Goal: Information Seeking & Learning: Learn about a topic

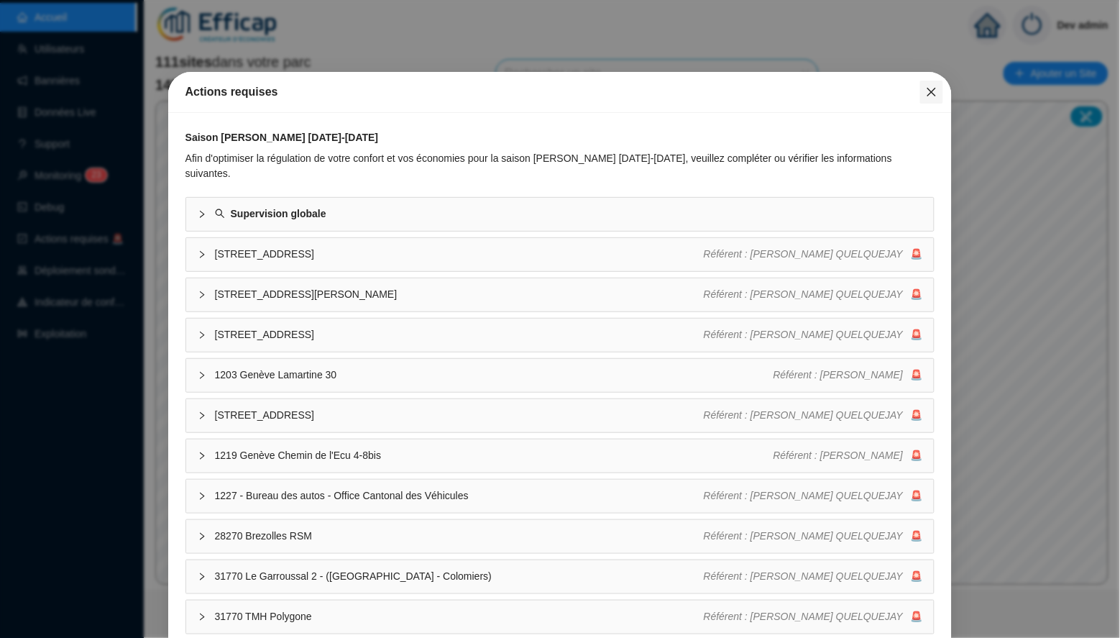
click at [928, 92] on icon "close" at bounding box center [932, 92] width 12 height 12
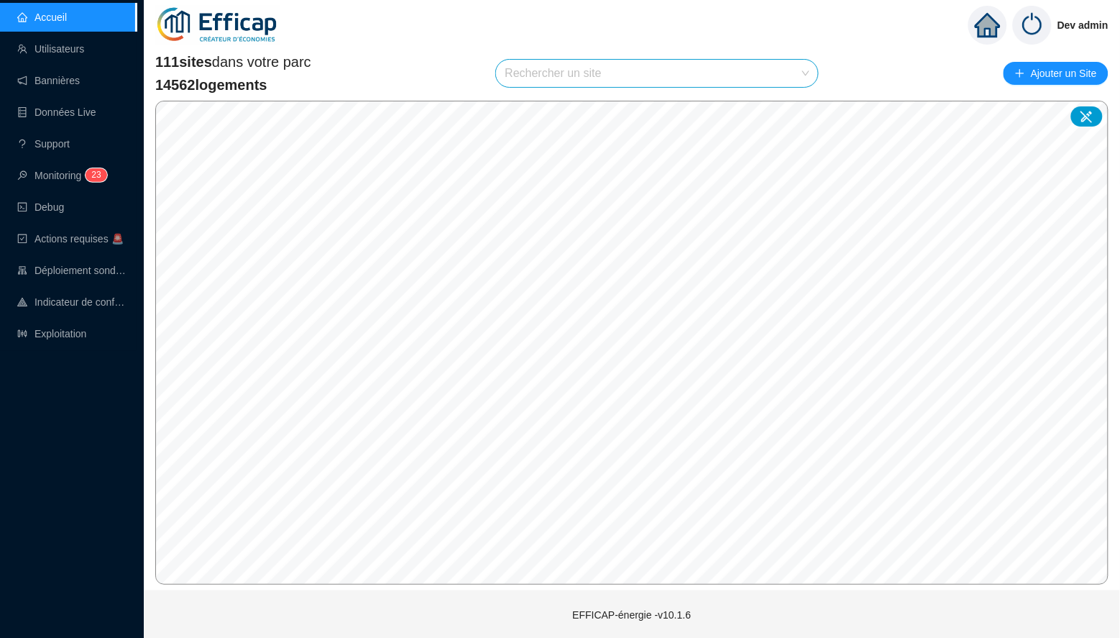
click at [667, 73] on input "search" at bounding box center [651, 73] width 292 height 27
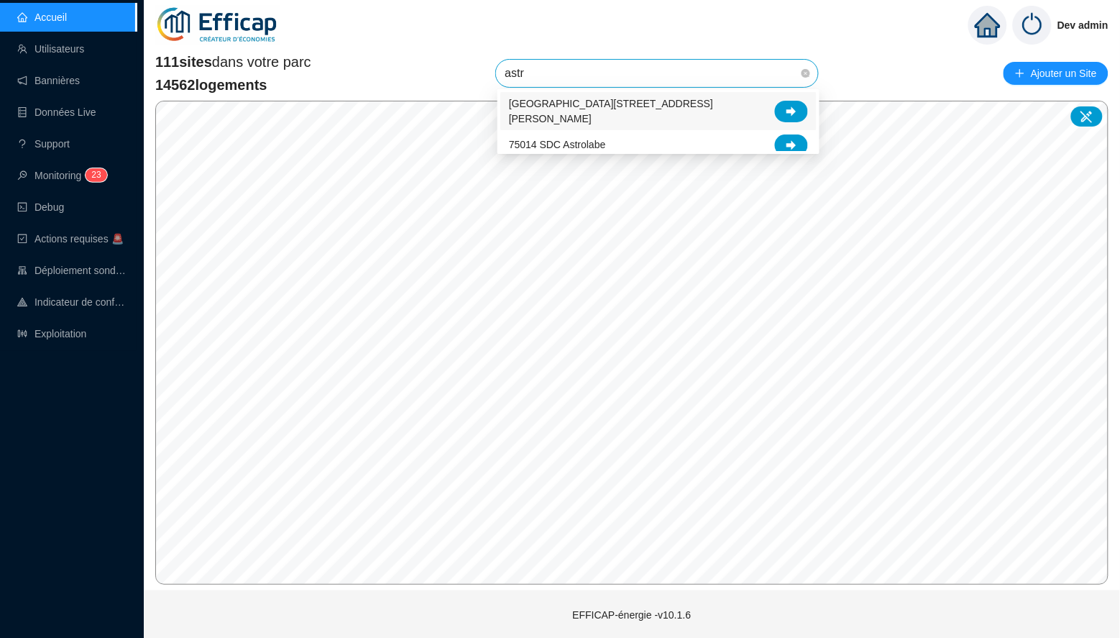
type input "astro"
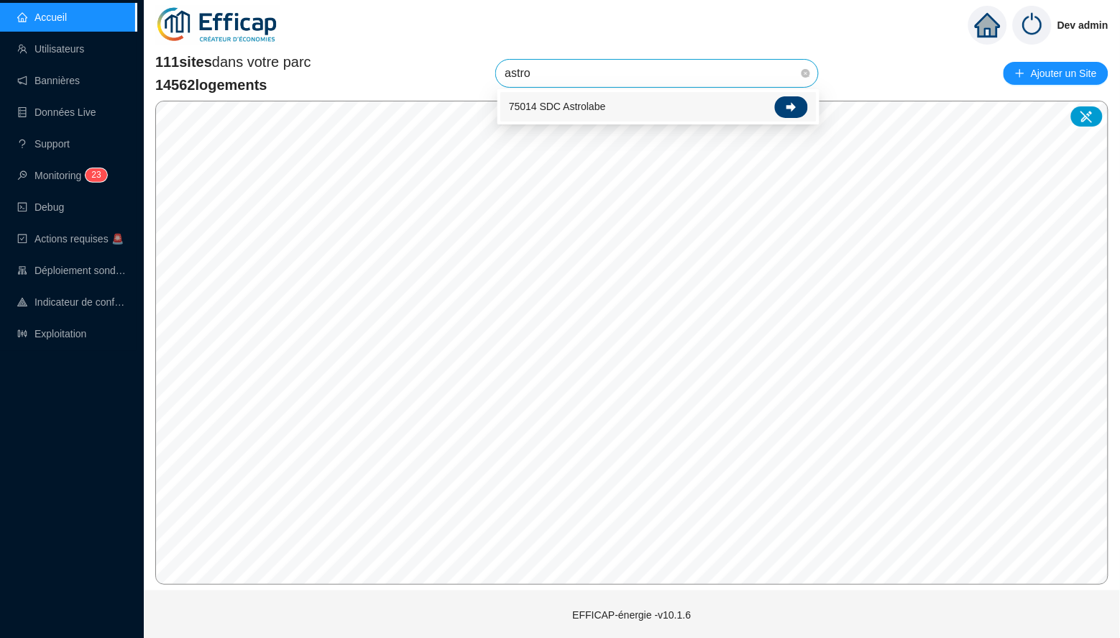
click at [795, 108] on icon at bounding box center [792, 107] width 10 height 10
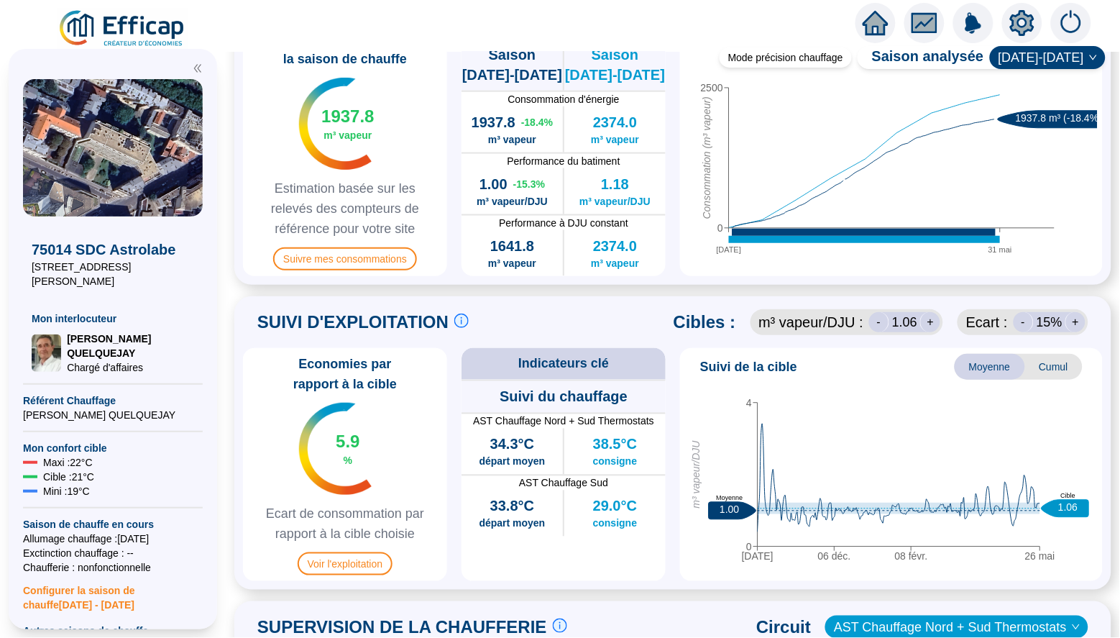
scroll to position [447, 0]
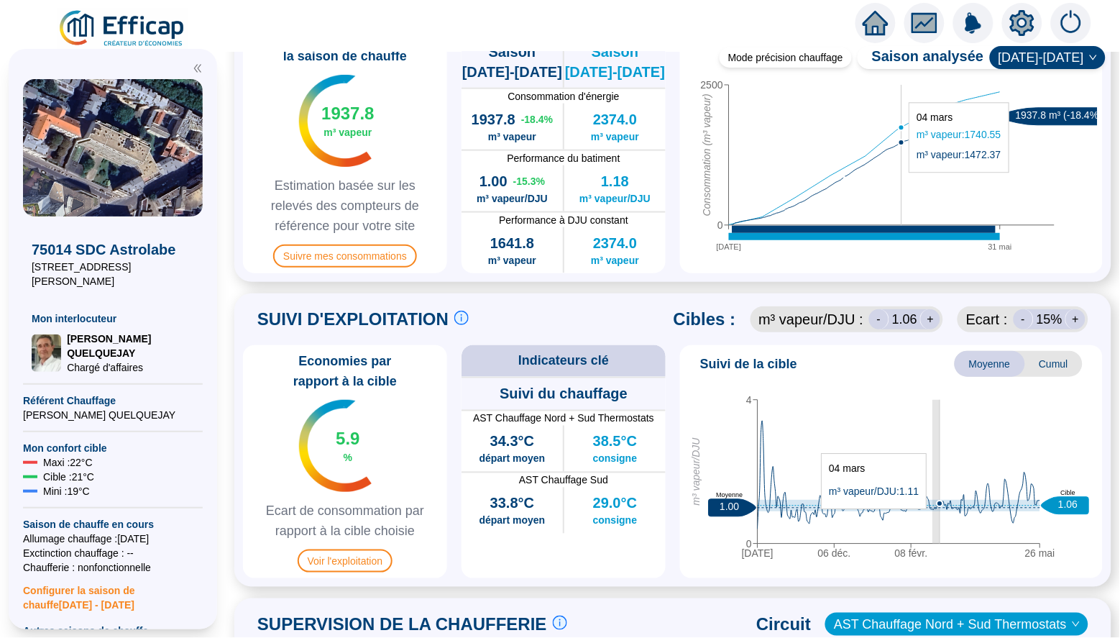
drag, startPoint x: 933, startPoint y: 511, endPoint x: 940, endPoint y: 514, distance: 7.7
click at [940, 514] on icon "[DATE] déc. 08 févr. 26 mai 0 4 m³ vapeur/DJU 1.00 Moyenne 1.06 Cible" at bounding box center [892, 475] width 412 height 180
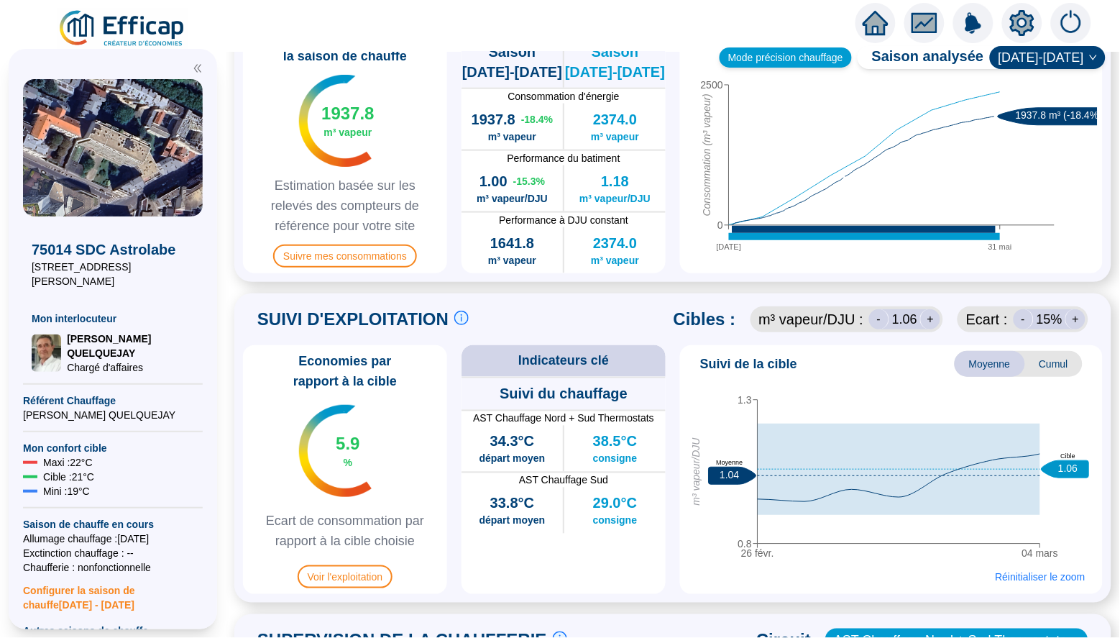
click at [788, 64] on div "Mode précision chauffage" at bounding box center [786, 57] width 132 height 20
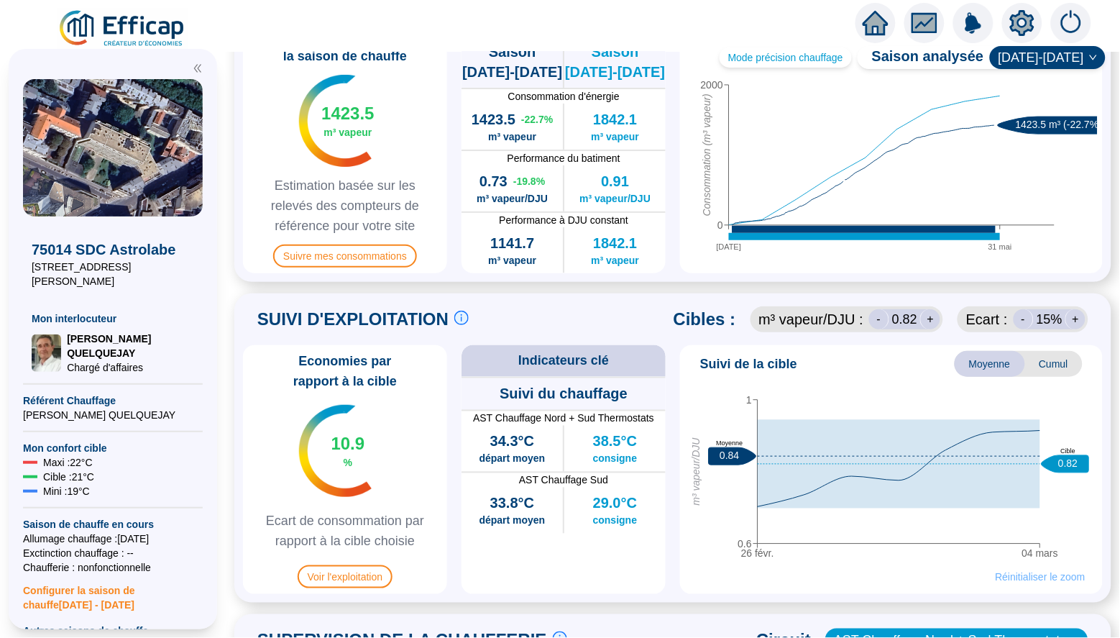
click at [1044, 574] on span "Réinitialiser le zoom" at bounding box center [1041, 576] width 90 height 14
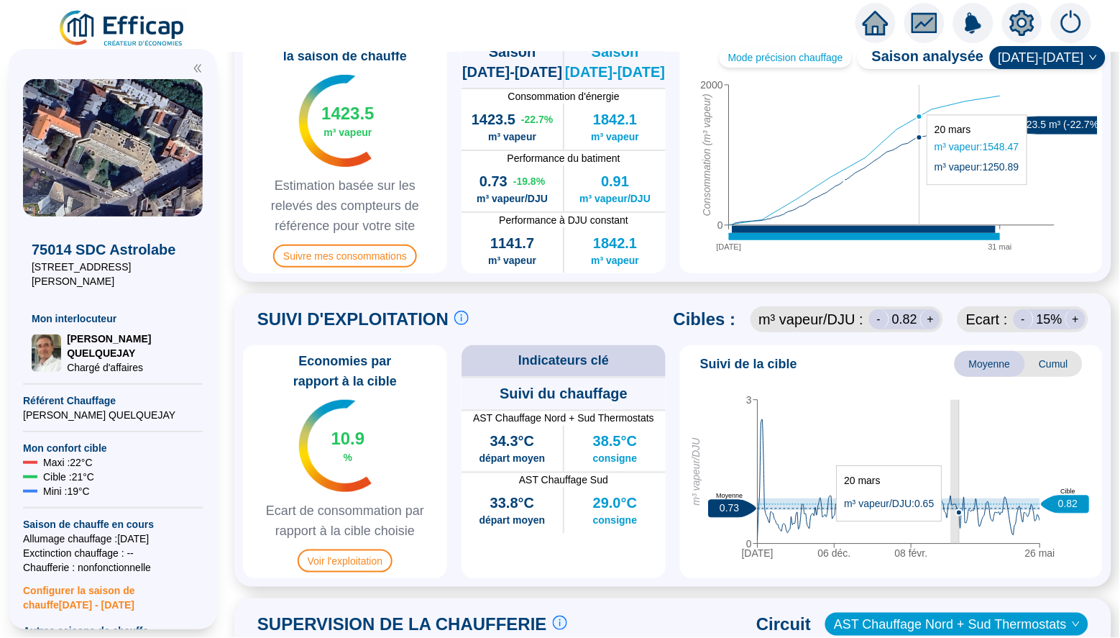
drag, startPoint x: 951, startPoint y: 525, endPoint x: 959, endPoint y: 526, distance: 8.7
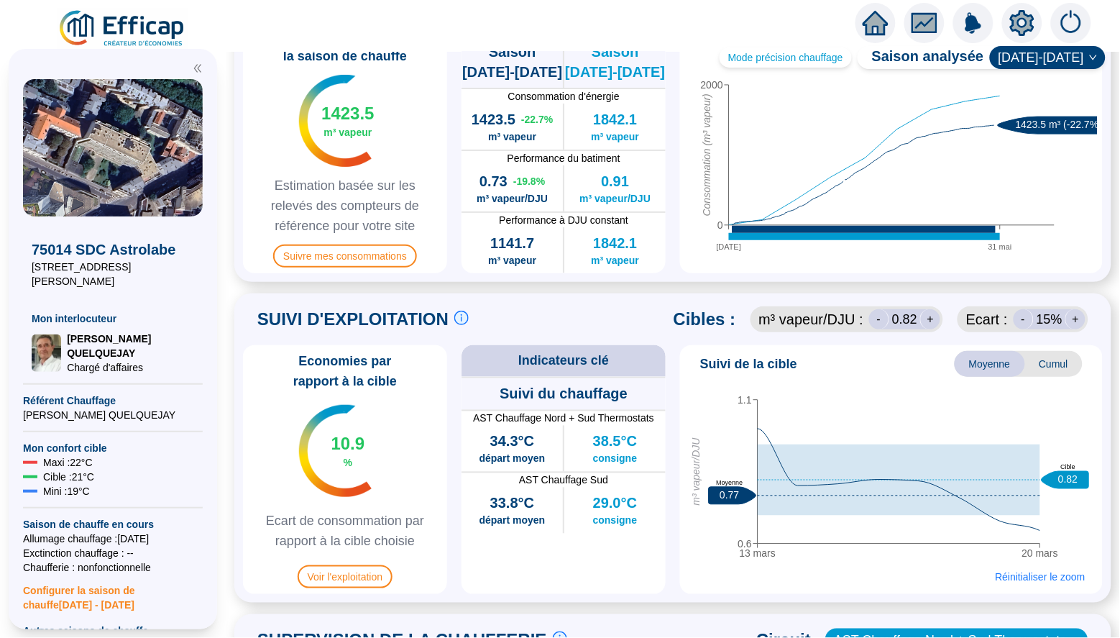
click at [833, 562] on div "13 mars 20 mars 0.6 1.1 m³ vapeur/DJU 0.77 Moyenne 0.82 Cible 14 mars Réinitial…" at bounding box center [891, 486] width 411 height 203
click at [869, 24] on icon "home" at bounding box center [876, 23] width 26 height 20
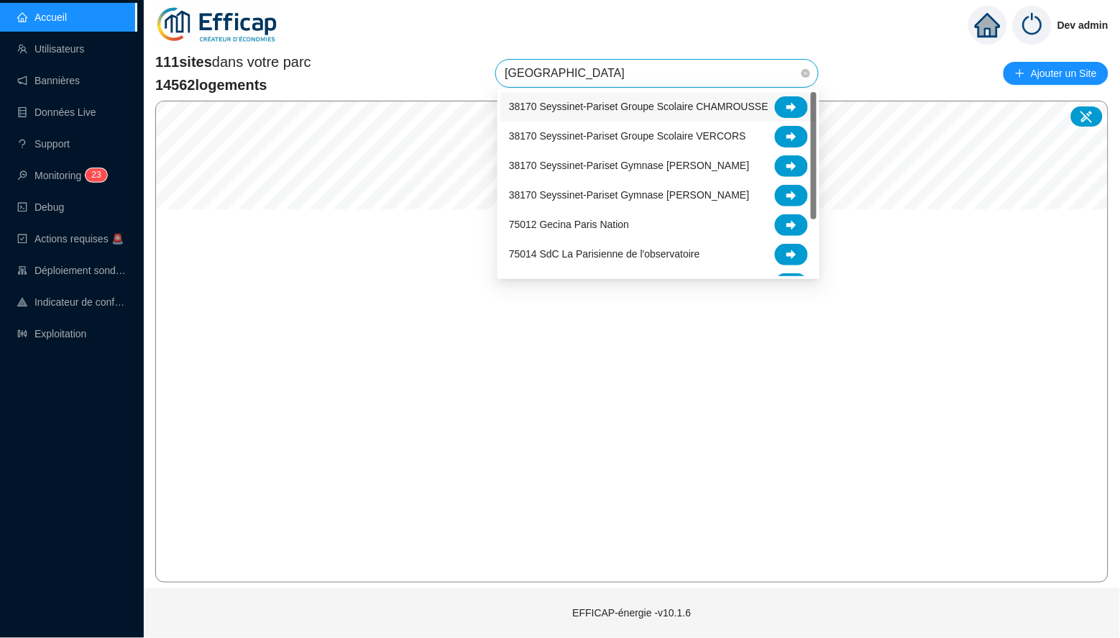
type input "[GEOGRAPHIC_DATA]"
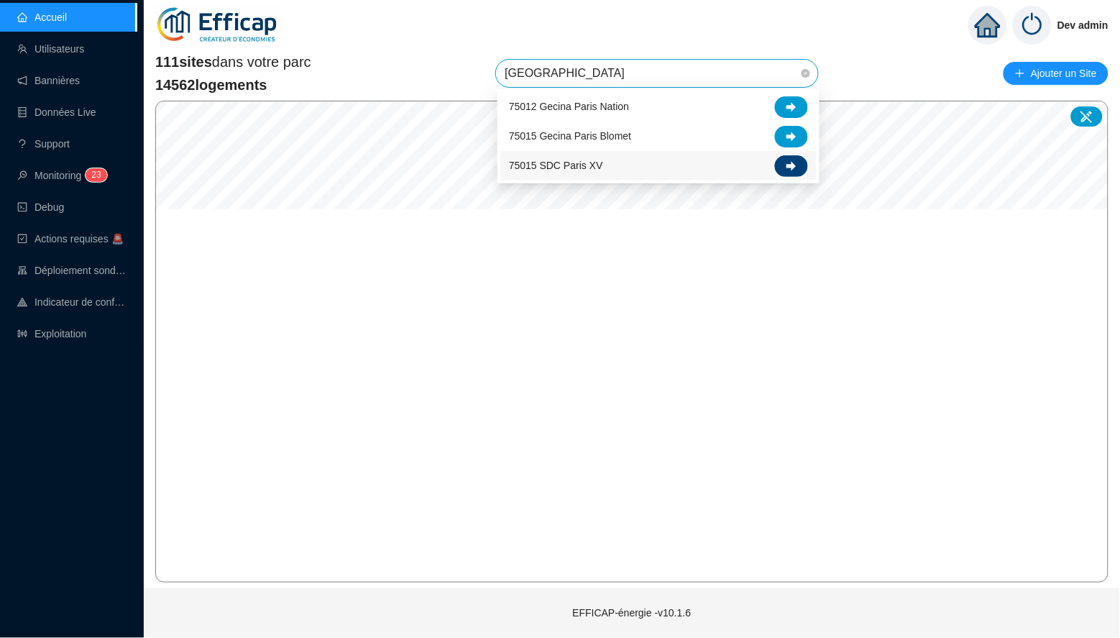
click at [784, 159] on div at bounding box center [791, 166] width 33 height 22
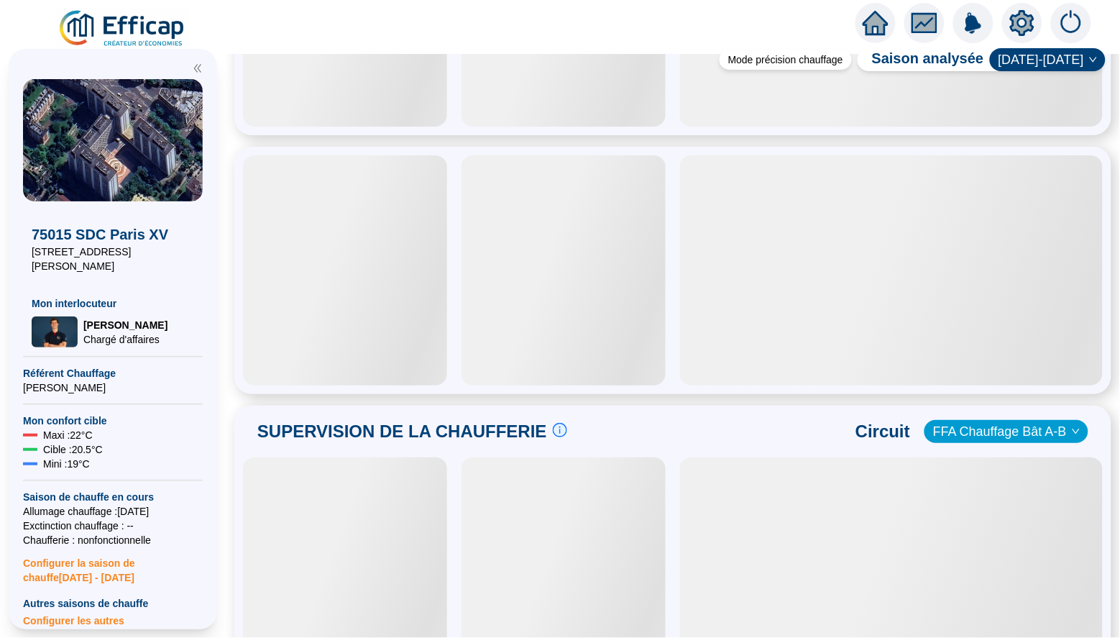
scroll to position [561, 0]
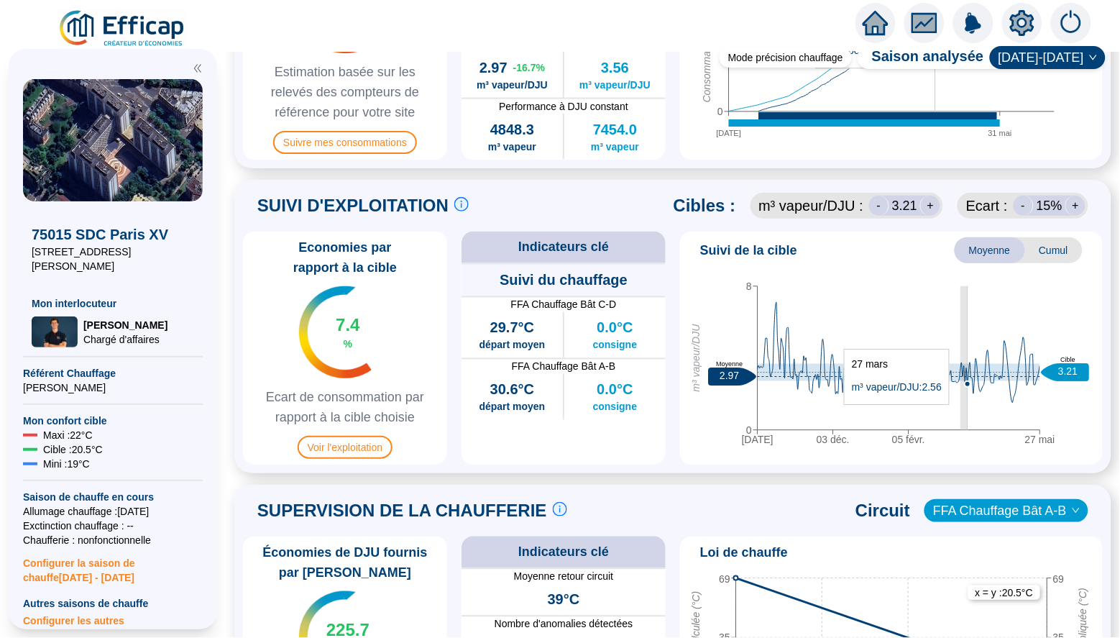
drag, startPoint x: 961, startPoint y: 411, endPoint x: 969, endPoint y: 410, distance: 7.9
click at [969, 410] on icon "[DATE] déc. 05 févr. 27 mai 0 8 m³ vapeur/DJU 2.97 Moyenne 3.21 Cible" at bounding box center [892, 362] width 412 height 180
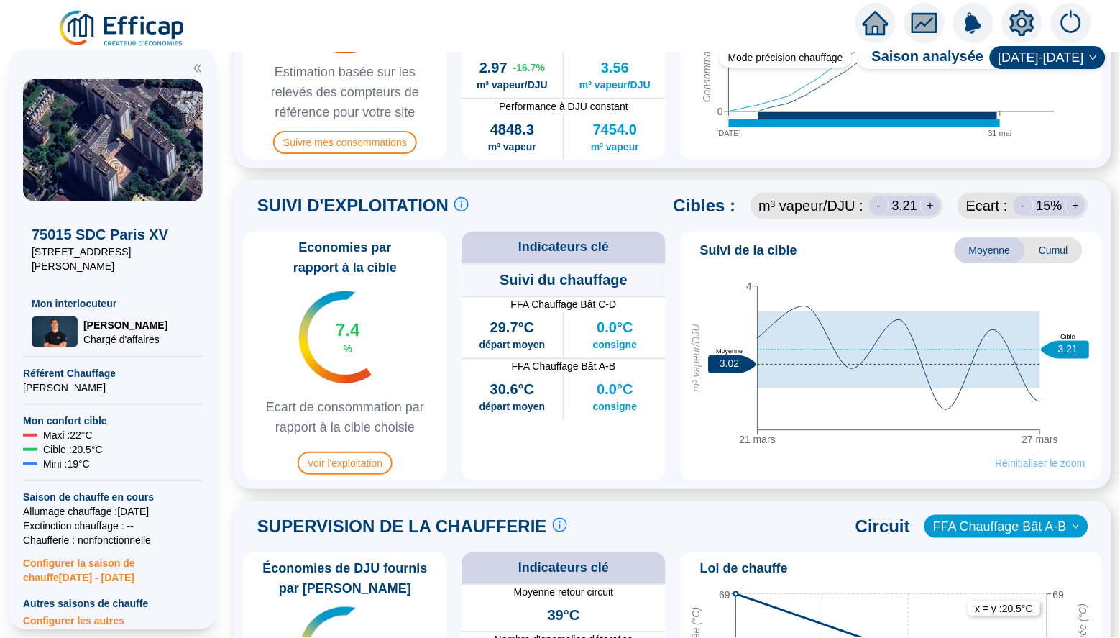
click at [1012, 459] on span "Réinitialiser le zoom" at bounding box center [1041, 463] width 90 height 14
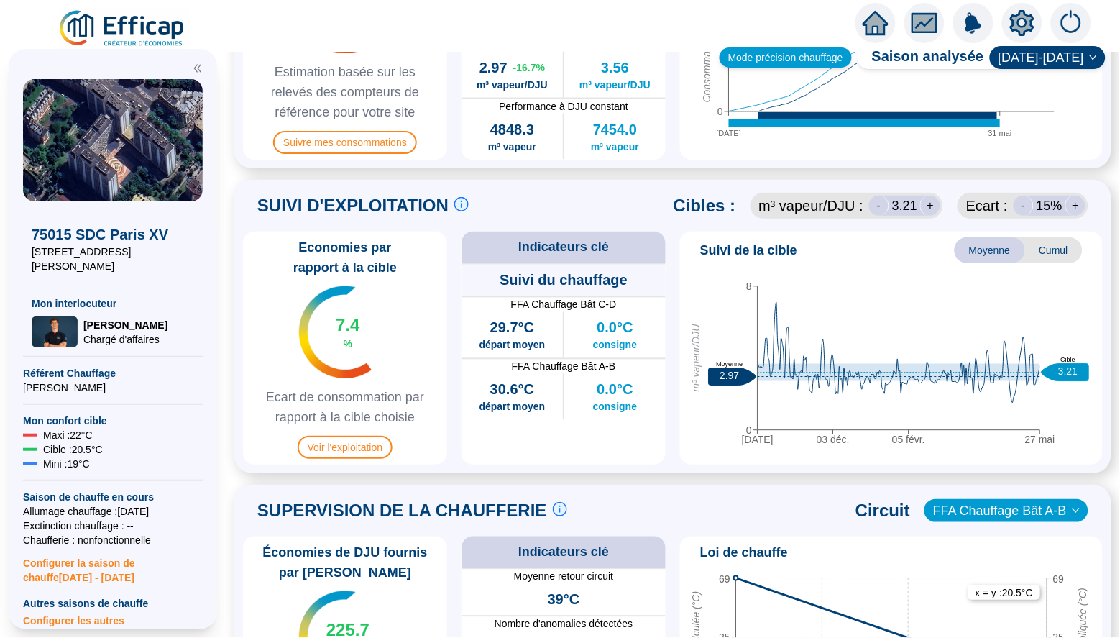
click at [771, 54] on div "Mode précision chauffage" at bounding box center [786, 57] width 132 height 20
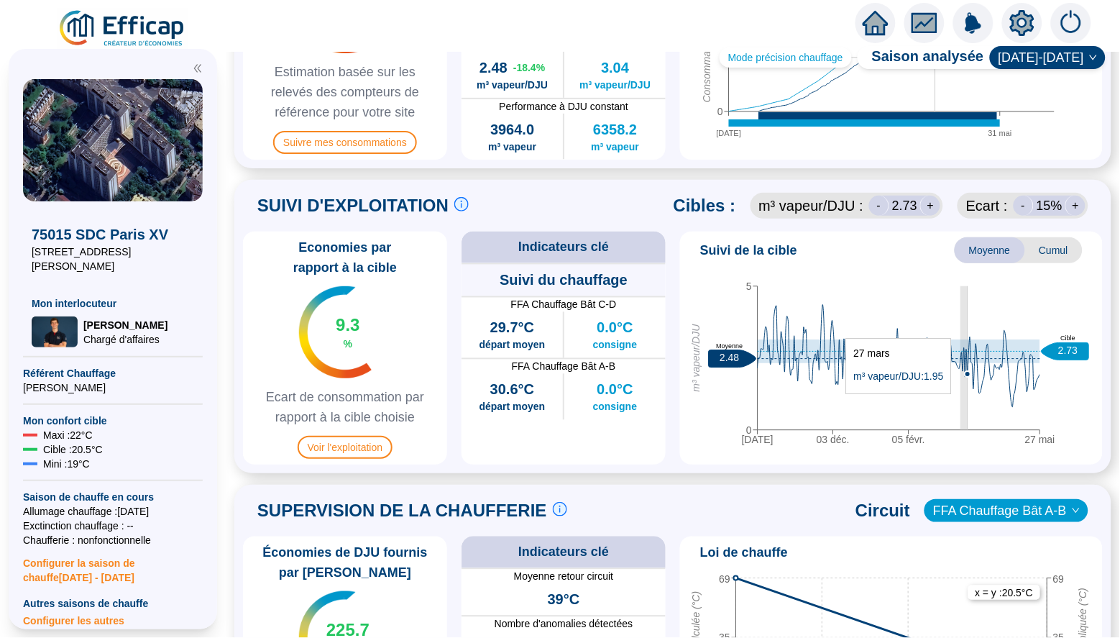
drag, startPoint x: 961, startPoint y: 395, endPoint x: 969, endPoint y: 399, distance: 9.0
click at [969, 399] on icon "01 oct. 03 déc. 05 févr. 27 mai 0 5 m³ vapeur/DJU 2.48 Moyenne 2.73 Cible" at bounding box center [892, 362] width 412 height 180
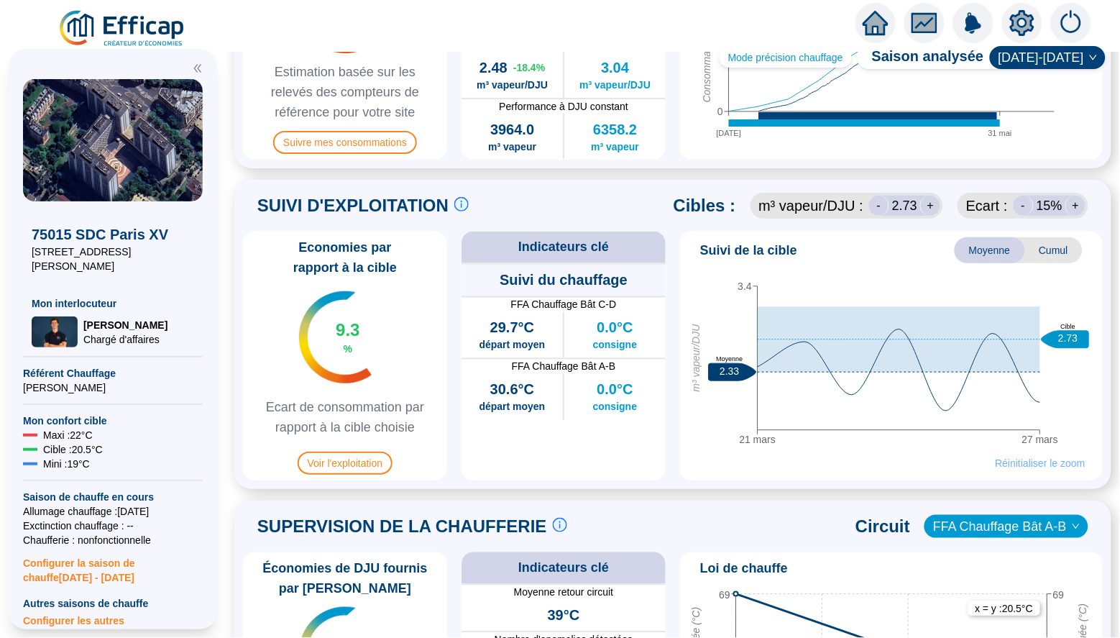
click at [1017, 459] on span "Réinitialiser le zoom" at bounding box center [1041, 463] width 90 height 14
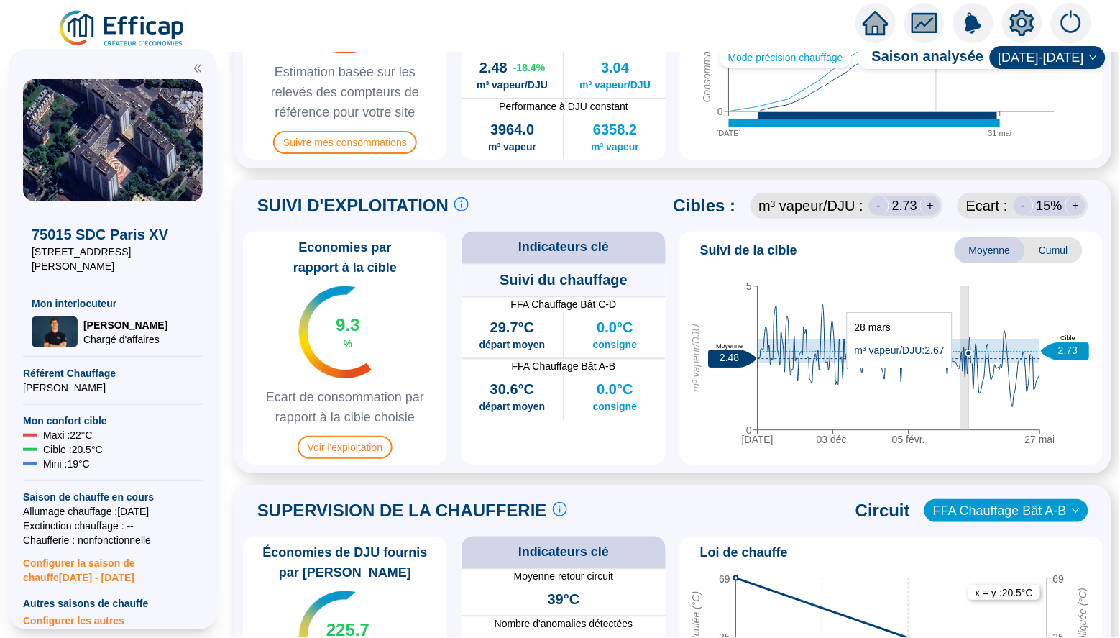
drag, startPoint x: 961, startPoint y: 375, endPoint x: 969, endPoint y: 373, distance: 8.0
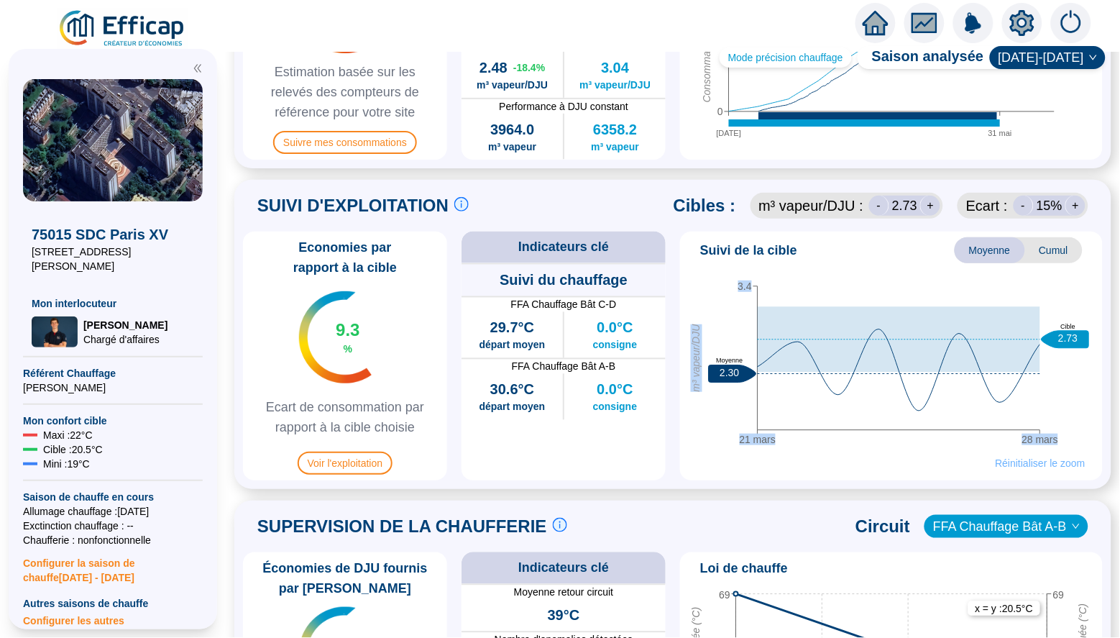
click at [1007, 458] on span "Réinitialiser le zoom" at bounding box center [1041, 463] width 90 height 14
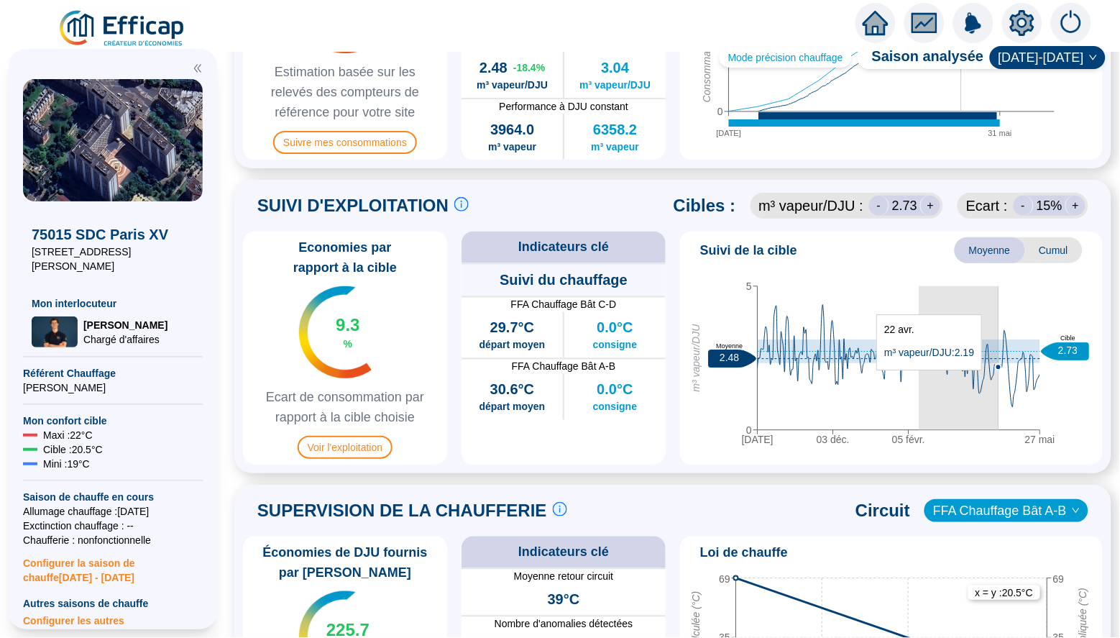
drag, startPoint x: 920, startPoint y: 376, endPoint x: 999, endPoint y: 375, distance: 79.8
click at [999, 375] on icon "01 oct. 03 déc. 05 févr. 27 mai 0 5 m³ vapeur/DJU 2.48 Moyenne 2.73 Cible" at bounding box center [892, 362] width 412 height 180
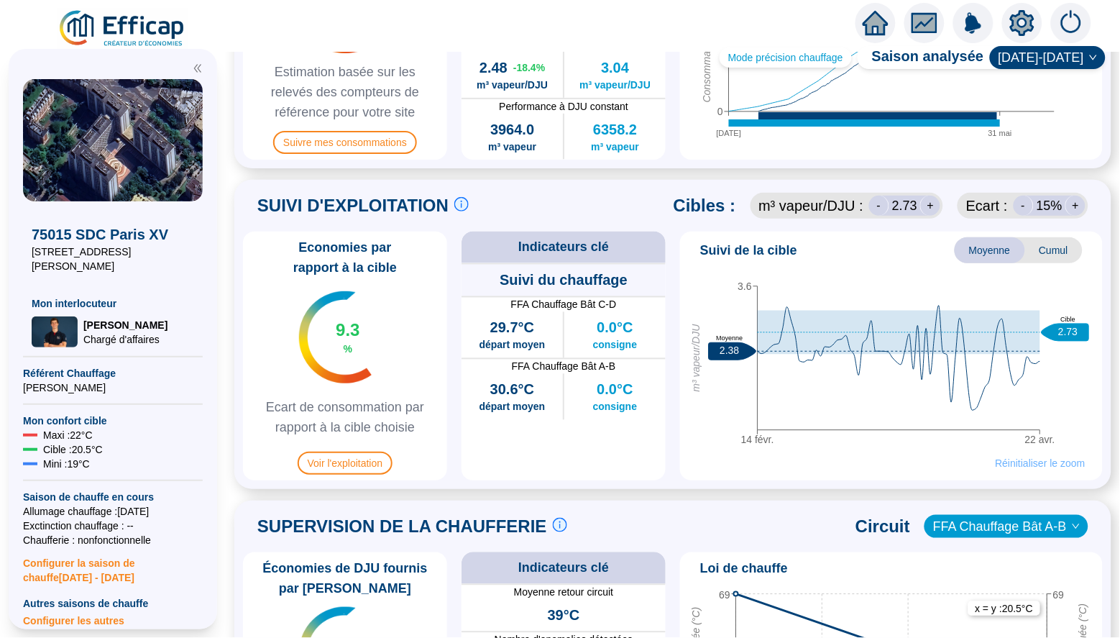
click at [1028, 462] on span "Réinitialiser le zoom" at bounding box center [1041, 463] width 90 height 14
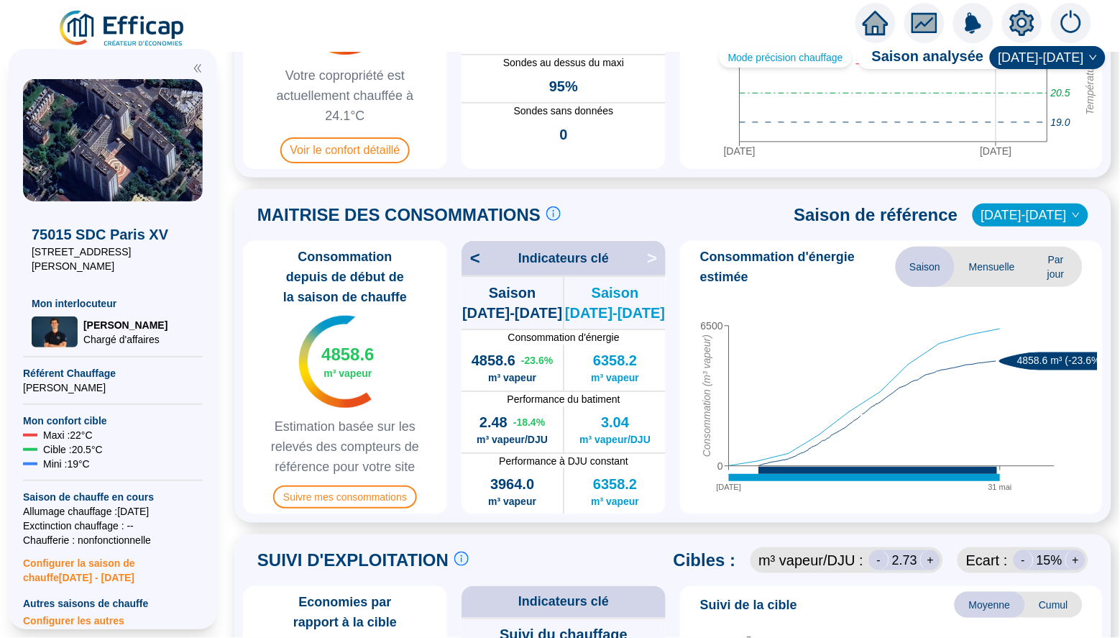
scroll to position [265, 0]
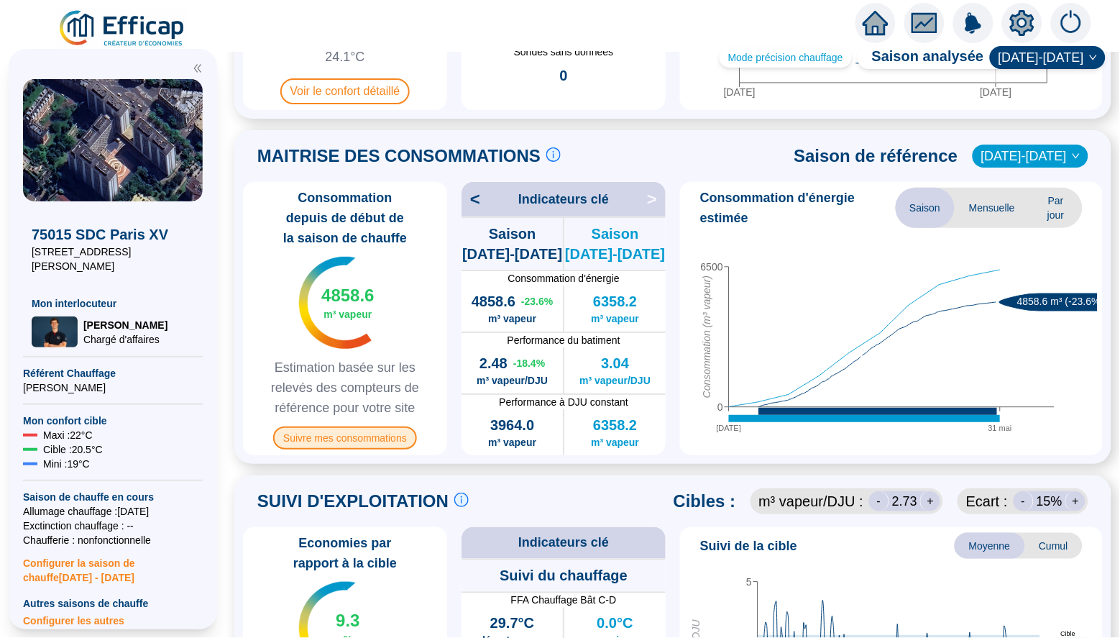
click at [337, 440] on span "Suivre mes consommations" at bounding box center [345, 437] width 144 height 23
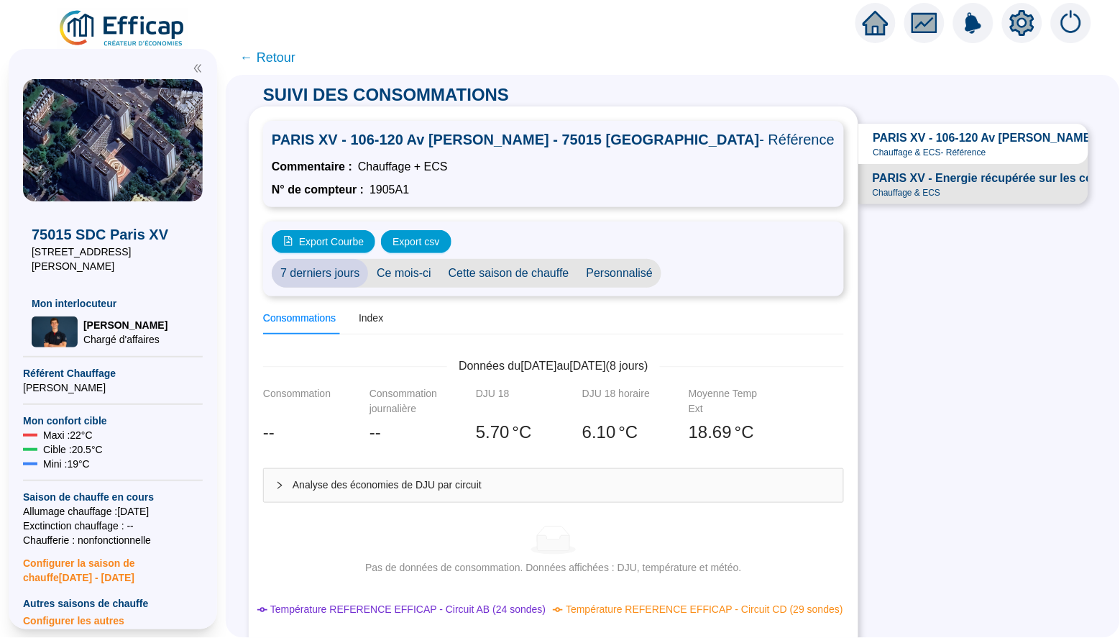
click at [619, 274] on span "Personnalisé" at bounding box center [620, 273] width 84 height 29
click at [712, 276] on input "[DATE]" at bounding box center [700, 273] width 60 height 15
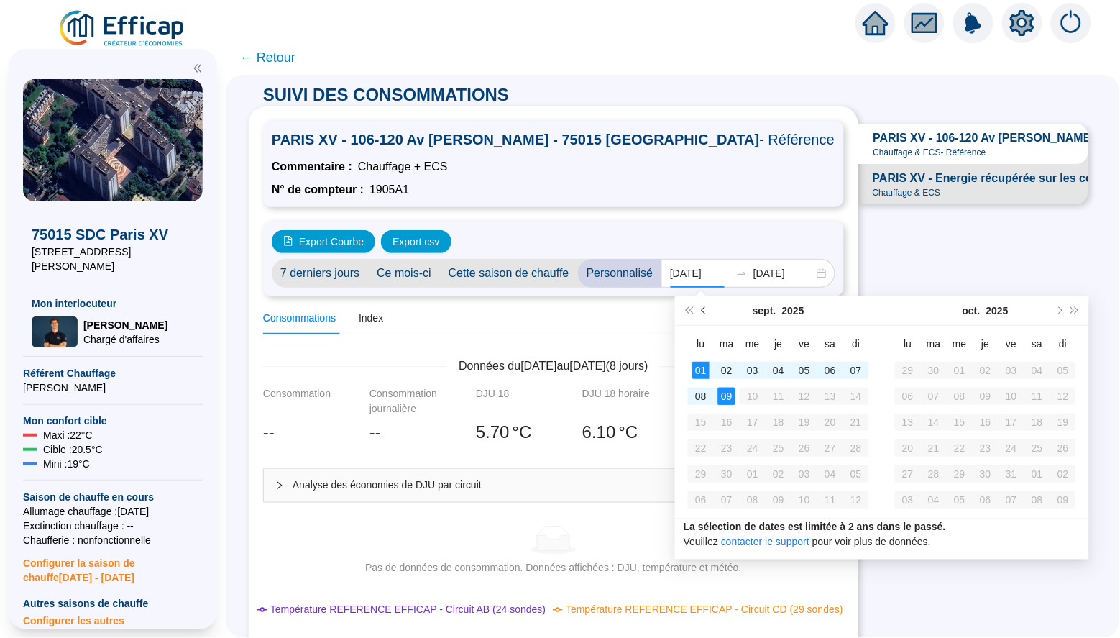
click at [704, 310] on span "Mois précédent (PageUp)" at bounding box center [705, 310] width 7 height 7
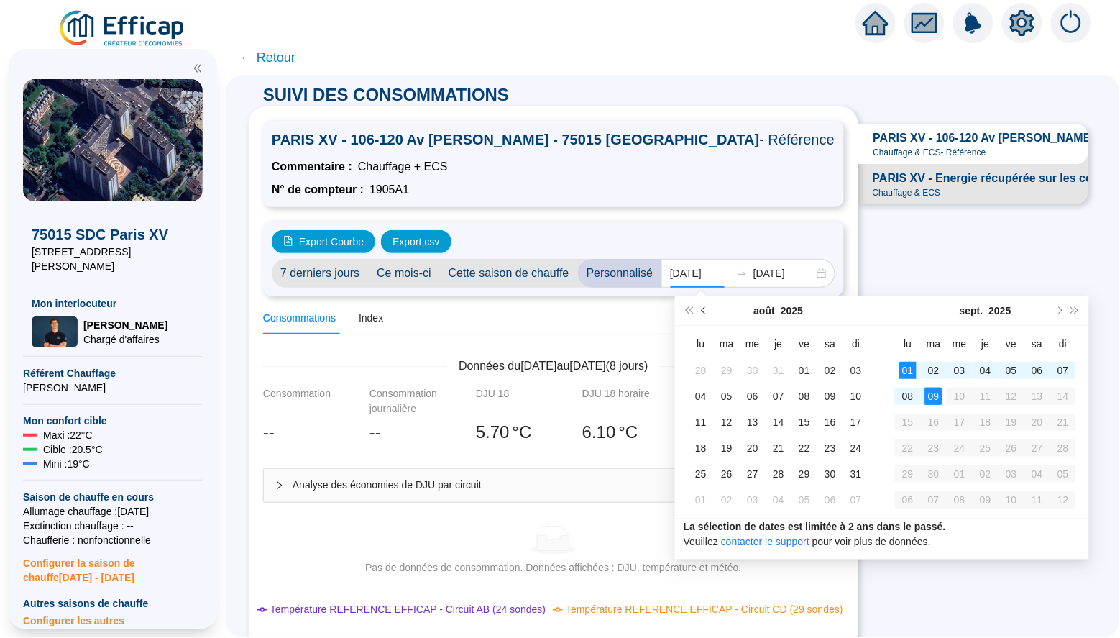
click at [704, 310] on span "Mois précédent (PageUp)" at bounding box center [705, 310] width 7 height 7
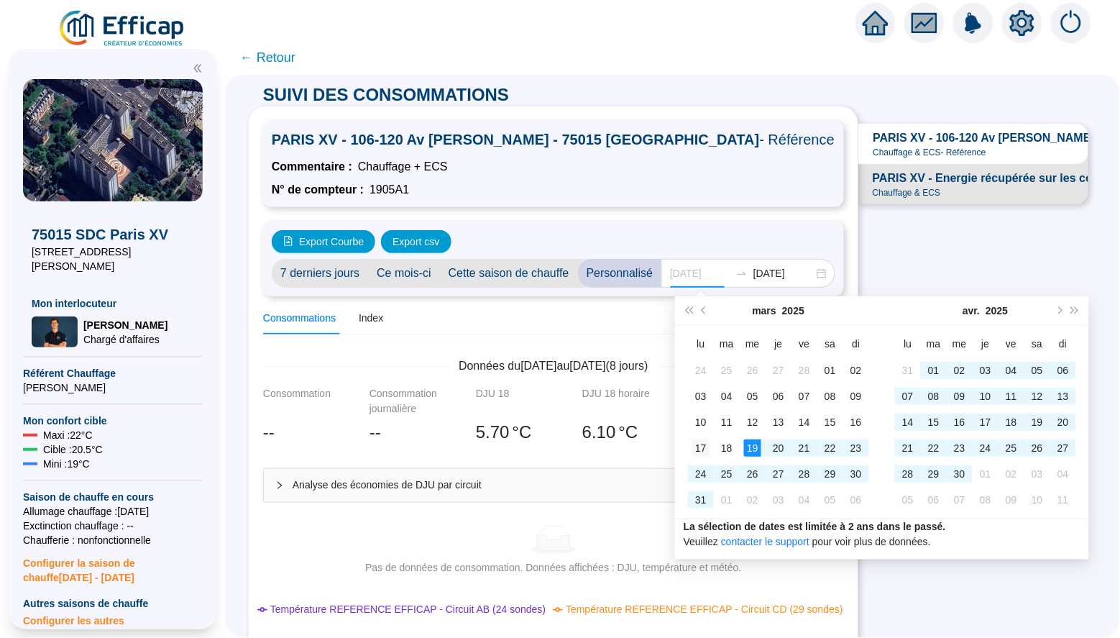
type input "[DATE]"
click at [702, 451] on div "17" at bounding box center [700, 447] width 17 height 17
click at [783, 266] on input "[DATE]" at bounding box center [784, 273] width 60 height 15
click at [705, 311] on span "Mois précédent (PageUp)" at bounding box center [705, 310] width 7 height 7
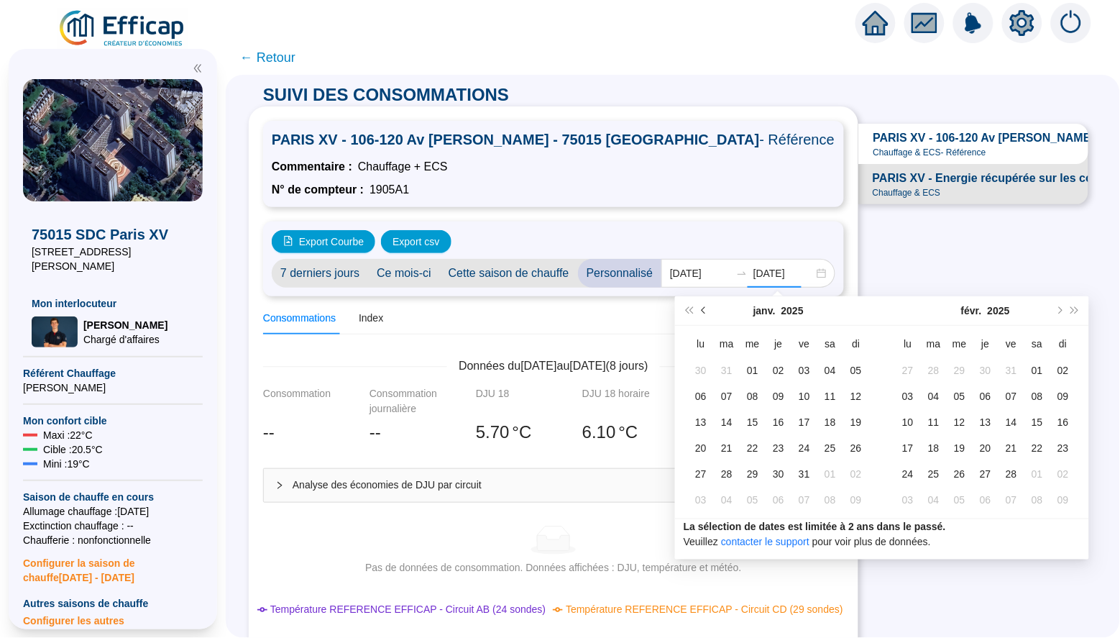
click at [705, 311] on span "Mois précédent (PageUp)" at bounding box center [705, 310] width 7 height 7
click at [1051, 313] on button "Mois suivant (PageDown)" at bounding box center [1059, 310] width 16 height 29
click at [1053, 312] on button "Mois suivant (PageDown)" at bounding box center [1059, 310] width 16 height 29
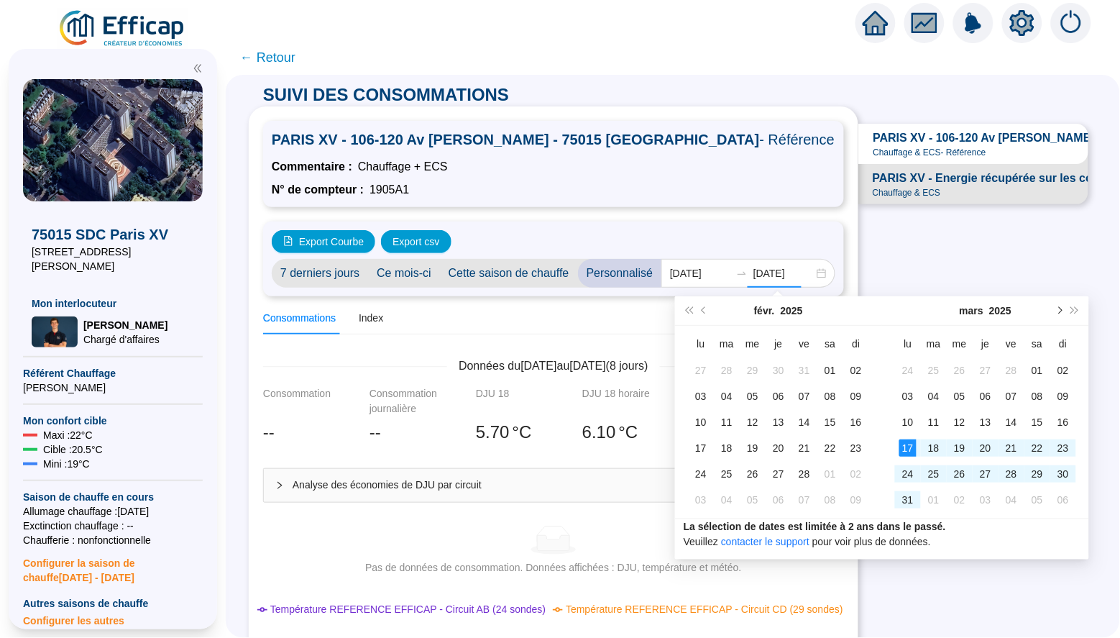
click at [1053, 312] on button "Mois suivant (PageDown)" at bounding box center [1059, 310] width 16 height 29
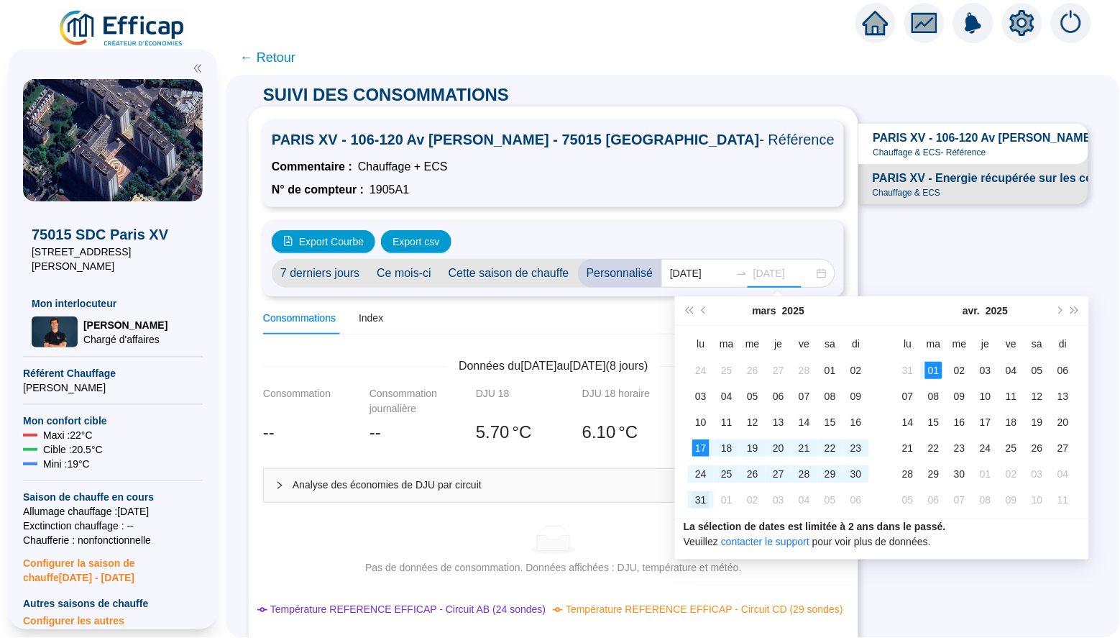
type input "[DATE]"
click at [708, 502] on div "31" at bounding box center [700, 499] width 17 height 17
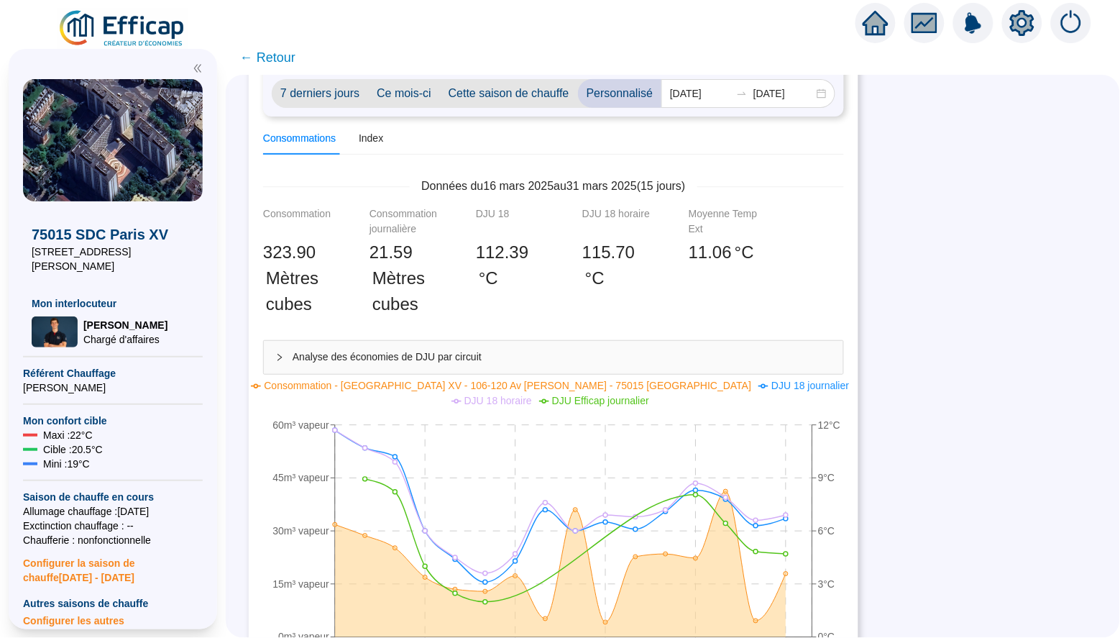
scroll to position [163, 0]
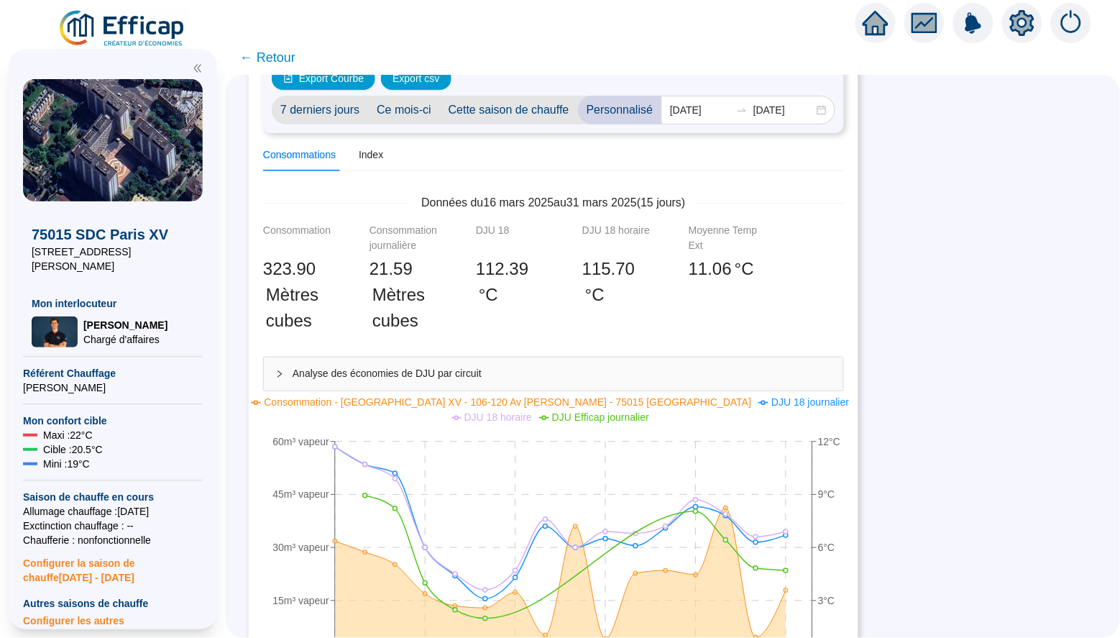
click at [362, 150] on div "Consommations Index" at bounding box center [323, 155] width 120 height 32
click at [370, 156] on div "Index" at bounding box center [371, 154] width 24 height 15
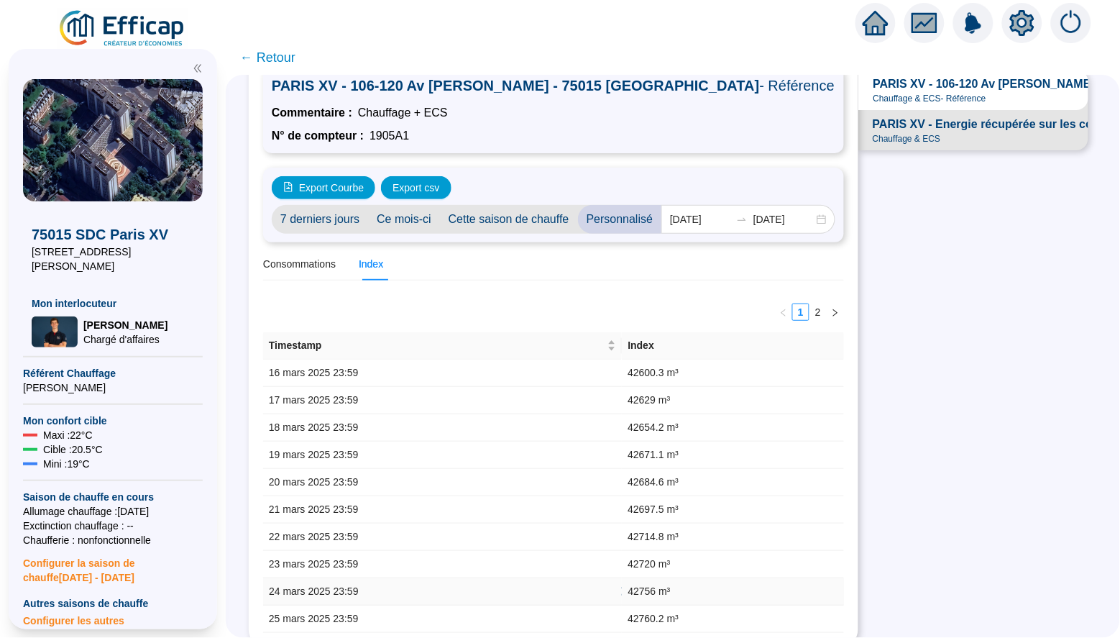
scroll to position [0, 0]
click at [313, 260] on div "Consommations" at bounding box center [299, 264] width 73 height 15
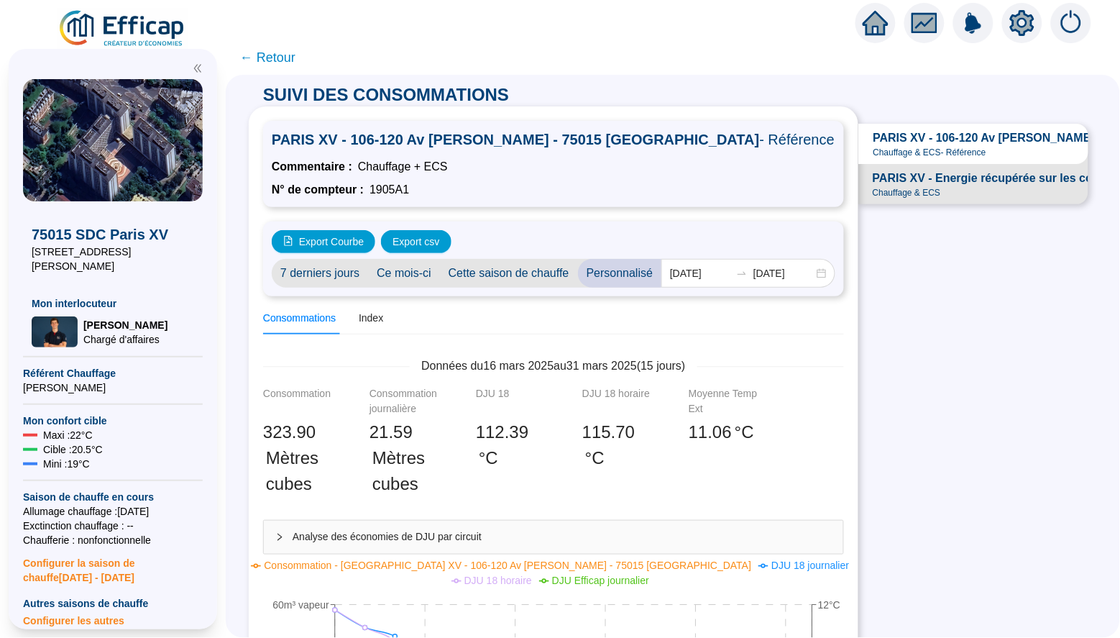
click at [900, 183] on span "PARIS XV - Energie récupérée sur les condensats" at bounding box center [1008, 178] width 271 height 17
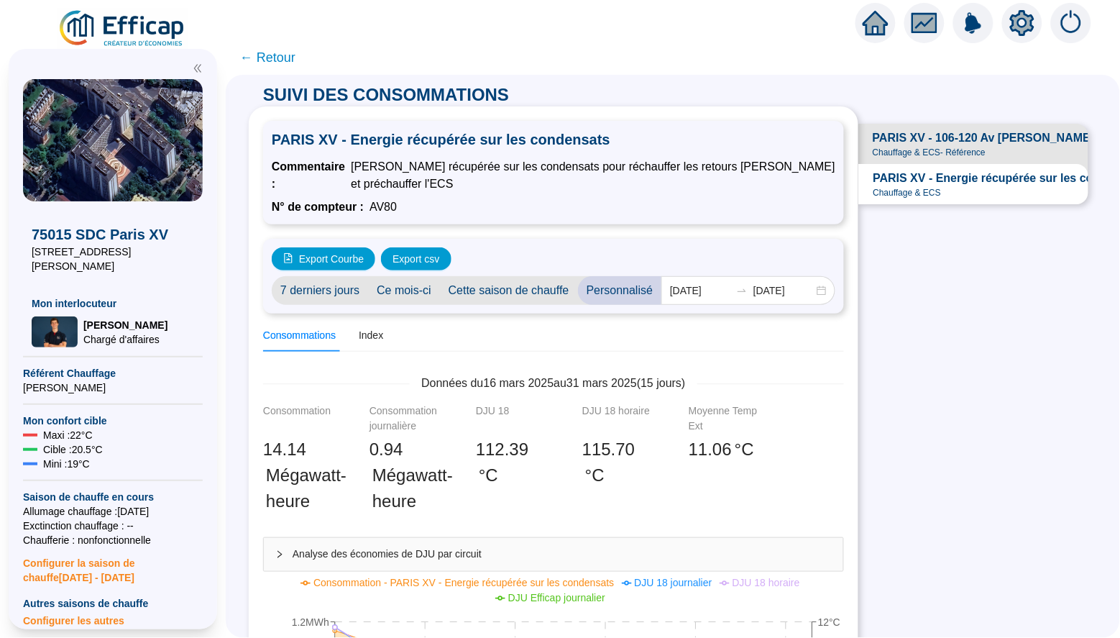
click at [891, 134] on span "PARIS XV - 106-120 Av [PERSON_NAME] - 75015 [GEOGRAPHIC_DATA]" at bounding box center [1068, 137] width 390 height 17
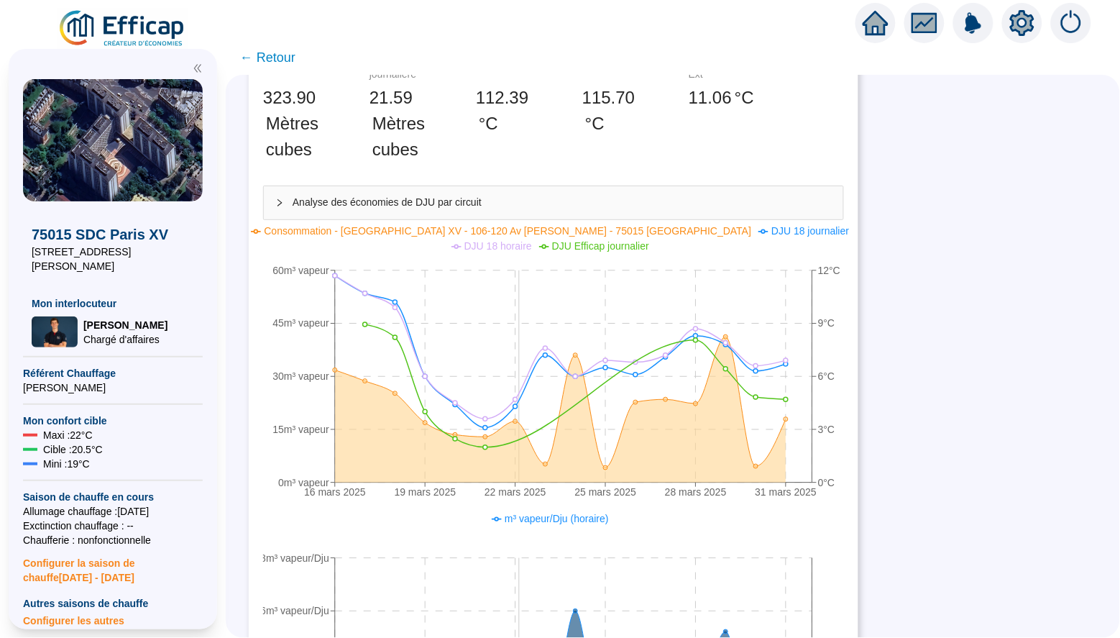
scroll to position [333, 0]
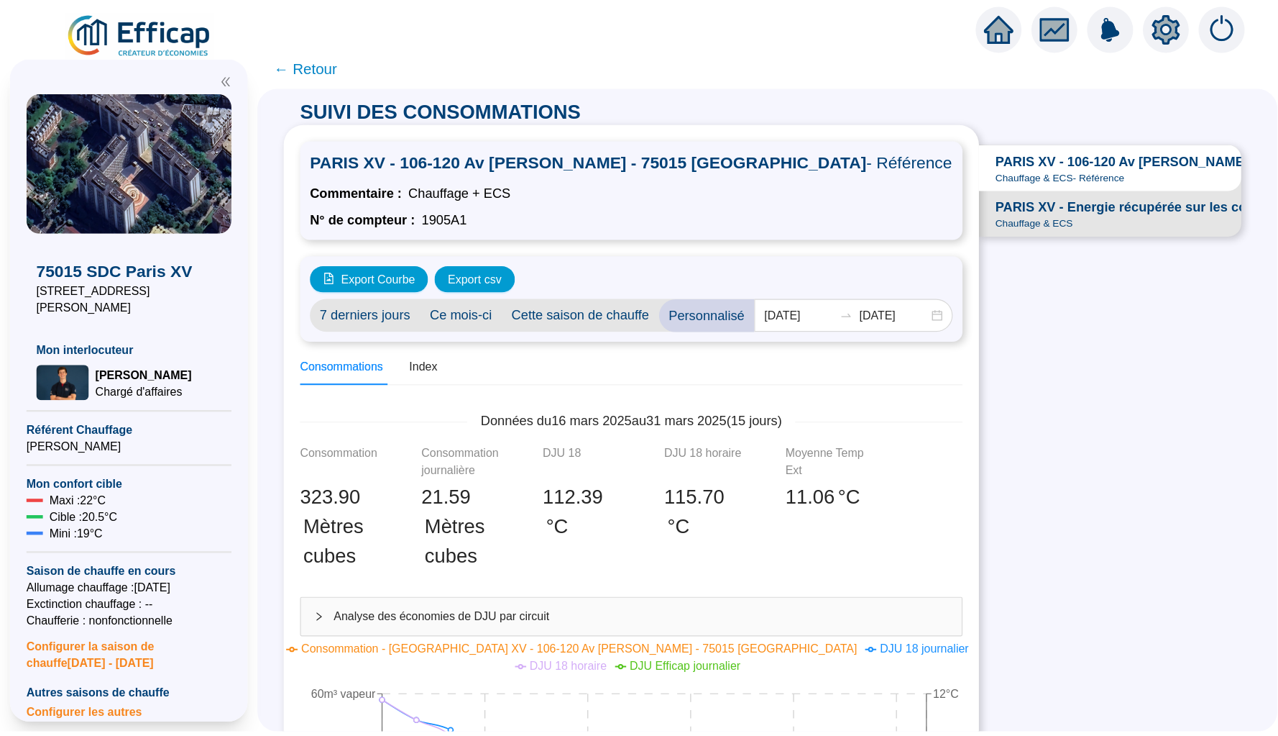
scroll to position [333, 0]
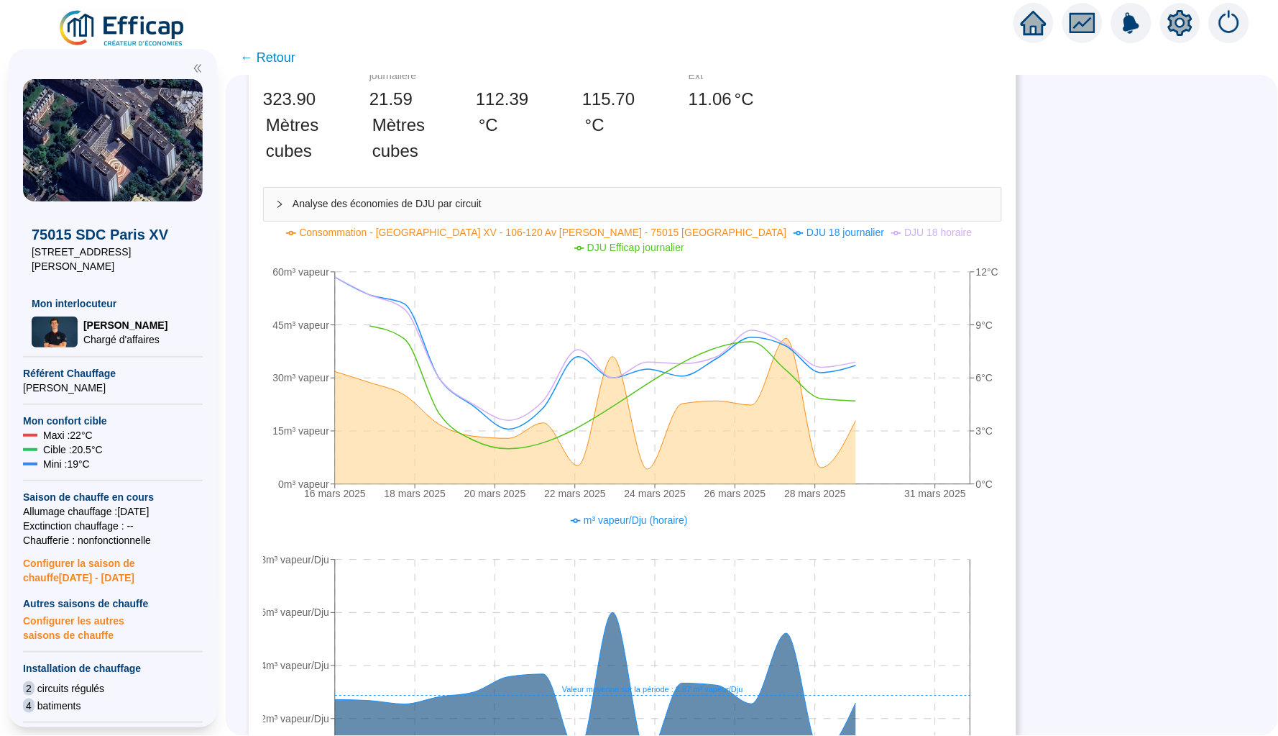
click at [1038, 24] on icon "home" at bounding box center [1034, 23] width 26 height 20
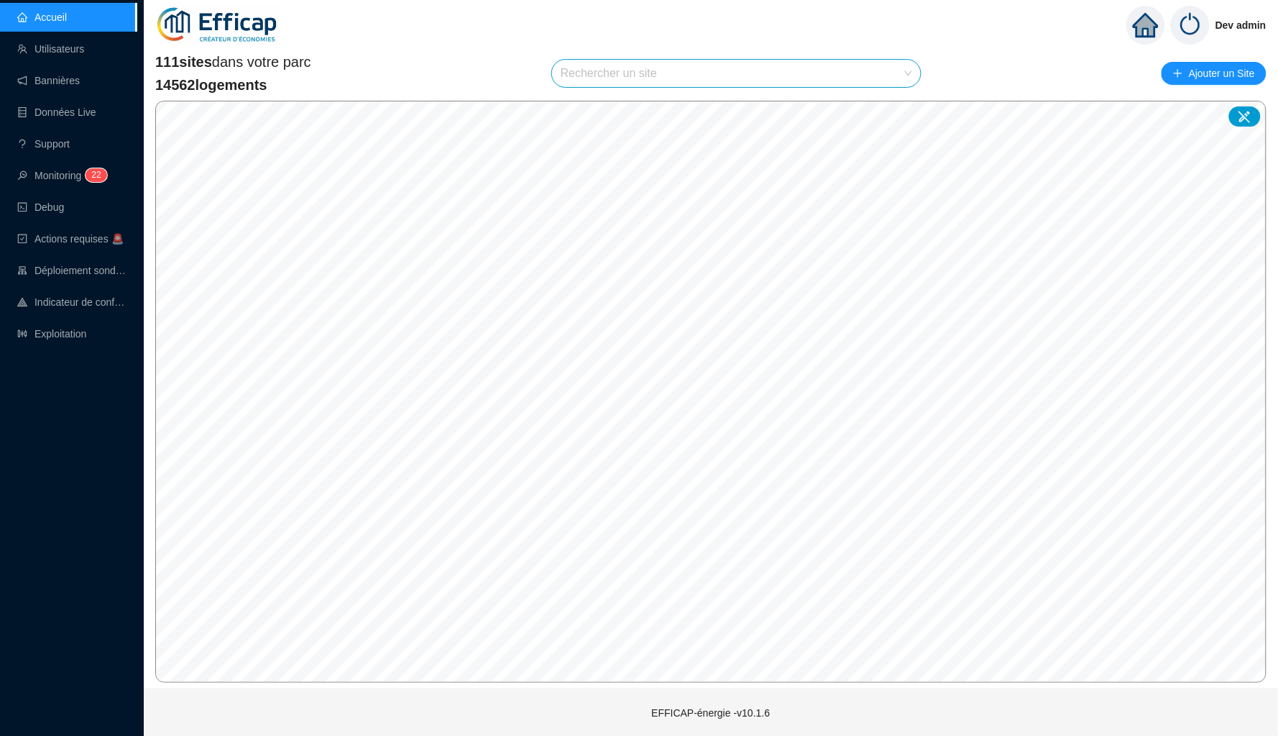
click at [626, 82] on input "search" at bounding box center [730, 73] width 339 height 27
type input "[PERSON_NAME]"
click at [887, 113] on div at bounding box center [893, 107] width 33 height 22
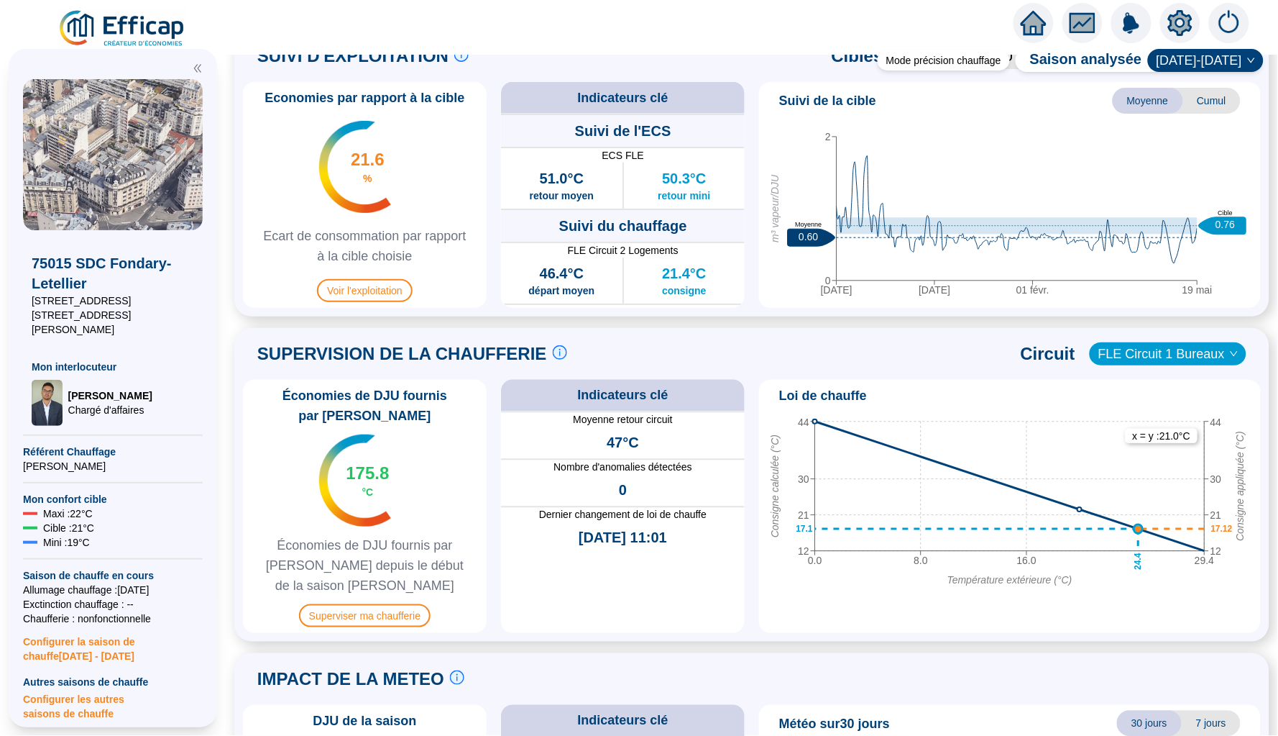
scroll to position [673, 0]
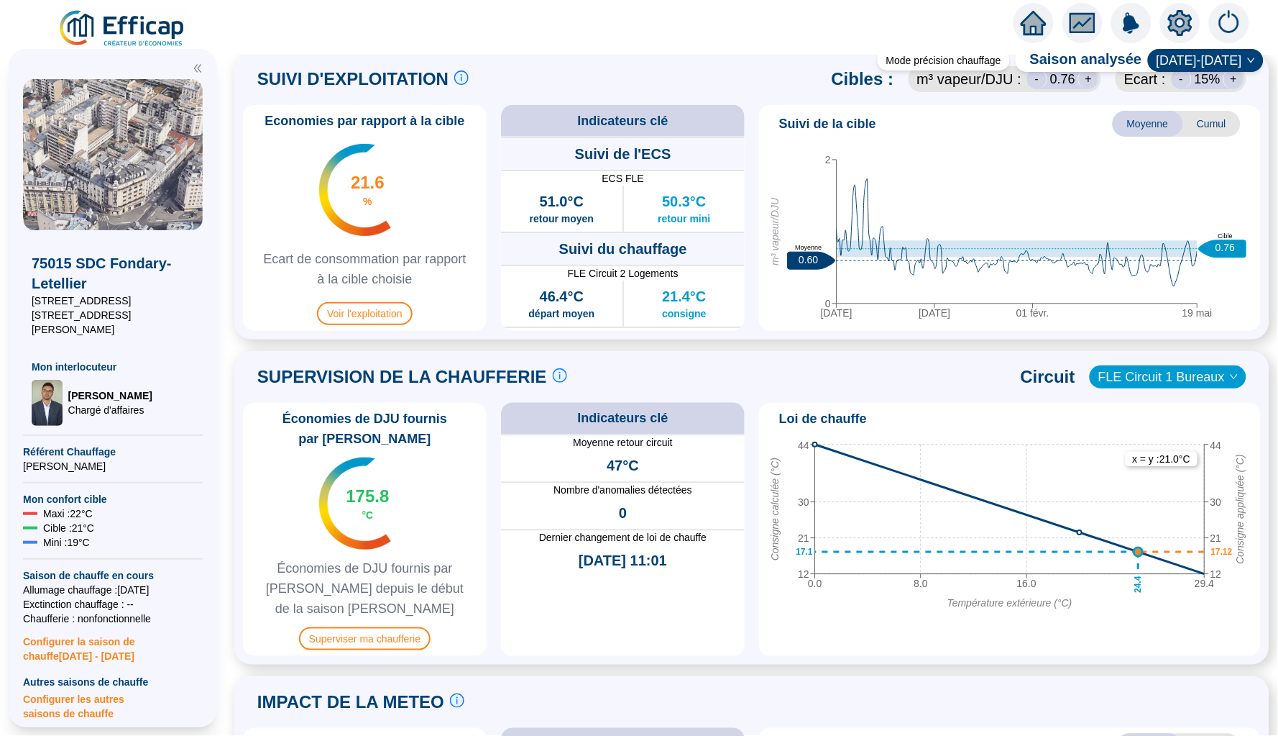
click at [1116, 265] on icon "[DATE] nov. 01 févr. 19 mai 0 2 m³ vapeur/DJU 0.60 Moyenne 0.76 Cible" at bounding box center [1010, 235] width 490 height 180
drag, startPoint x: 1091, startPoint y: 290, endPoint x: 1103, endPoint y: 290, distance: 11.5
click at [1103, 290] on icon "[DATE] nov. 01 févr. 19 mai 0 2 m³ vapeur/DJU 0.60 Moyenne 0.76 Cible" at bounding box center [1010, 235] width 490 height 180
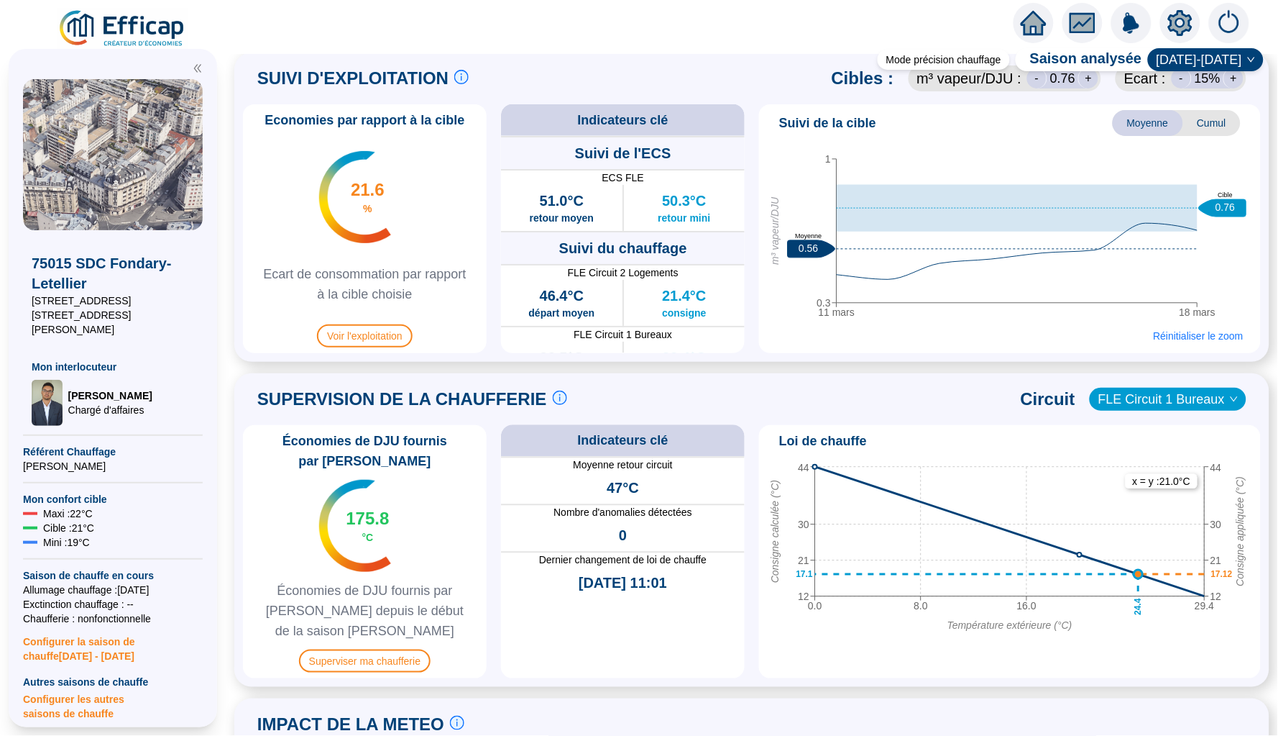
click at [1073, 347] on div "11 mars 18 mars 0.3 1 m³ vapeur/DJU 0.56 Moyenne 0.76 Cible 16 mars Réinitialis…" at bounding box center [1010, 246] width 490 height 203
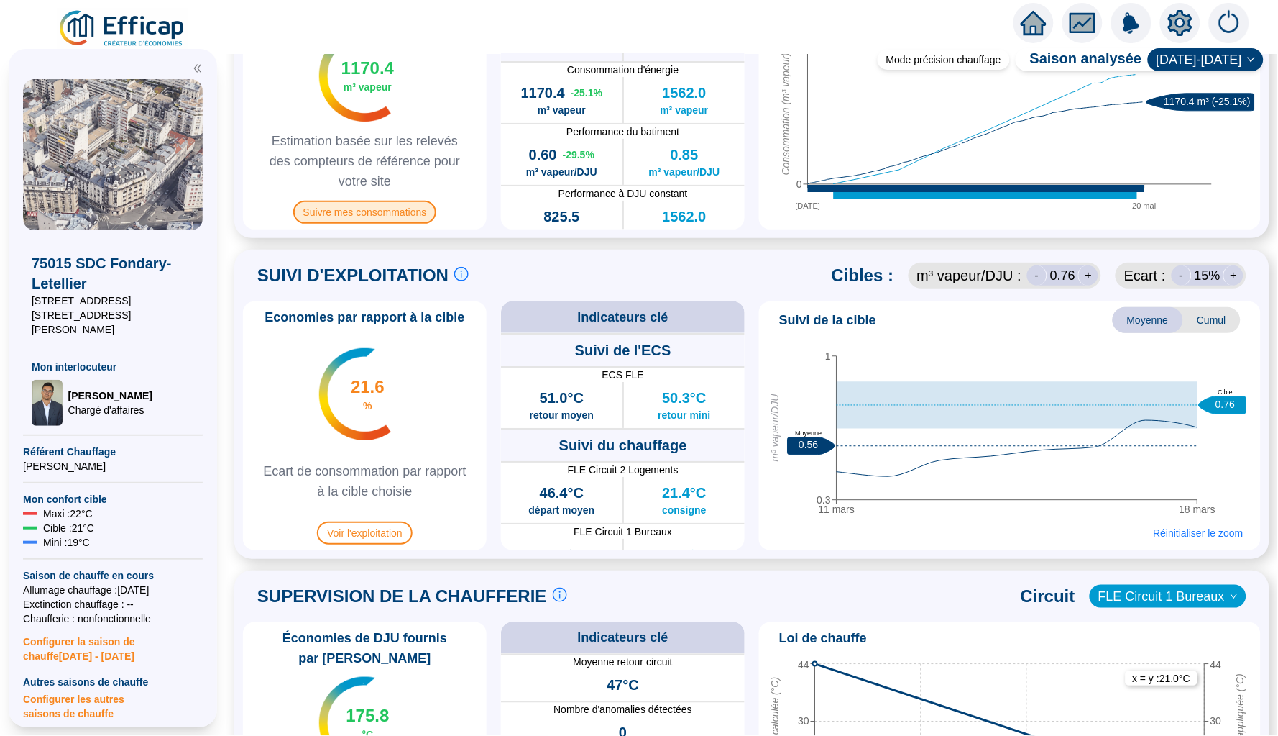
click at [375, 204] on span "Suivre mes consommations" at bounding box center [365, 212] width 144 height 23
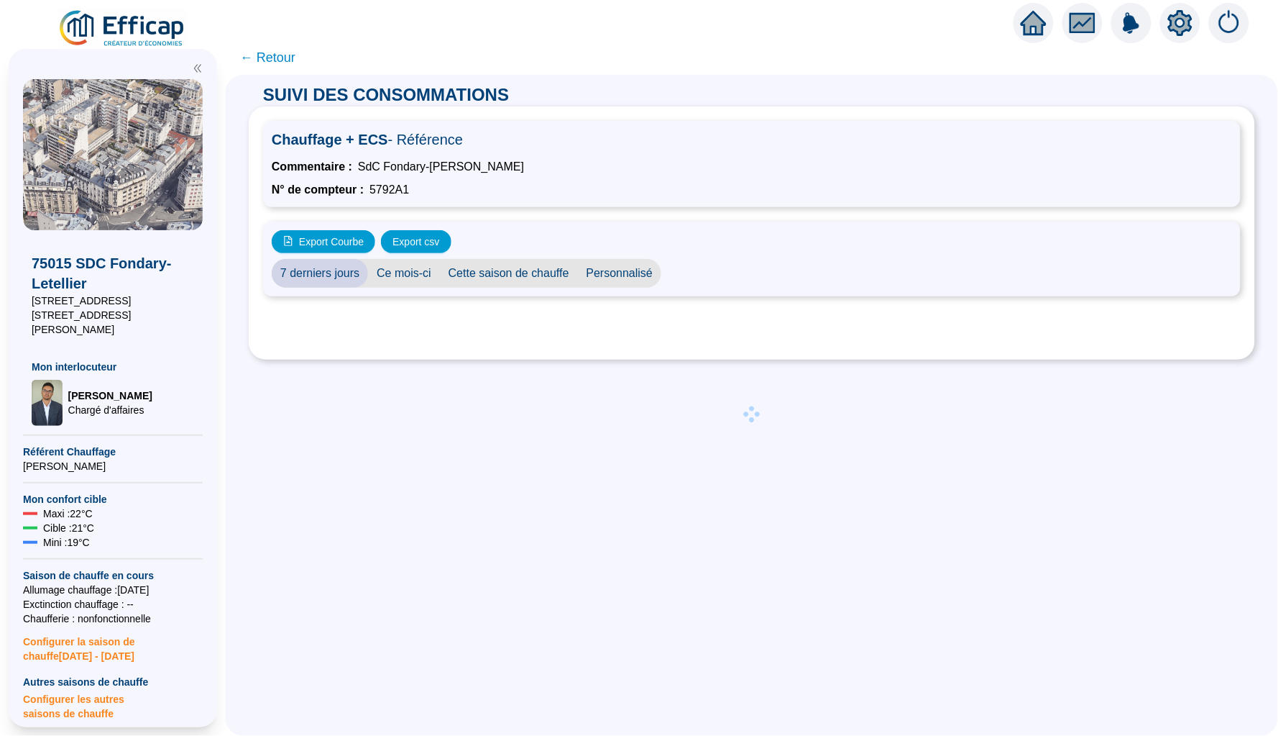
click at [639, 267] on span "Personnalisé" at bounding box center [620, 273] width 84 height 29
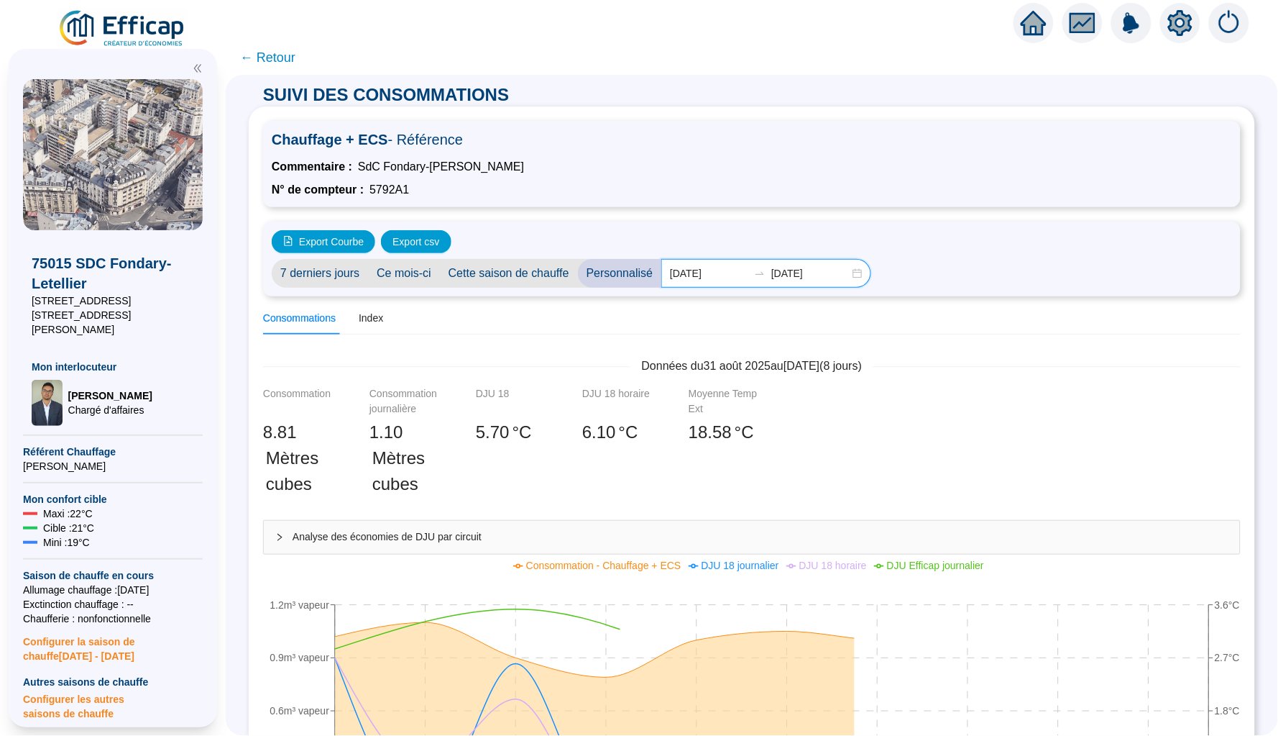
click at [703, 274] on input "[DATE]" at bounding box center [709, 273] width 78 height 15
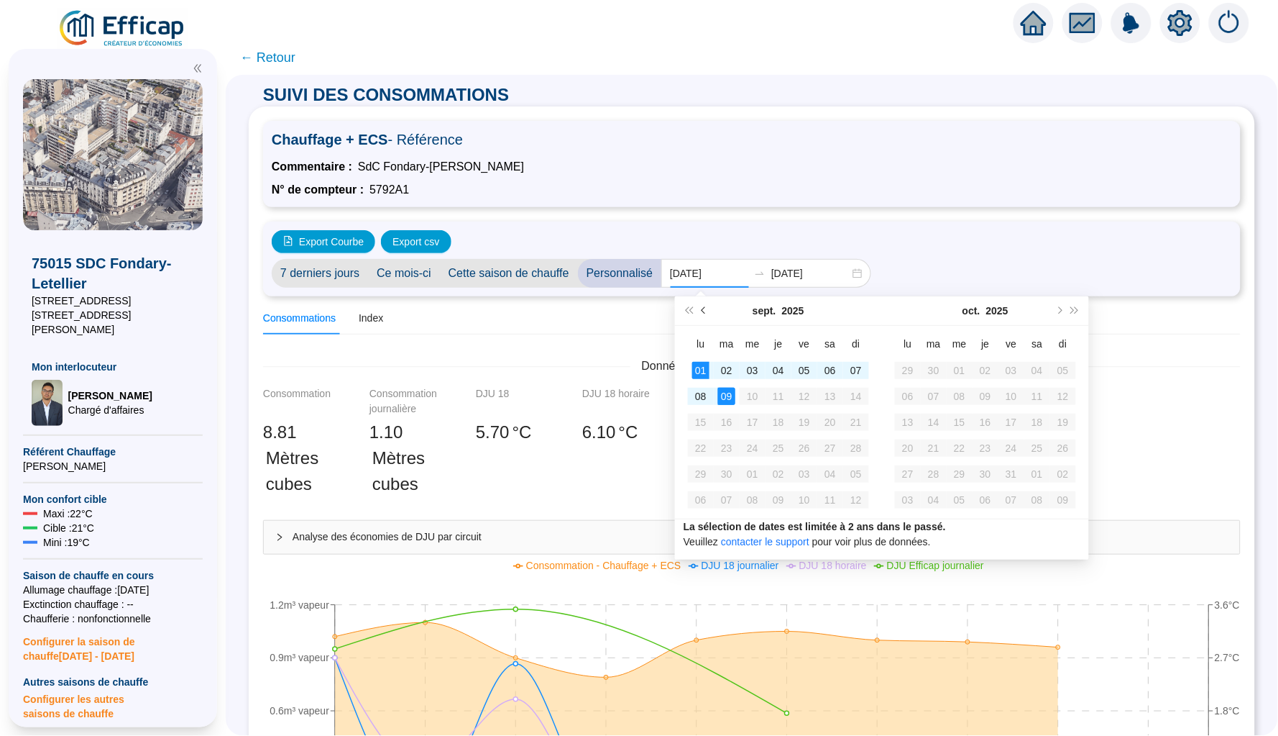
click at [706, 310] on span "Mois précédent (PageUp)" at bounding box center [705, 310] width 7 height 7
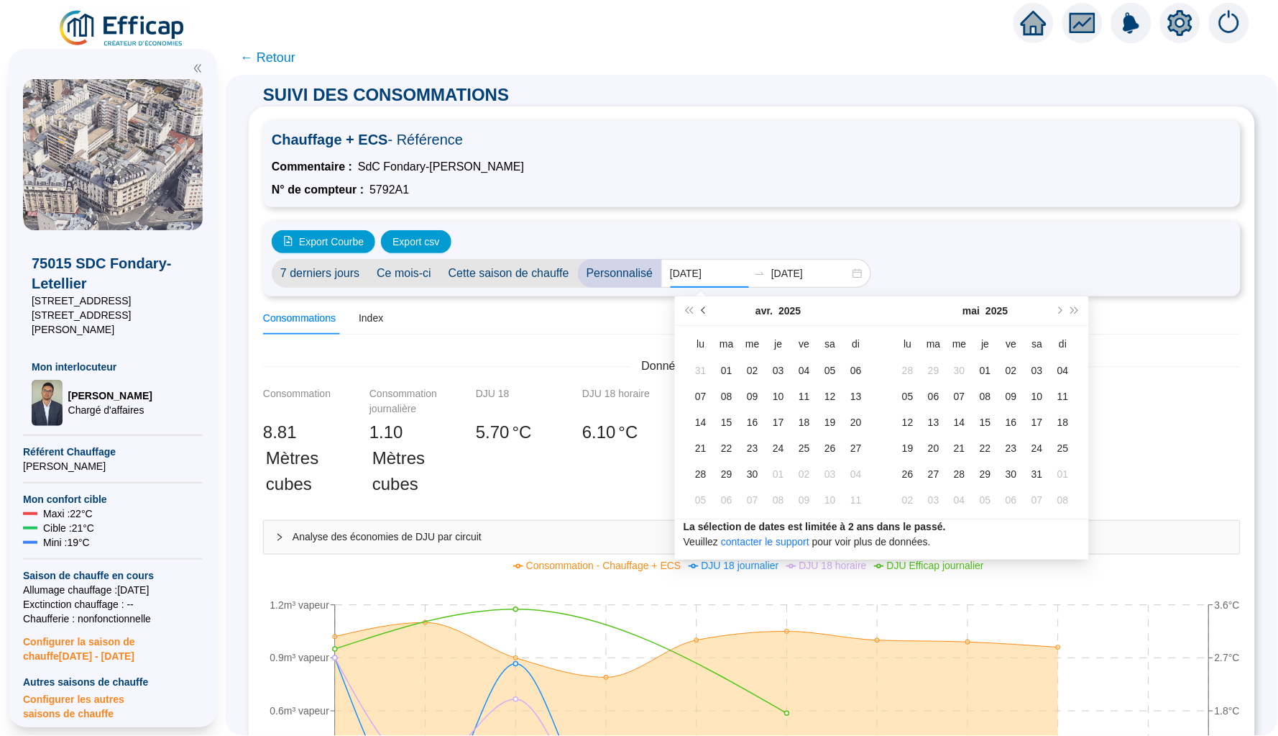
click at [706, 310] on span "Mois précédent (PageUp)" at bounding box center [705, 310] width 7 height 7
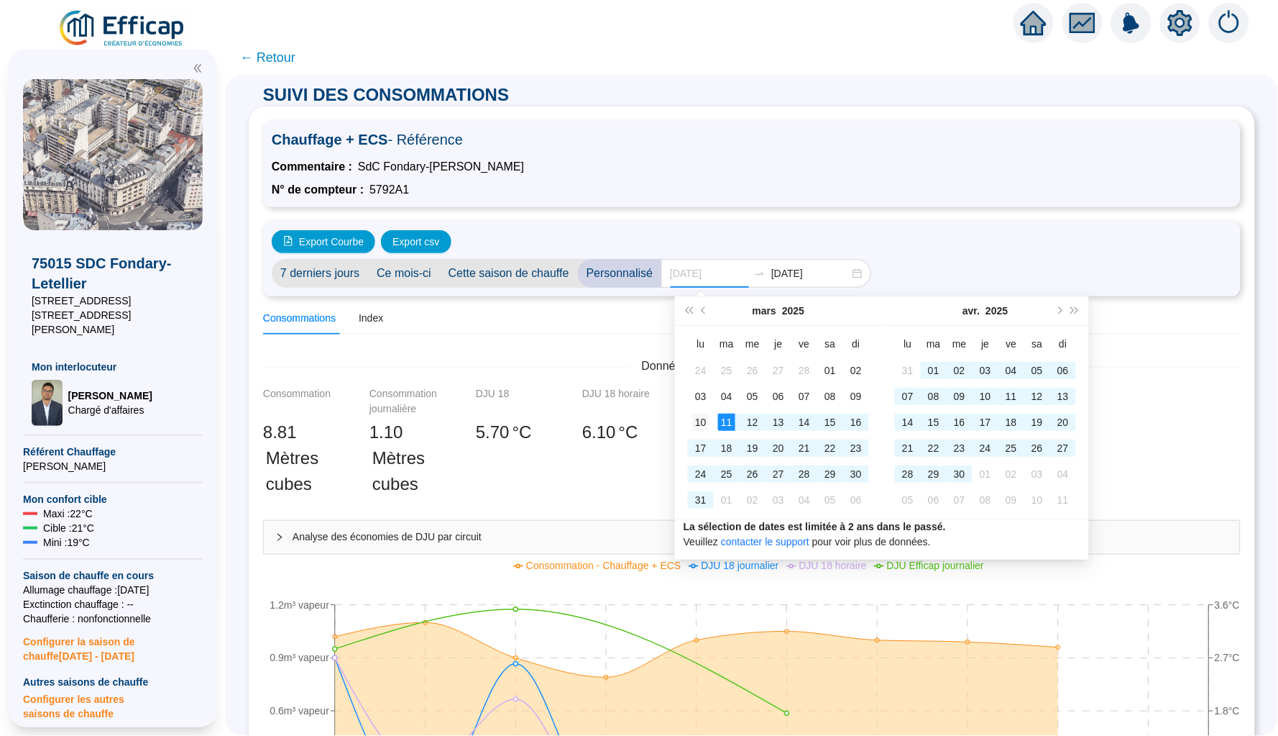
type input "[DATE]"
click at [694, 416] on div "10" at bounding box center [700, 421] width 17 height 17
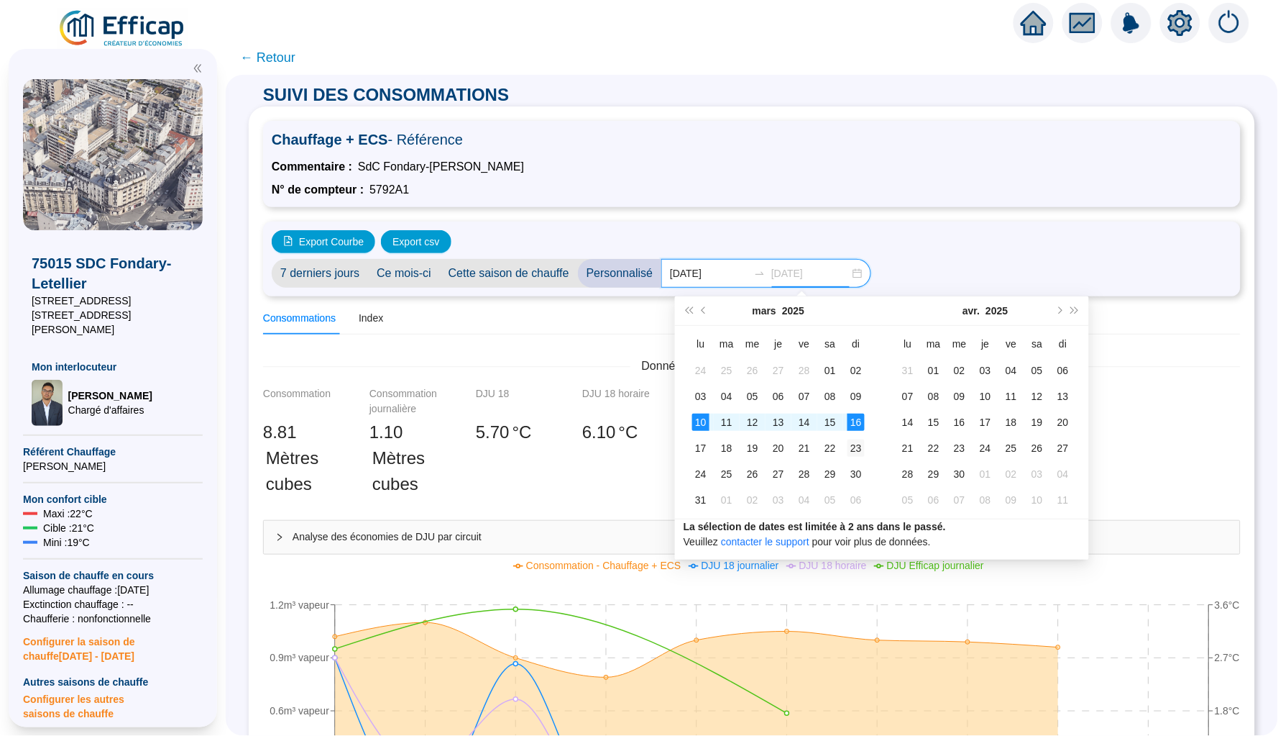
type input "[DATE]"
click at [865, 445] on td "23" at bounding box center [856, 448] width 26 height 26
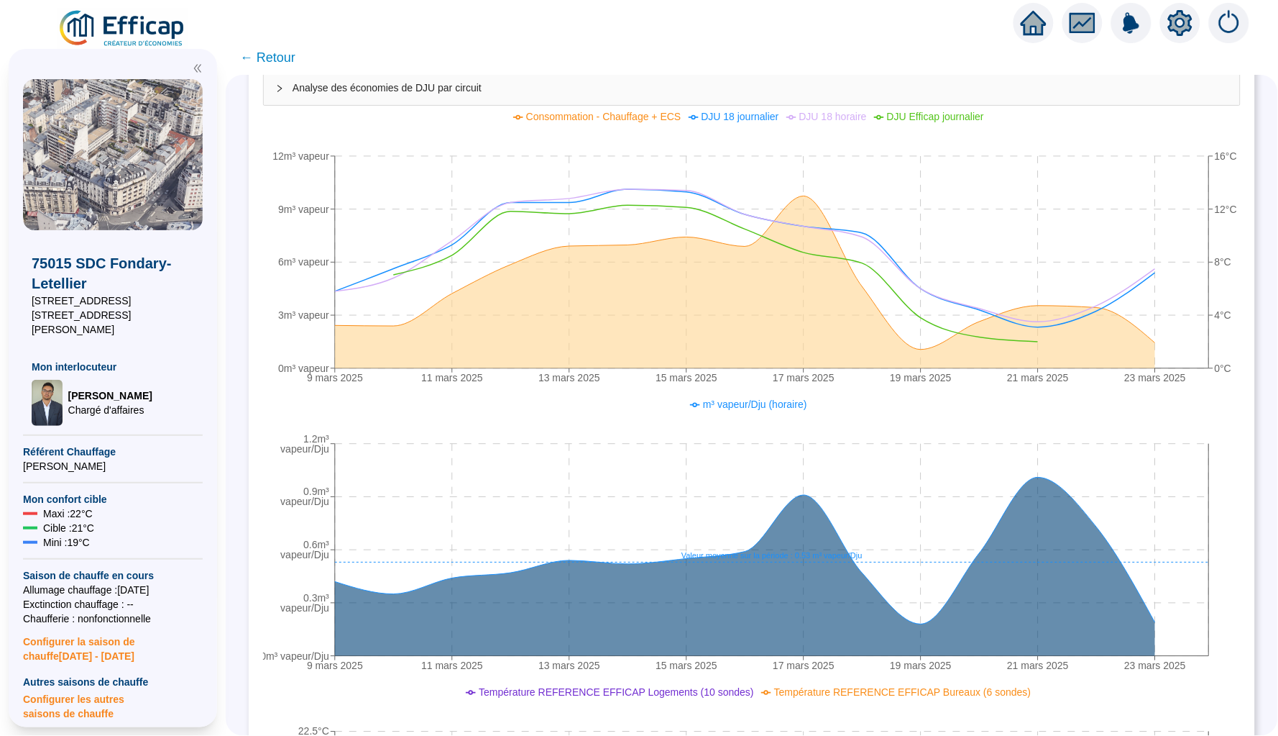
scroll to position [485, 0]
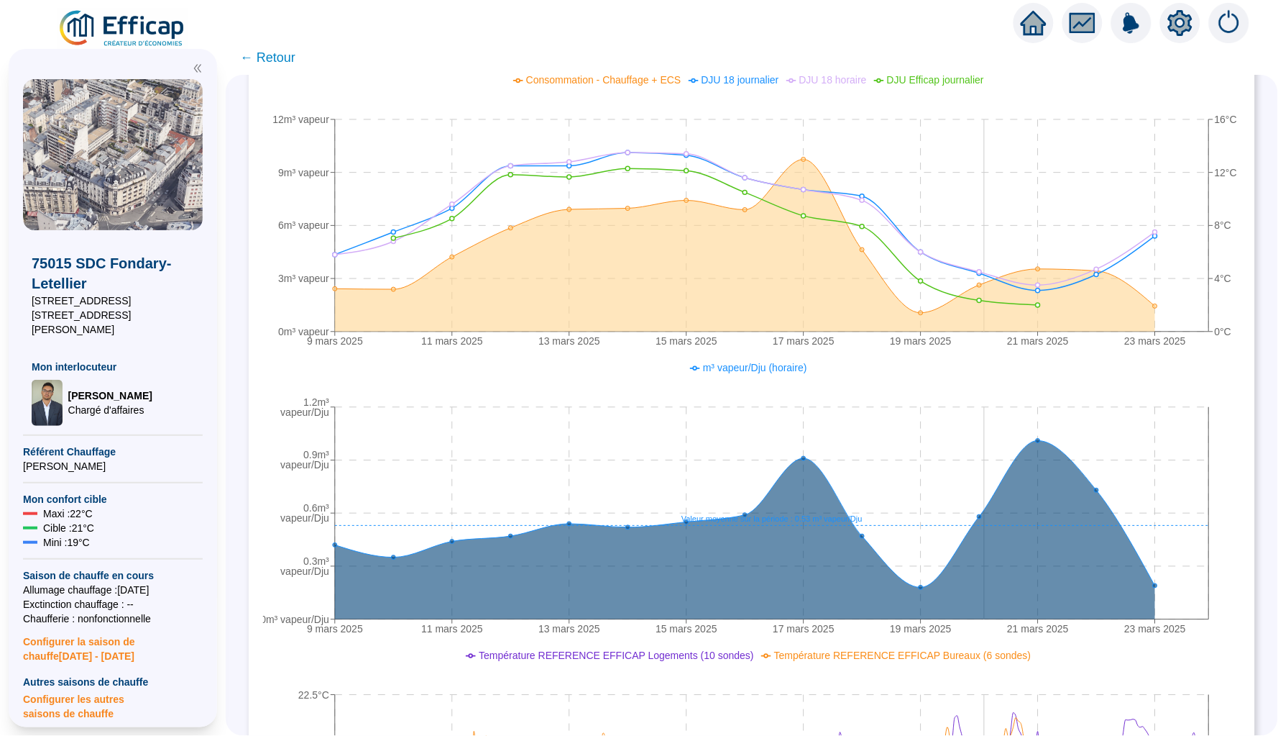
click at [1047, 23] on icon "home" at bounding box center [1034, 23] width 26 height 24
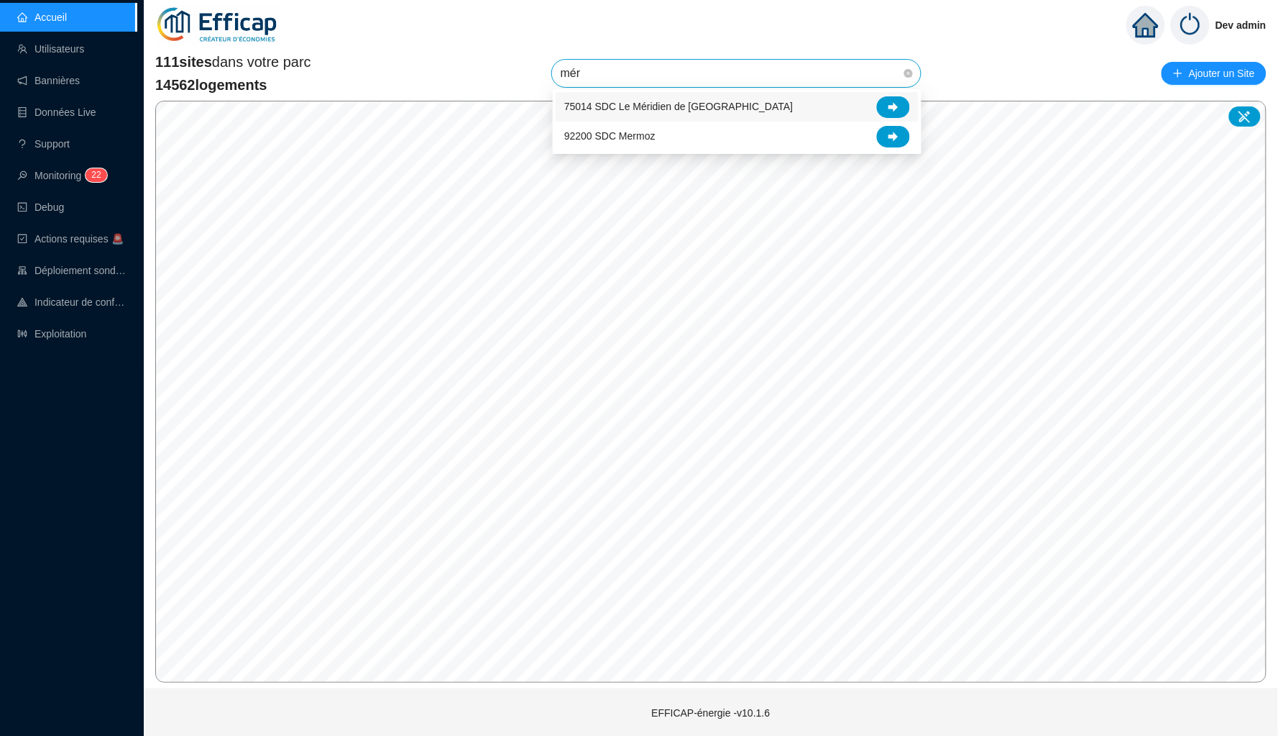
type input "méri"
click at [900, 109] on div at bounding box center [893, 107] width 33 height 22
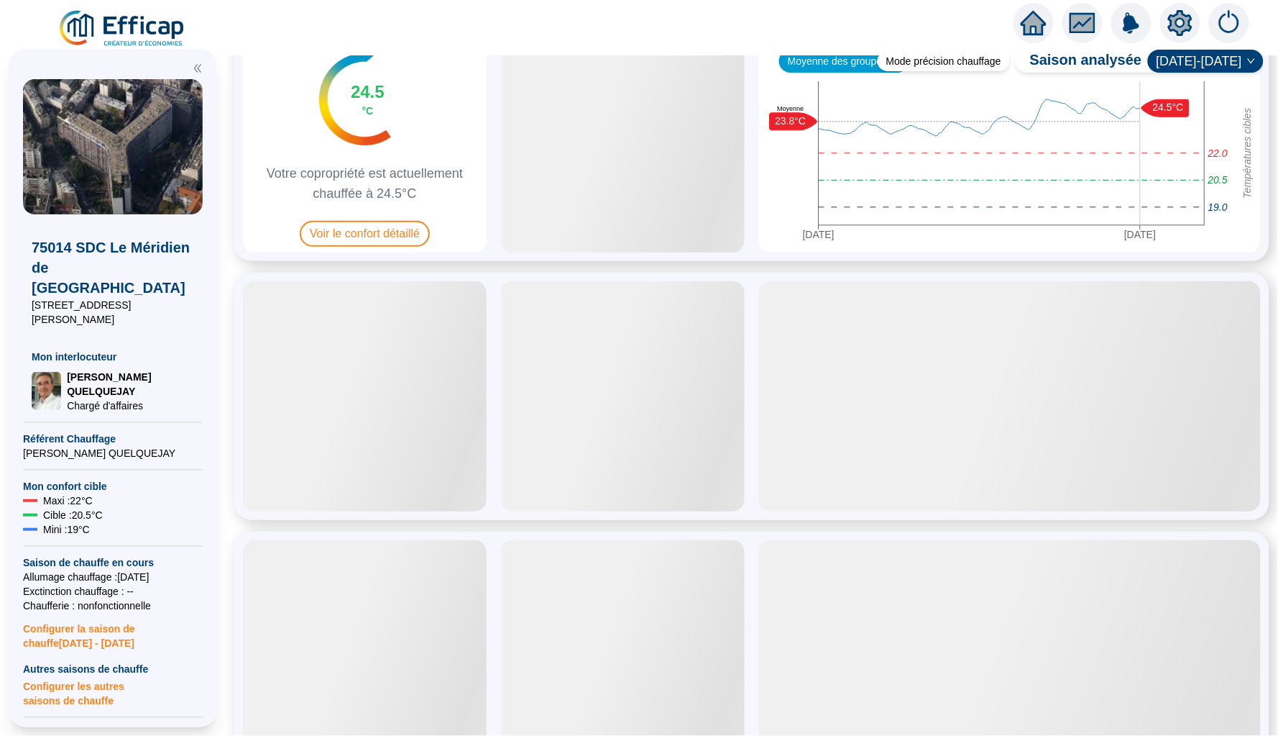
scroll to position [160, 0]
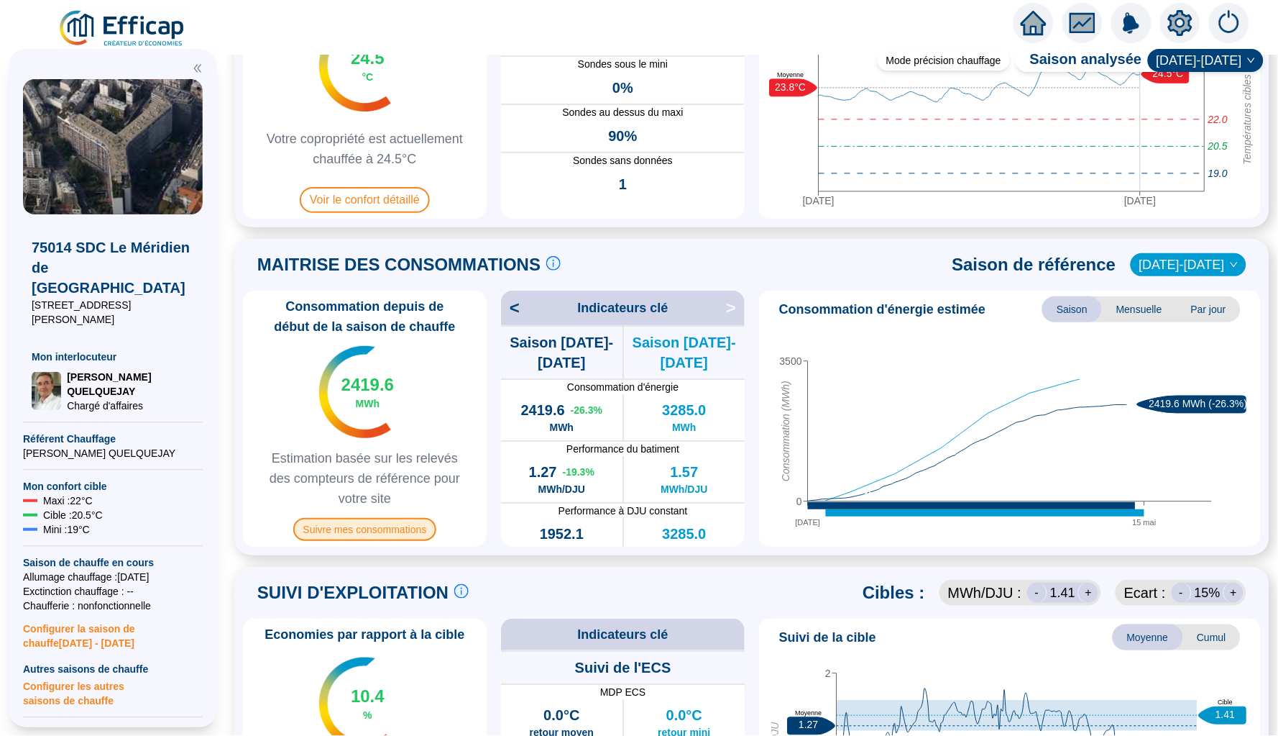
click at [388, 526] on span "Suivre mes consommations" at bounding box center [365, 529] width 144 height 23
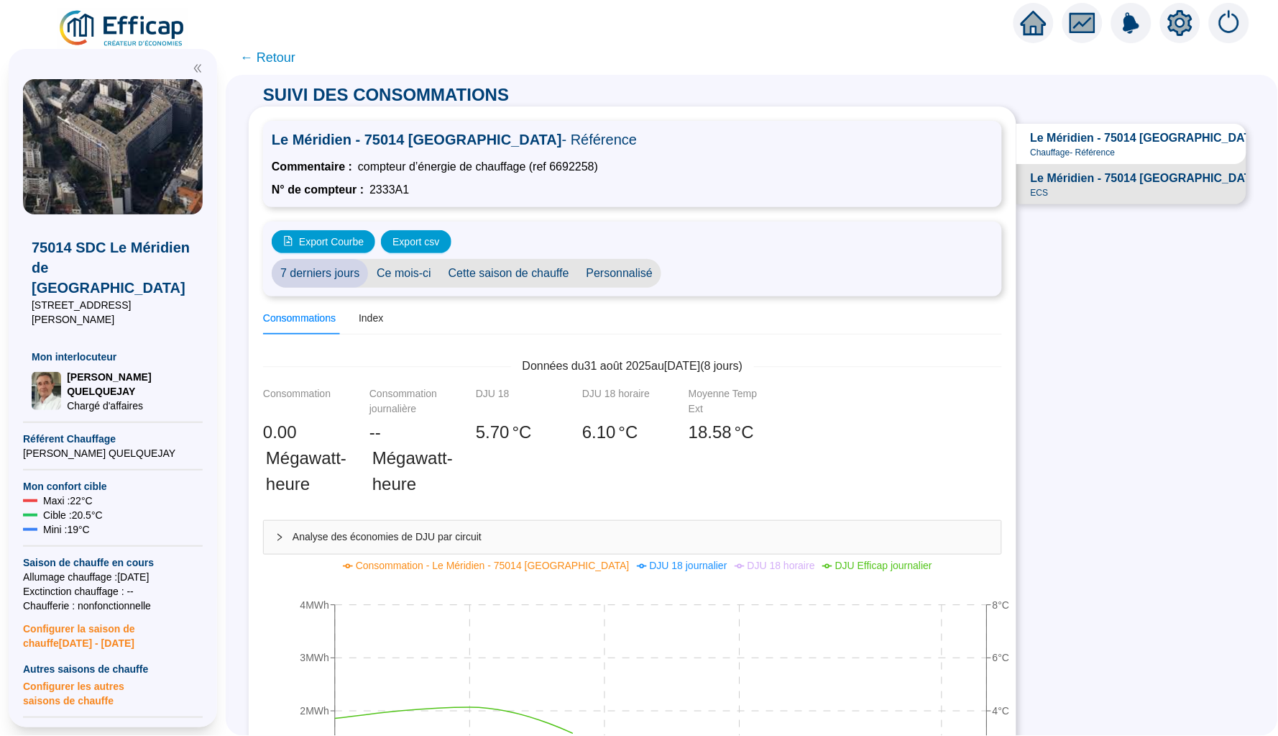
click at [1120, 194] on div "Le Méridien - 75014 [GEOGRAPHIC_DATA] - ECS ECS" at bounding box center [1164, 184] width 266 height 29
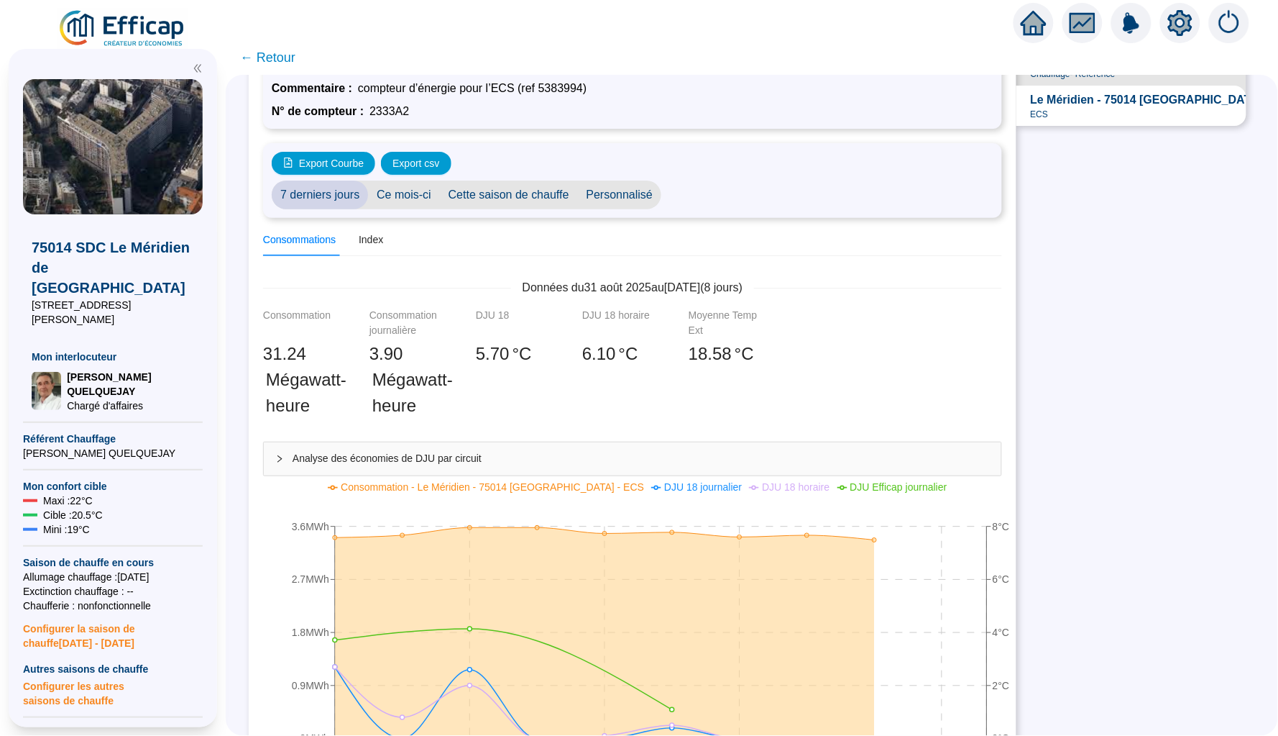
scroll to position [58, 0]
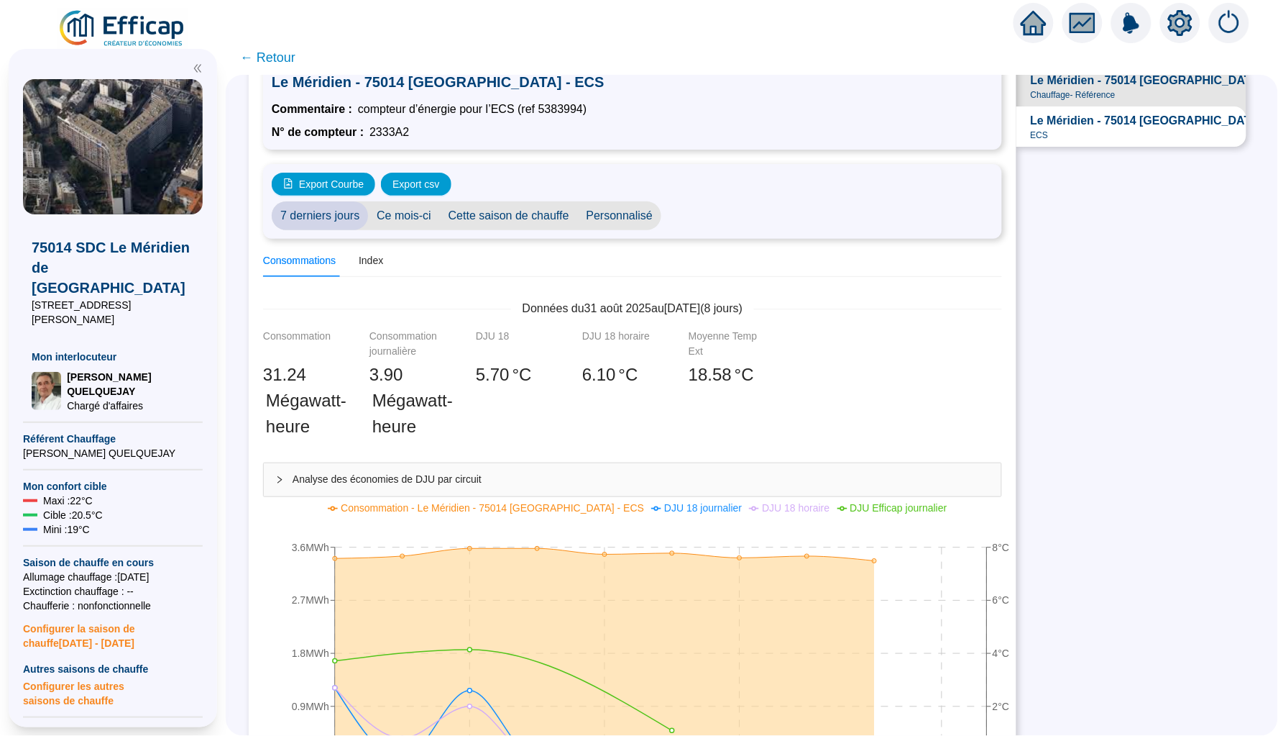
click at [630, 215] on span "Personnalisé" at bounding box center [620, 215] width 84 height 29
click at [732, 213] on input "[DATE]" at bounding box center [709, 216] width 78 height 15
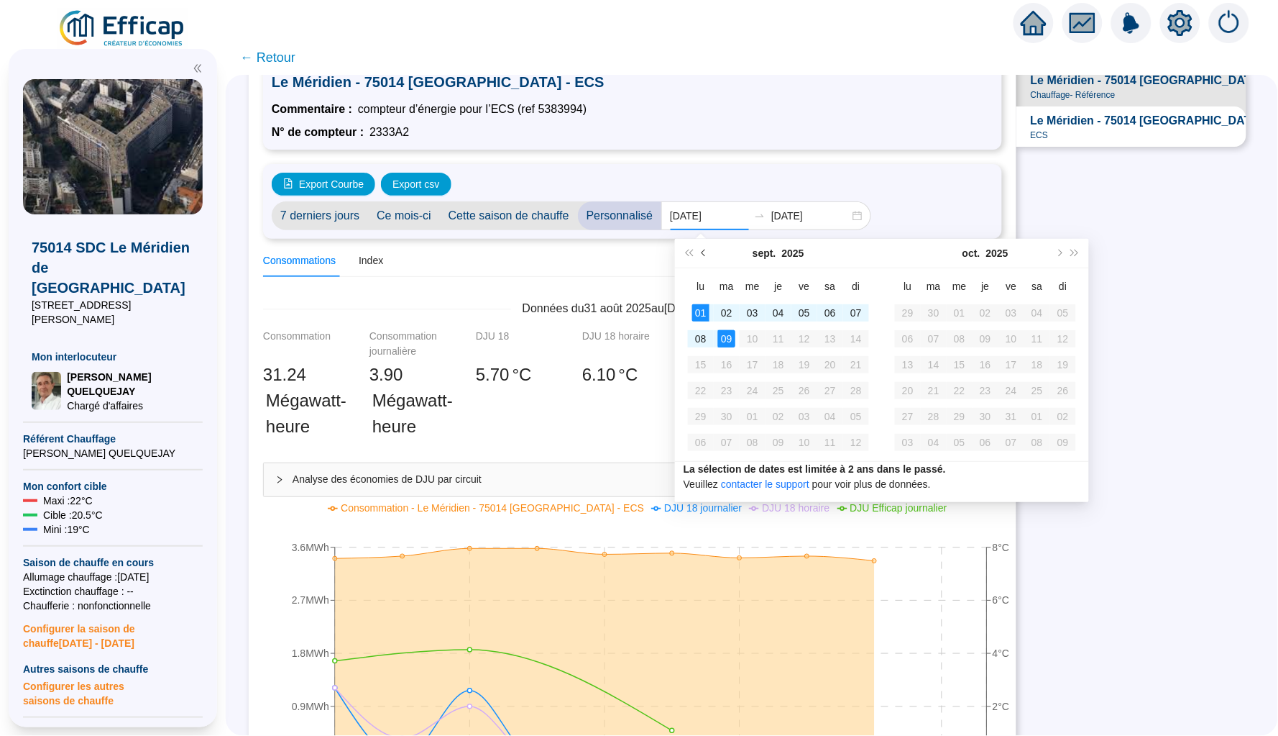
click at [706, 243] on button "Mois précédent (PageUp)" at bounding box center [705, 253] width 16 height 29
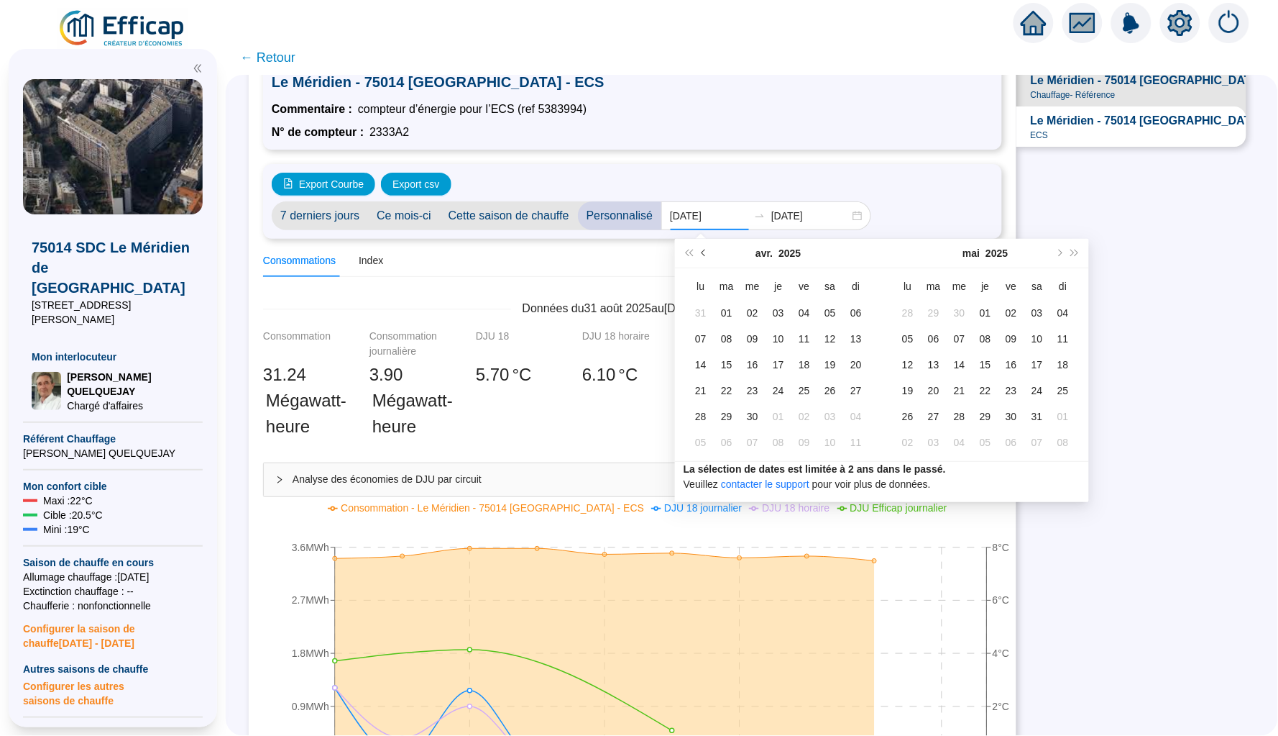
click at [705, 246] on button "Mois précédent (PageUp)" at bounding box center [705, 253] width 16 height 29
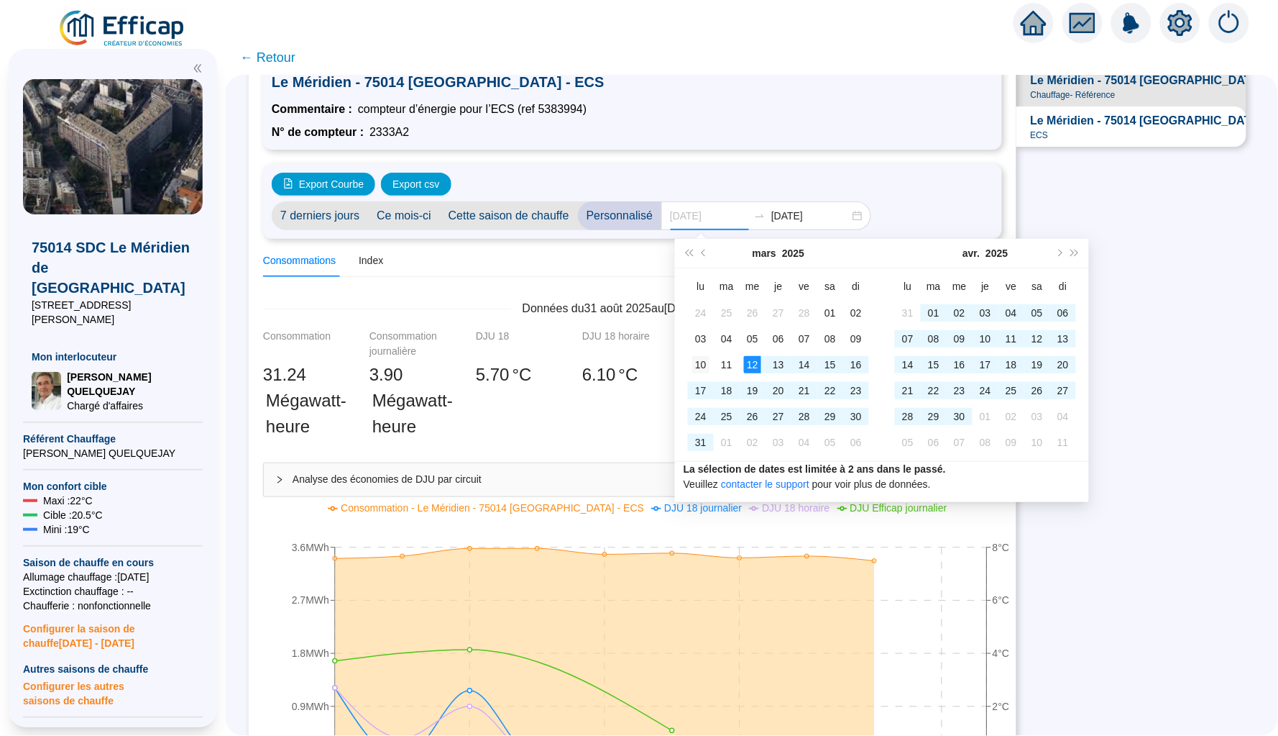
type input "[DATE]"
click at [711, 360] on td "10" at bounding box center [701, 365] width 26 height 26
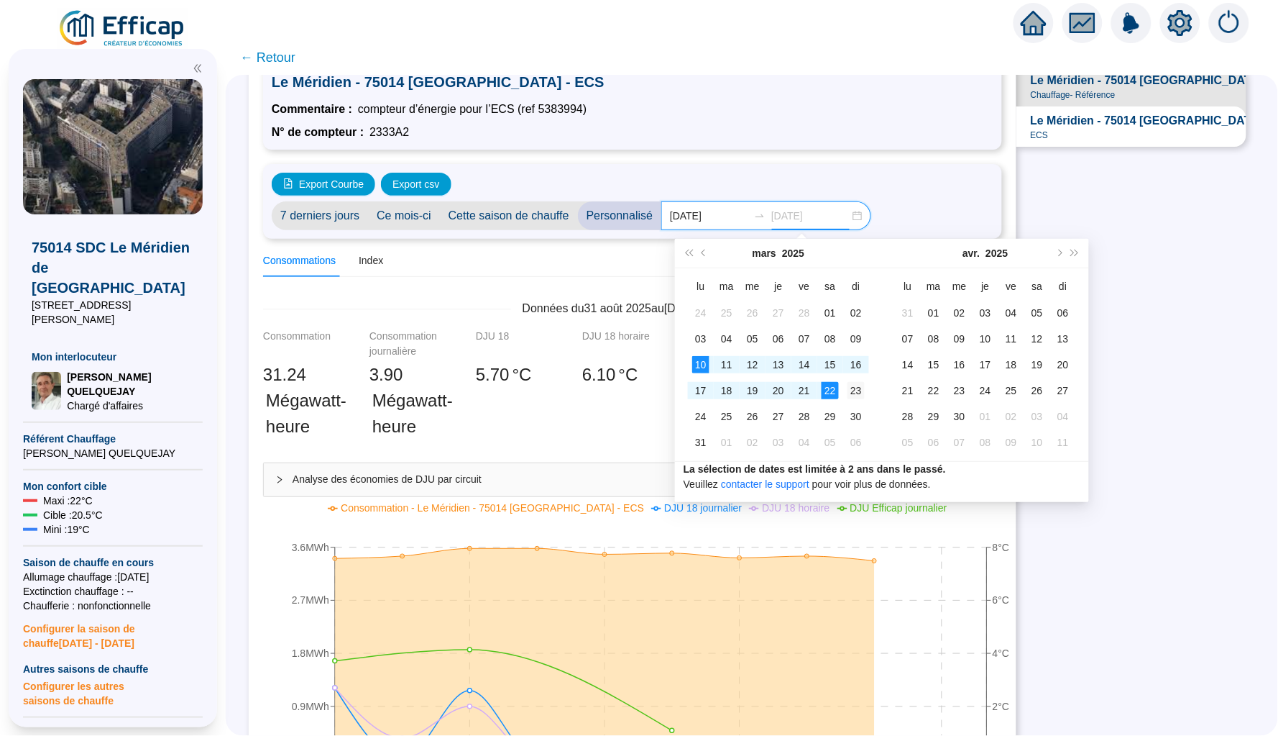
type input "[DATE]"
click at [853, 390] on div "23" at bounding box center [856, 390] width 17 height 17
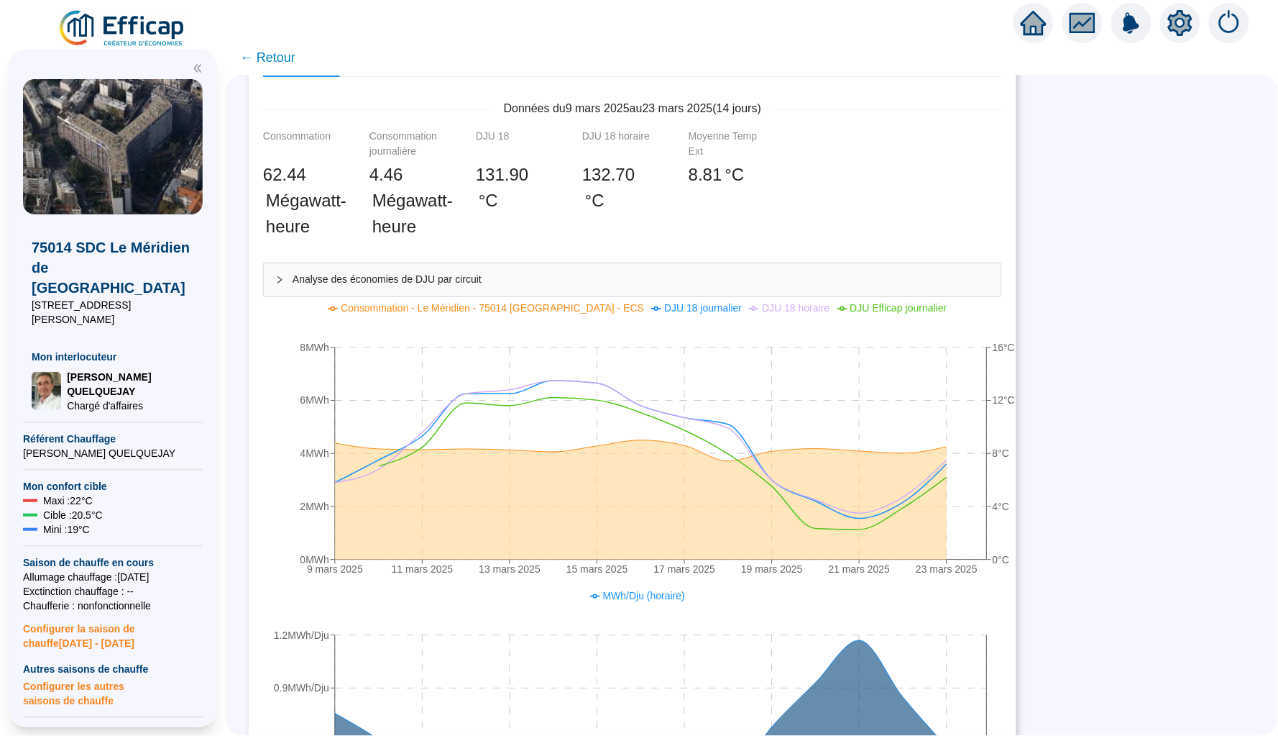
scroll to position [262, 0]
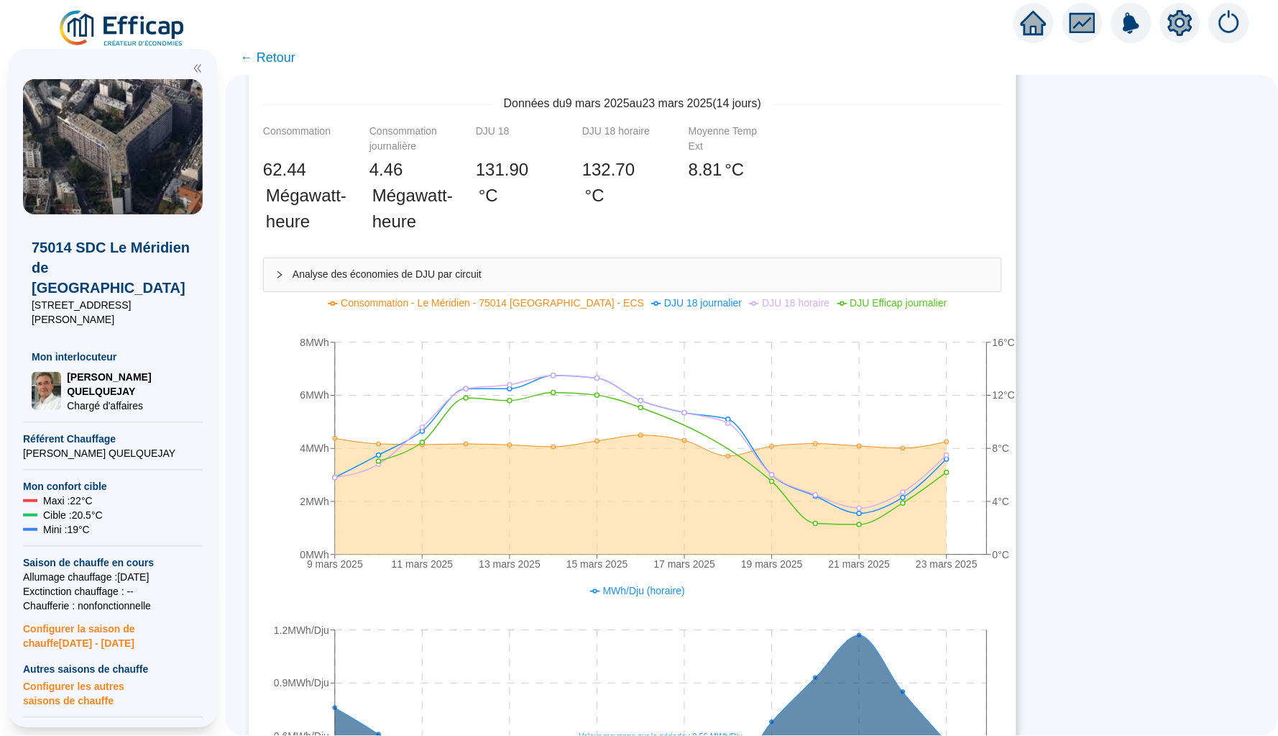
click at [1120, 404] on div "SUIVI DES CONSOMMATIONS Le Méridien - 75014 [GEOGRAPHIC_DATA] - ECS Commentaire…" at bounding box center [752, 405] width 1053 height 661
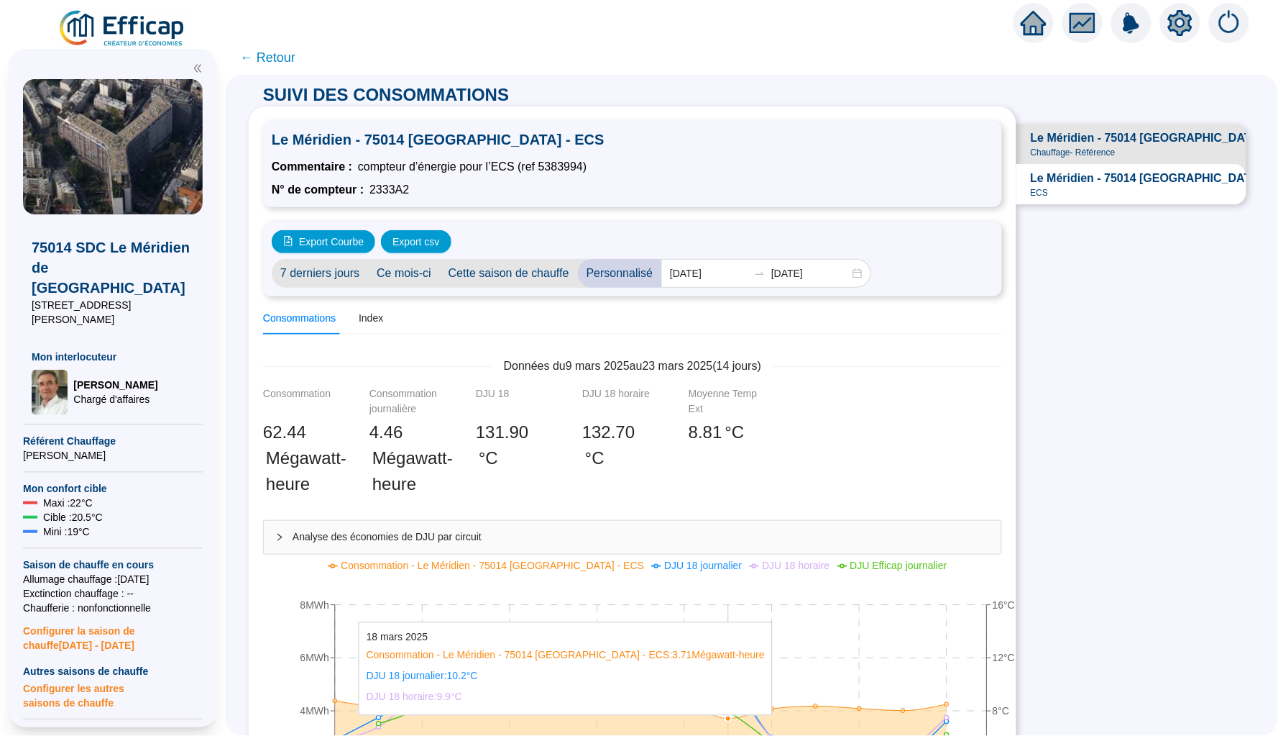
scroll to position [262, 0]
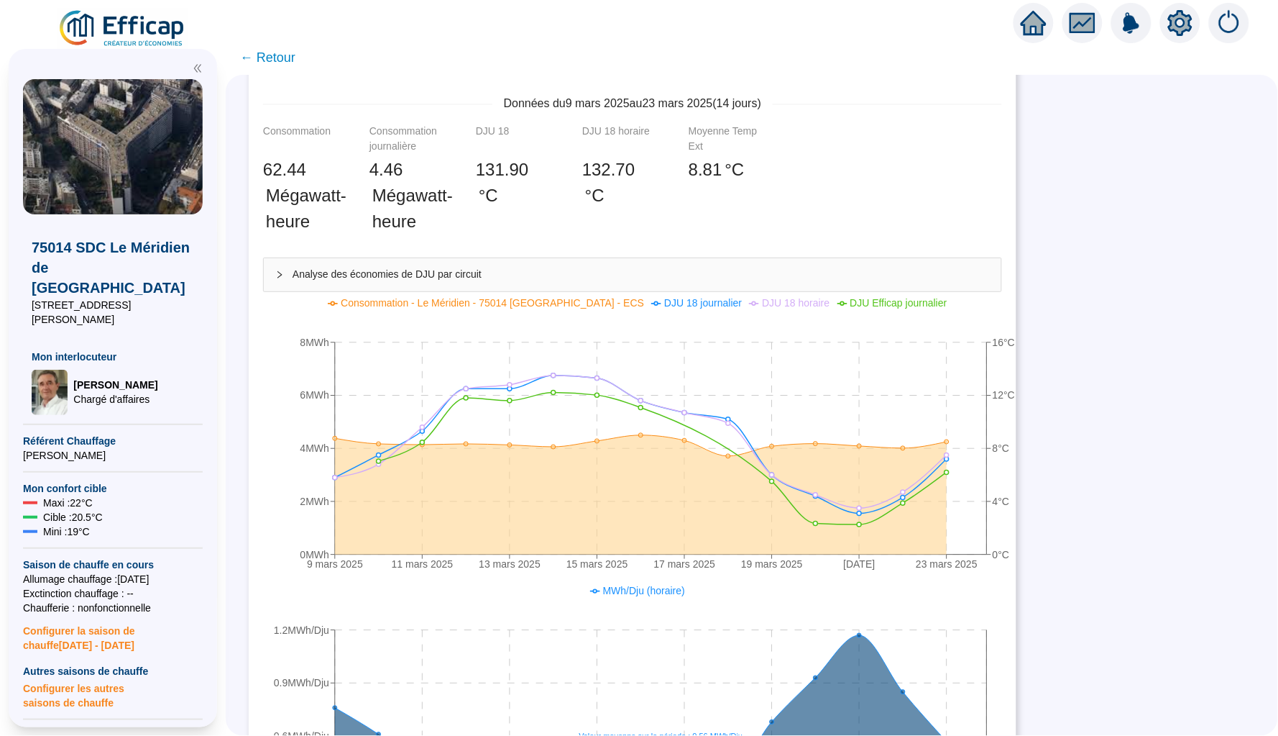
click at [1111, 468] on div "SUIVI DES CONSOMMATIONS Le Méridien - 75014 PARIS - ECS Commentaire : compteur …" at bounding box center [752, 405] width 1053 height 661
drag, startPoint x: 376, startPoint y: 164, endPoint x: 414, endPoint y: 167, distance: 38.2
click at [416, 166] on div "4 .46 Mégawatt-heure" at bounding box center [406, 196] width 72 height 78
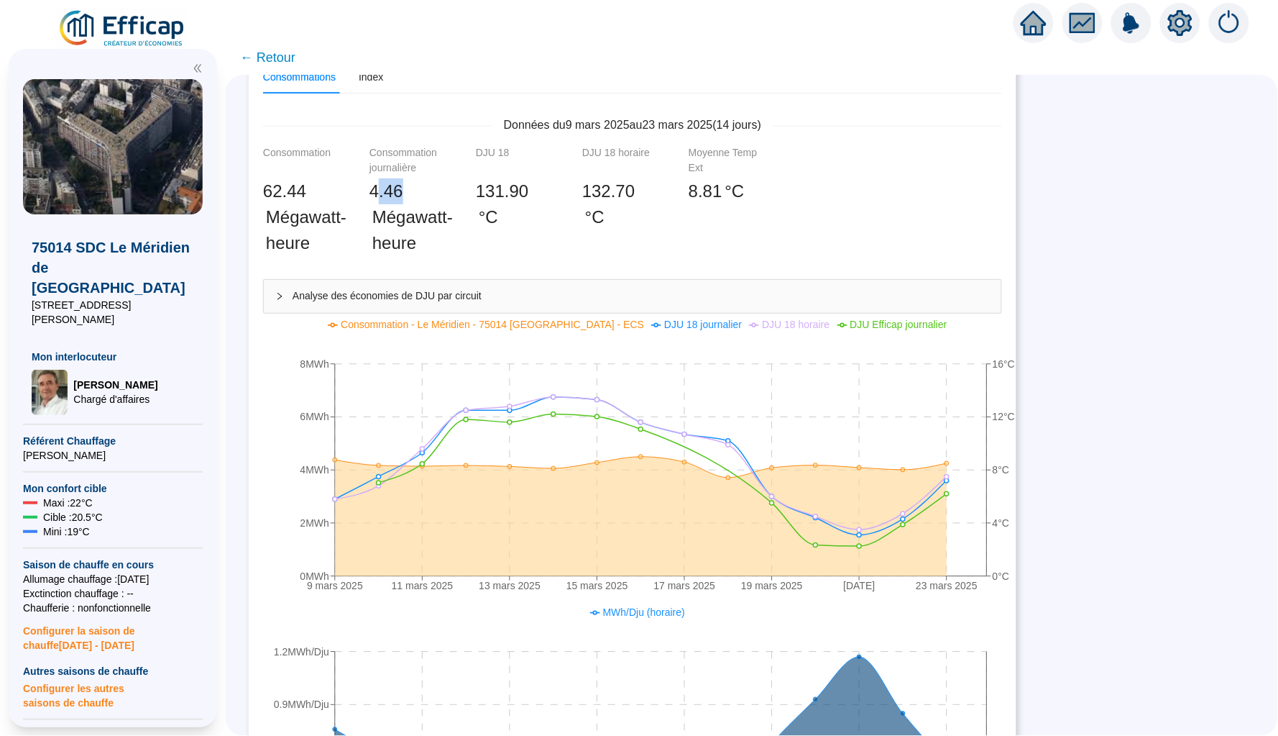
scroll to position [224, 0]
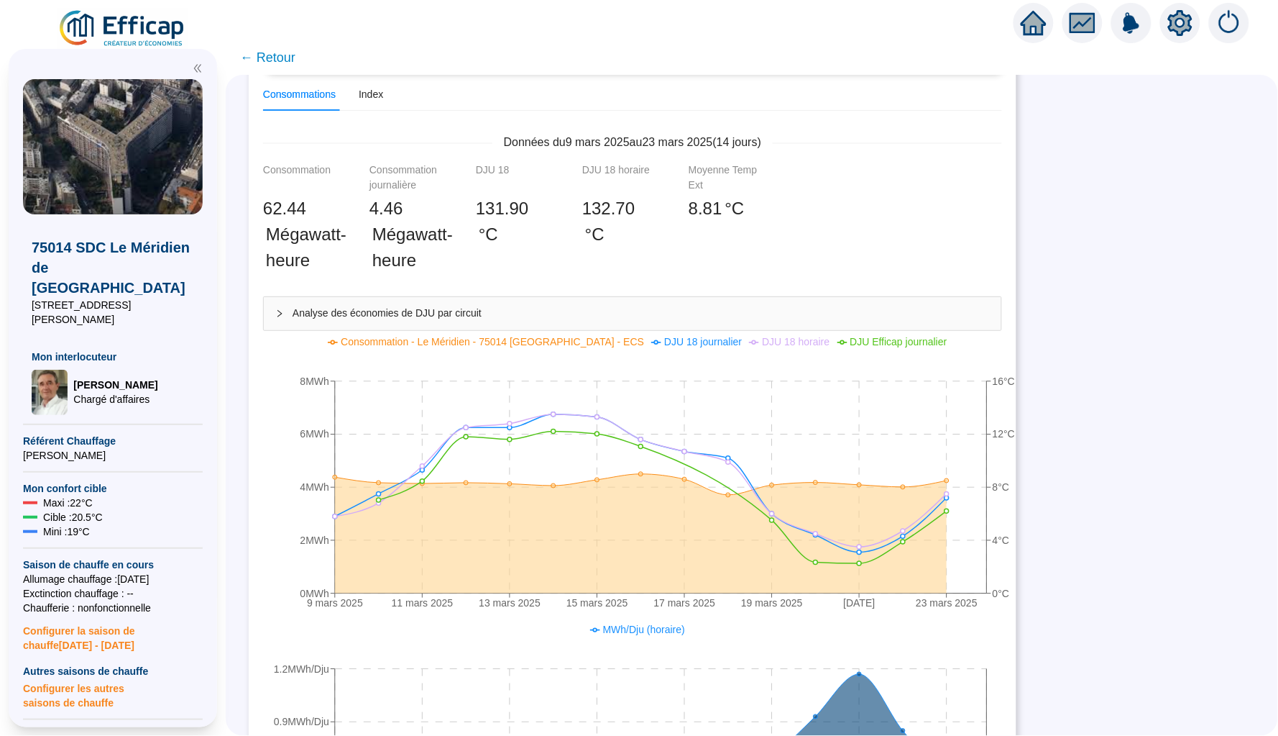
click at [1036, 27] on icon "home" at bounding box center [1034, 23] width 26 height 24
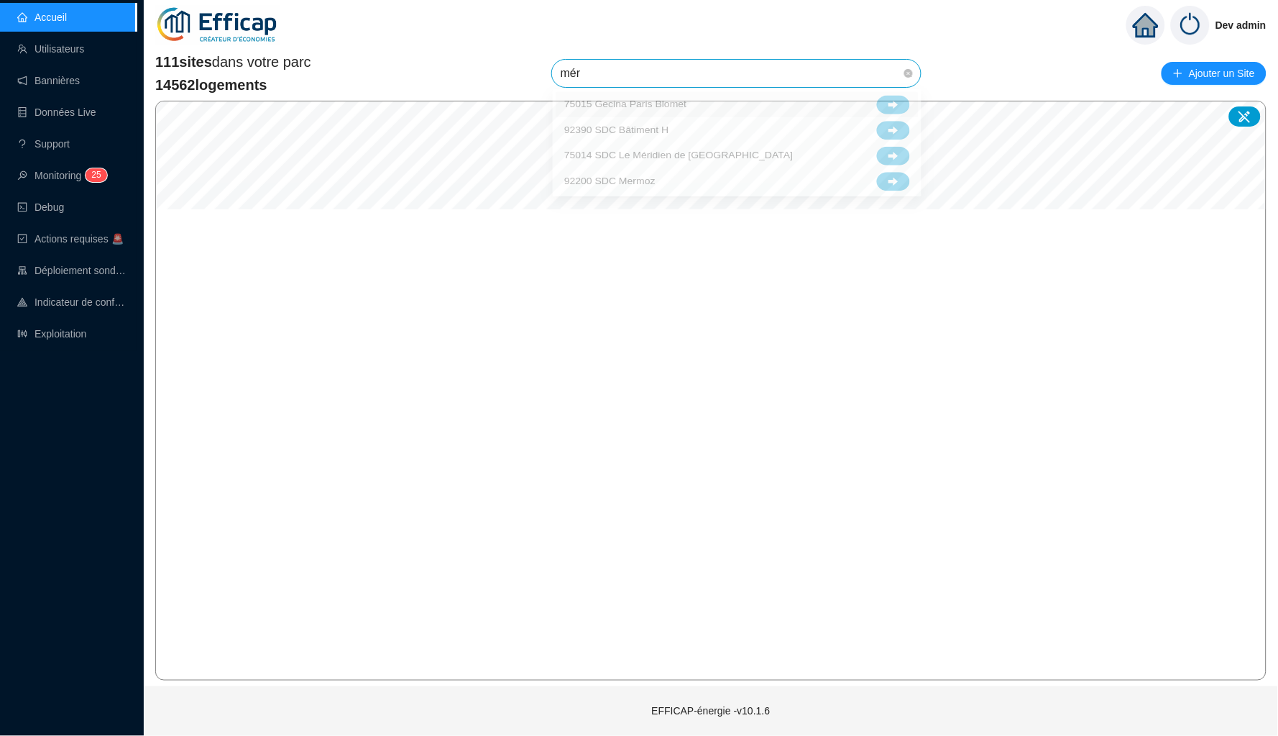
type input "méri"
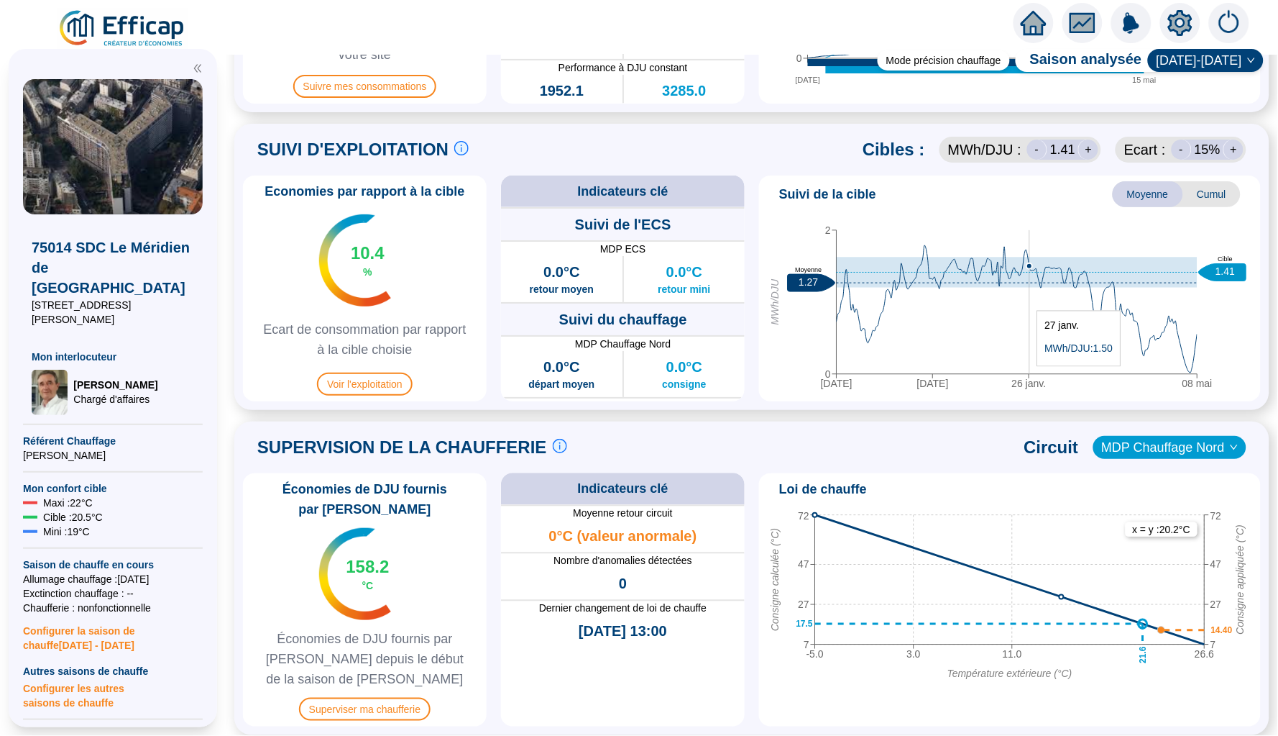
scroll to position [578, 0]
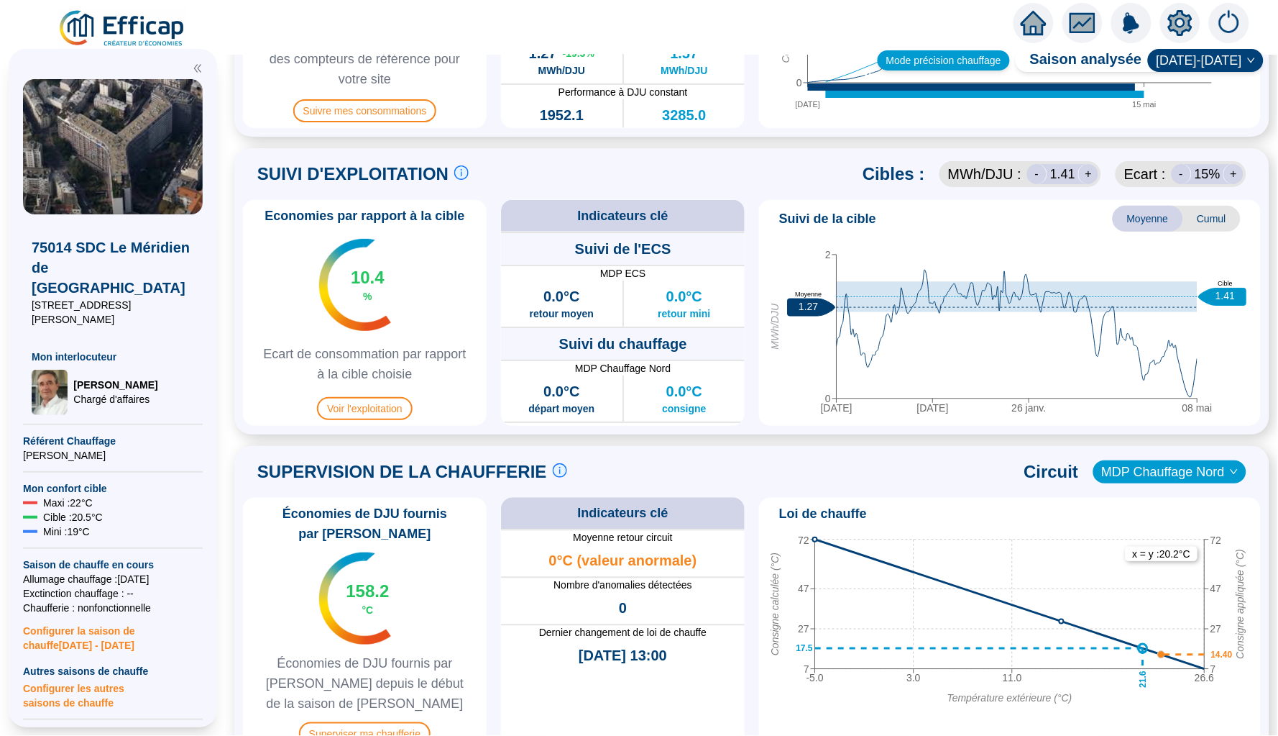
click at [971, 60] on div "Mode précision chauffage" at bounding box center [944, 60] width 132 height 20
click at [947, 54] on div "Mode précision chauffage" at bounding box center [944, 60] width 132 height 20
drag, startPoint x: 1032, startPoint y: 339, endPoint x: 1042, endPoint y: 339, distance: 10.1
click at [1042, 339] on icon "03 oct. 29 nov. 26 janv. 08 mai 0 2 MWh/DJU 1.27 Moyenne 1.41 Cible" at bounding box center [1010, 330] width 490 height 180
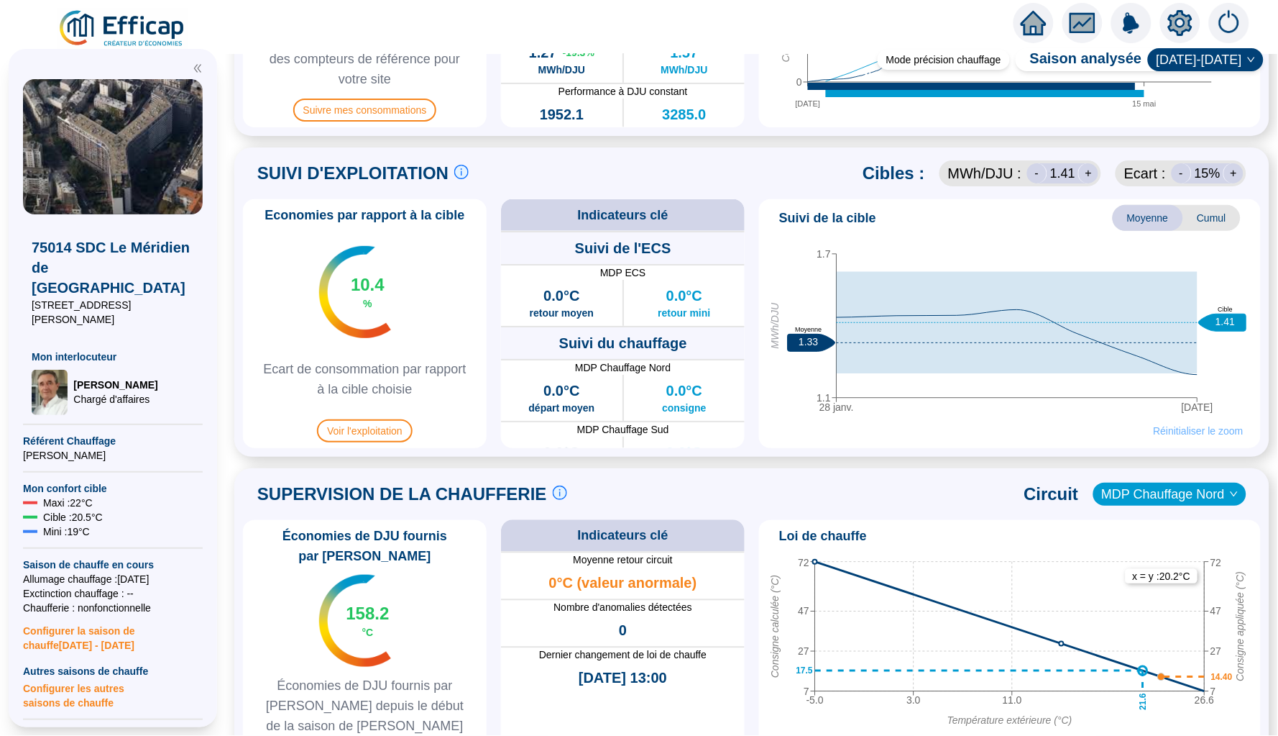
click at [1181, 430] on span "Réinitialiser le zoom" at bounding box center [1199, 431] width 90 height 14
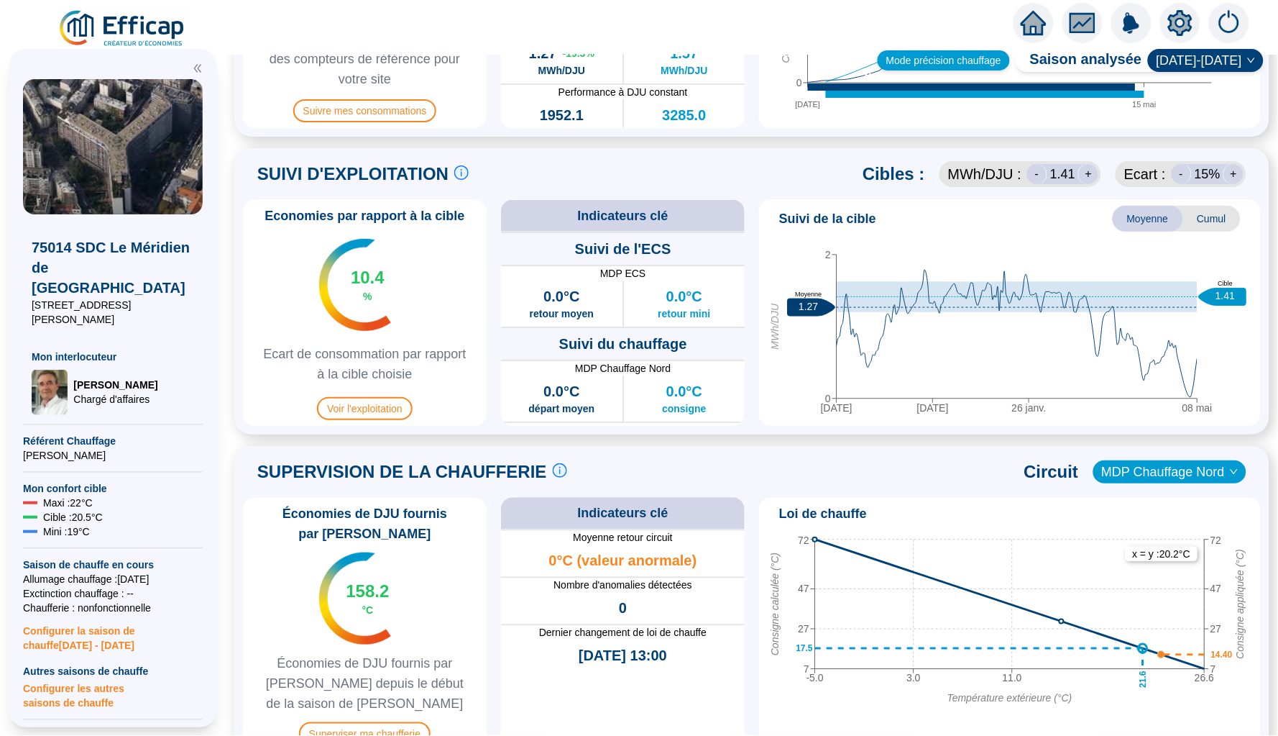
click at [966, 55] on div "Mode précision chauffage" at bounding box center [944, 60] width 132 height 20
click at [930, 73] on div "Mode précision chauffage Saison analysée 2024-2025" at bounding box center [1068, 60] width 392 height 29
click at [930, 57] on div "Mode précision chauffage" at bounding box center [944, 60] width 132 height 20
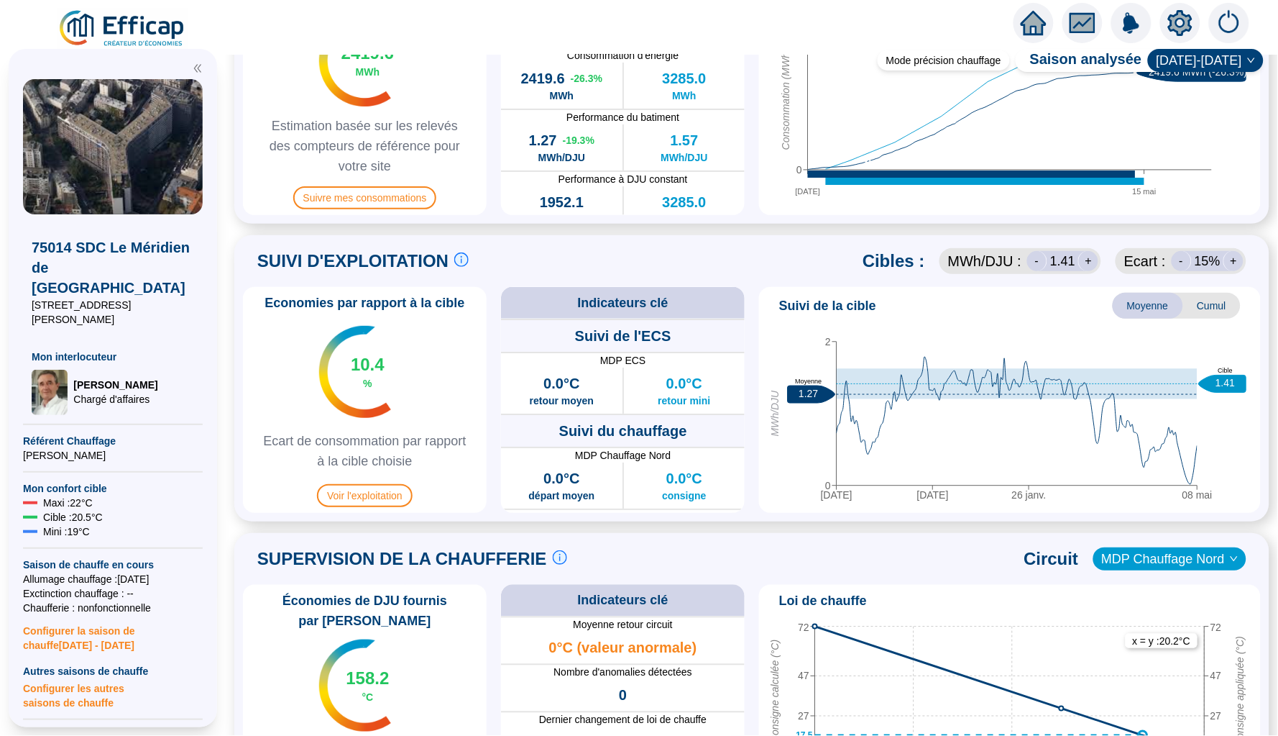
scroll to position [477, 0]
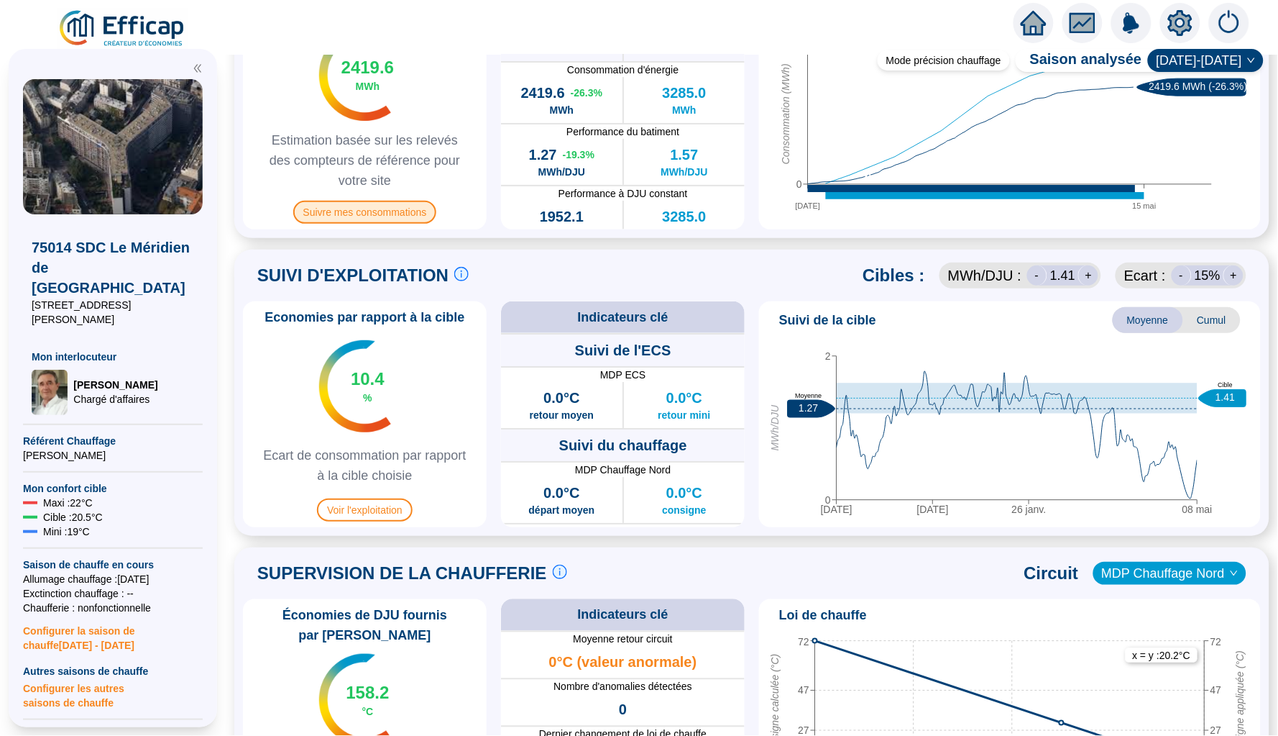
click at [390, 210] on span "Suivre mes consommations" at bounding box center [365, 212] width 144 height 23
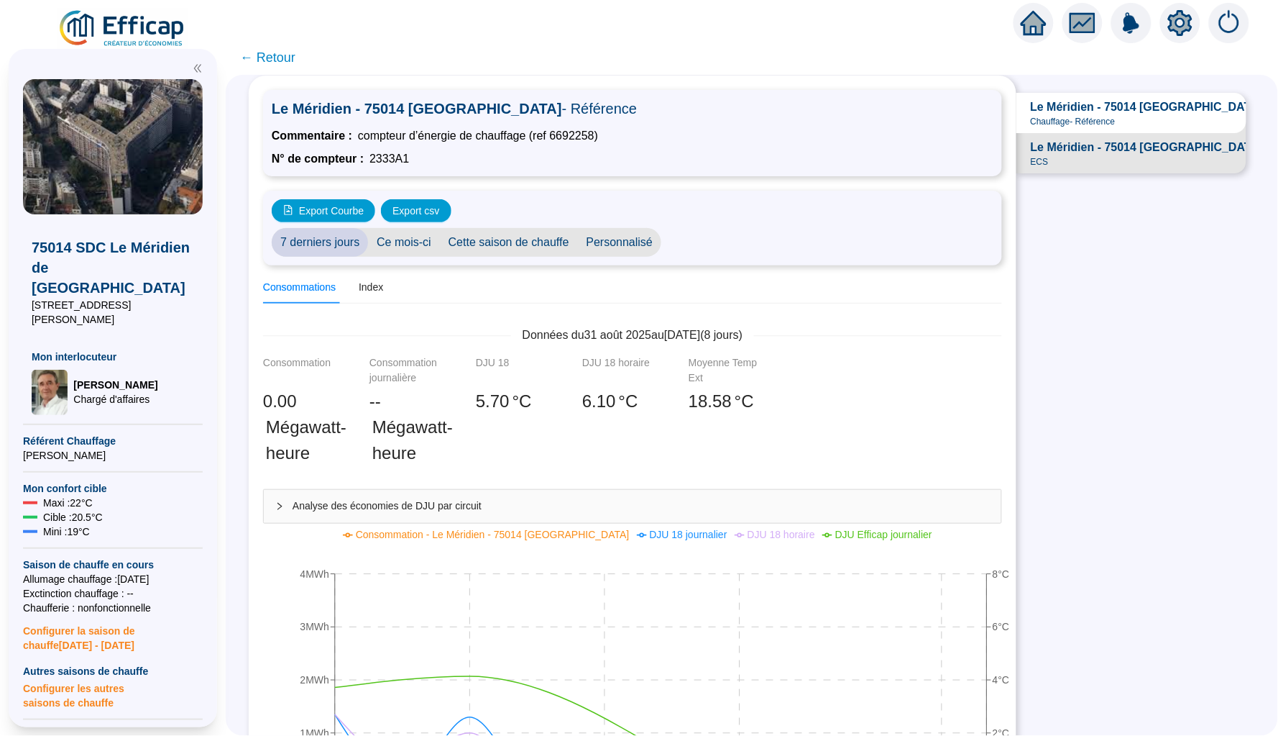
scroll to position [47, 0]
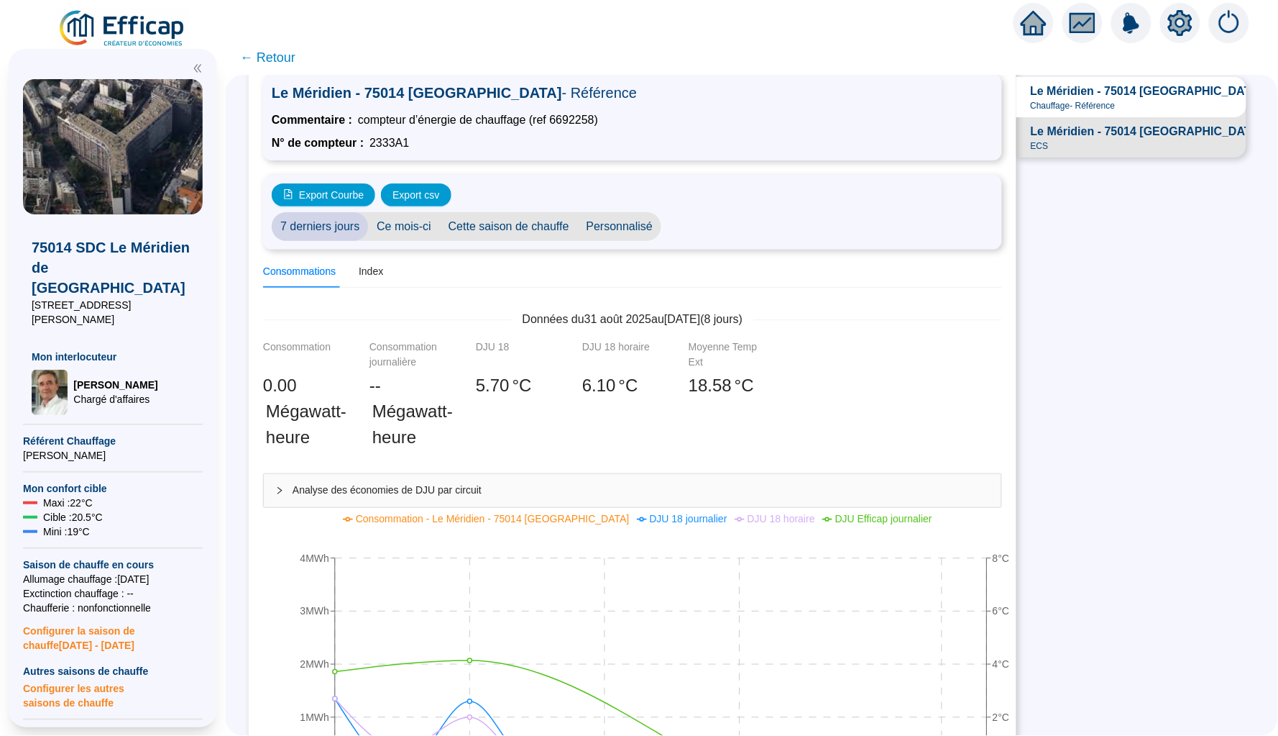
click at [622, 226] on span "Personnalisé" at bounding box center [620, 226] width 84 height 29
click at [730, 221] on input "[DATE]" at bounding box center [709, 226] width 78 height 15
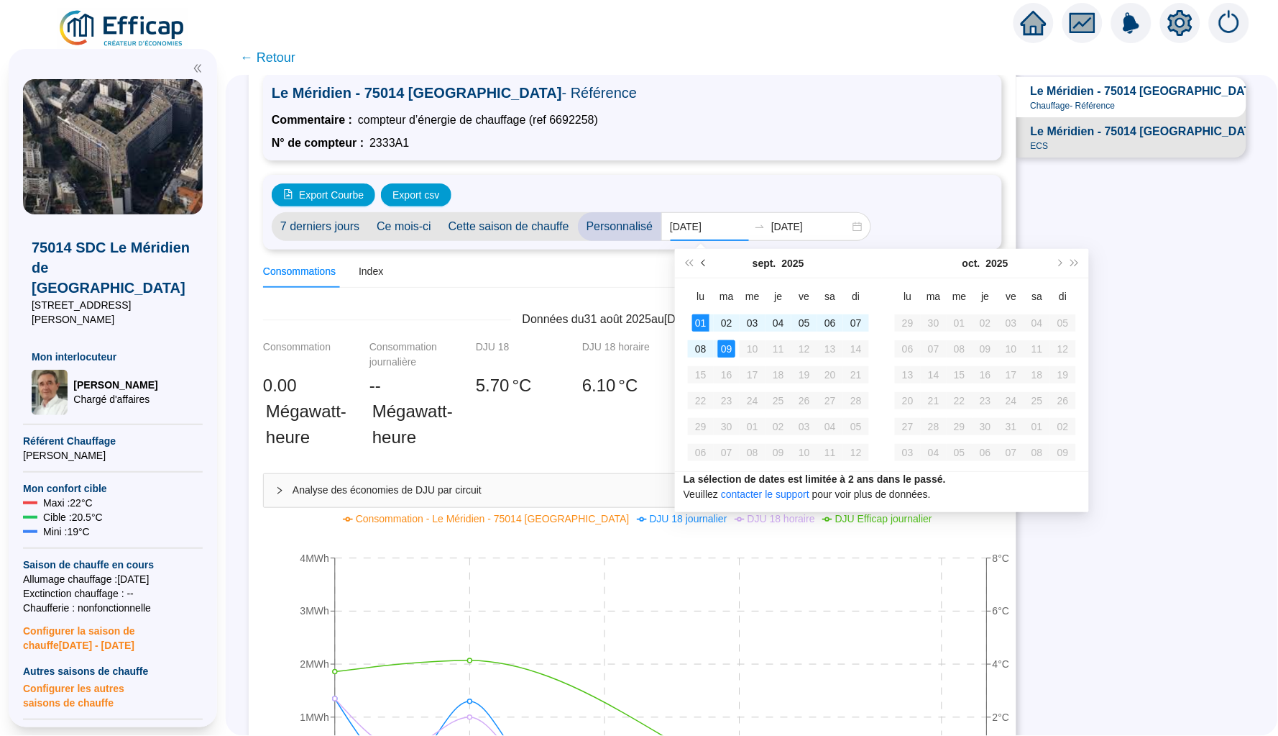
click at [707, 267] on button "Mois précédent (PageUp)" at bounding box center [705, 263] width 16 height 29
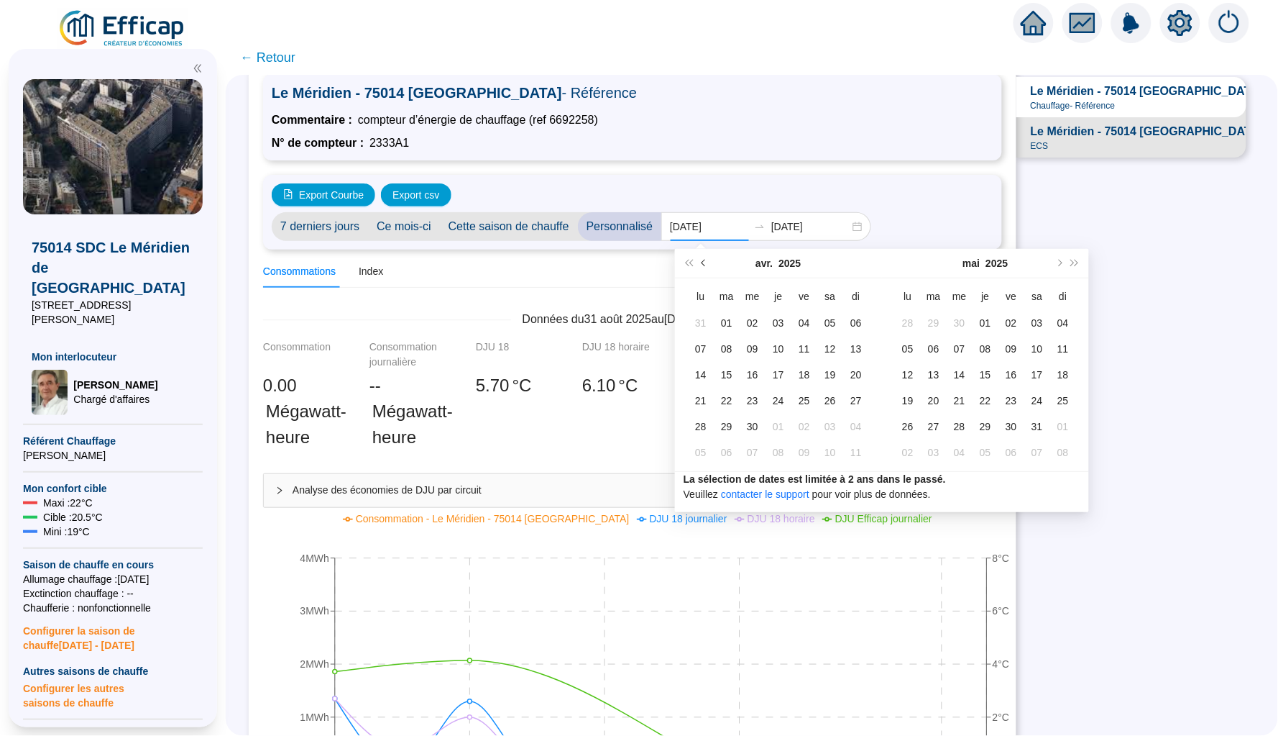
click at [707, 267] on button "Mois précédent (PageUp)" at bounding box center [705, 263] width 16 height 29
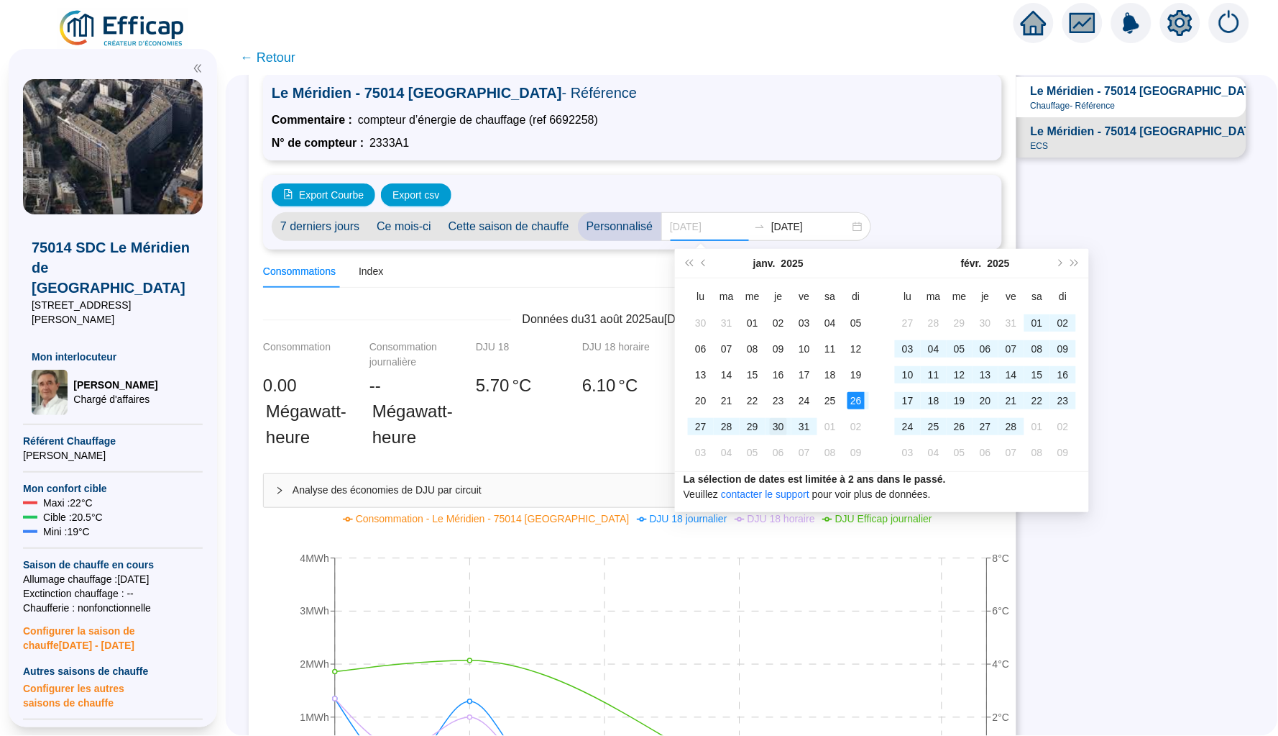
type input "2025-01-30"
click at [776, 424] on div "30" at bounding box center [778, 426] width 17 height 17
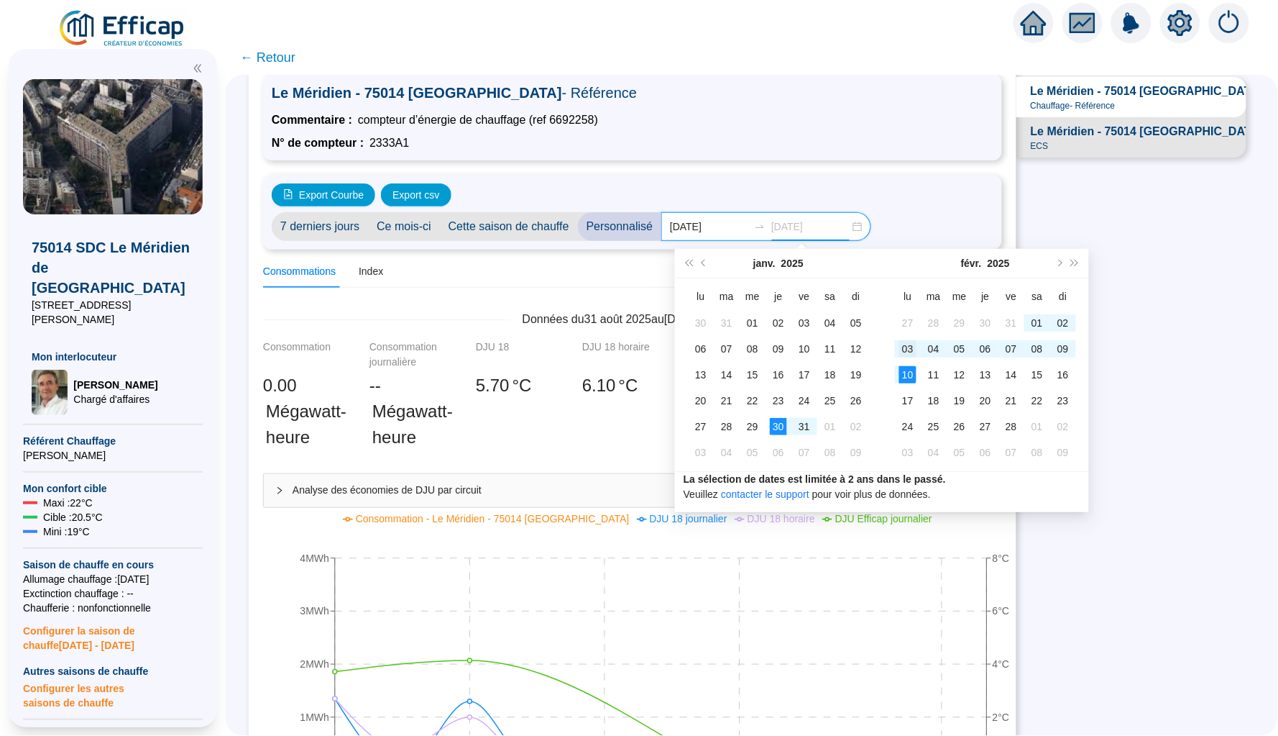
type input "2025-02-03"
click at [904, 349] on div "03" at bounding box center [908, 348] width 17 height 17
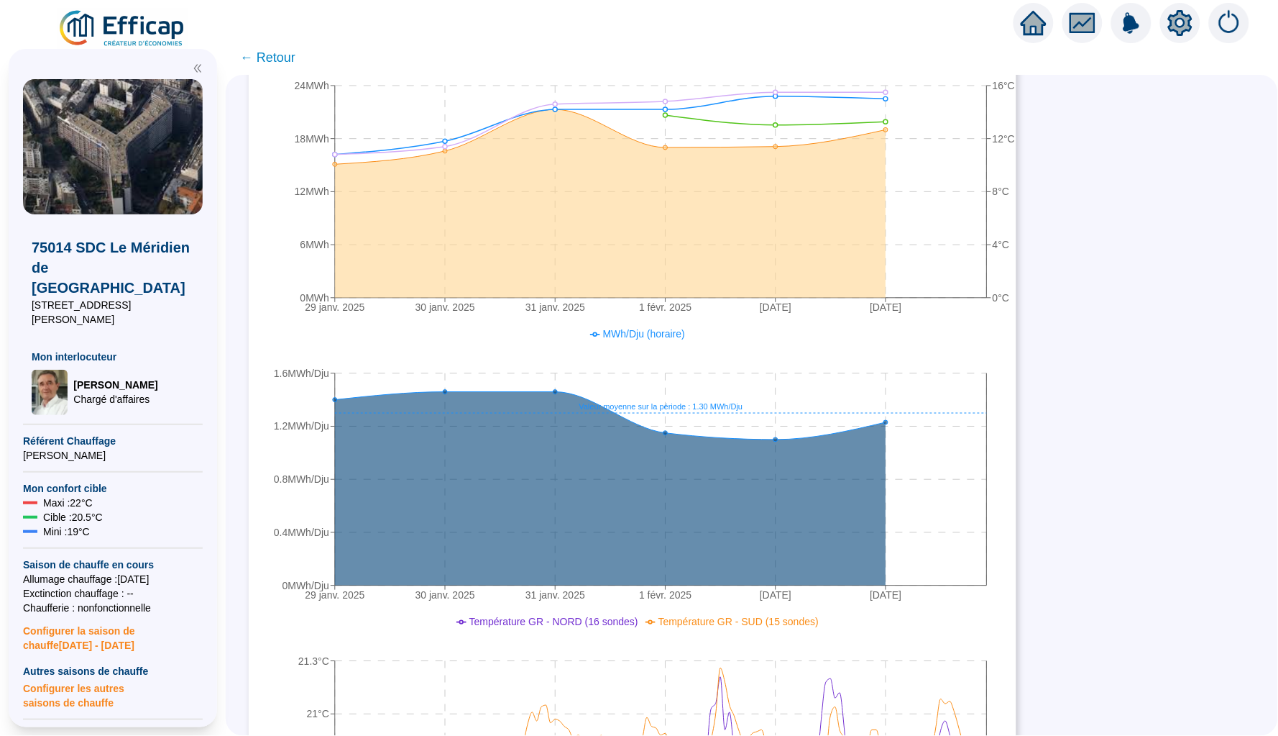
scroll to position [503, 0]
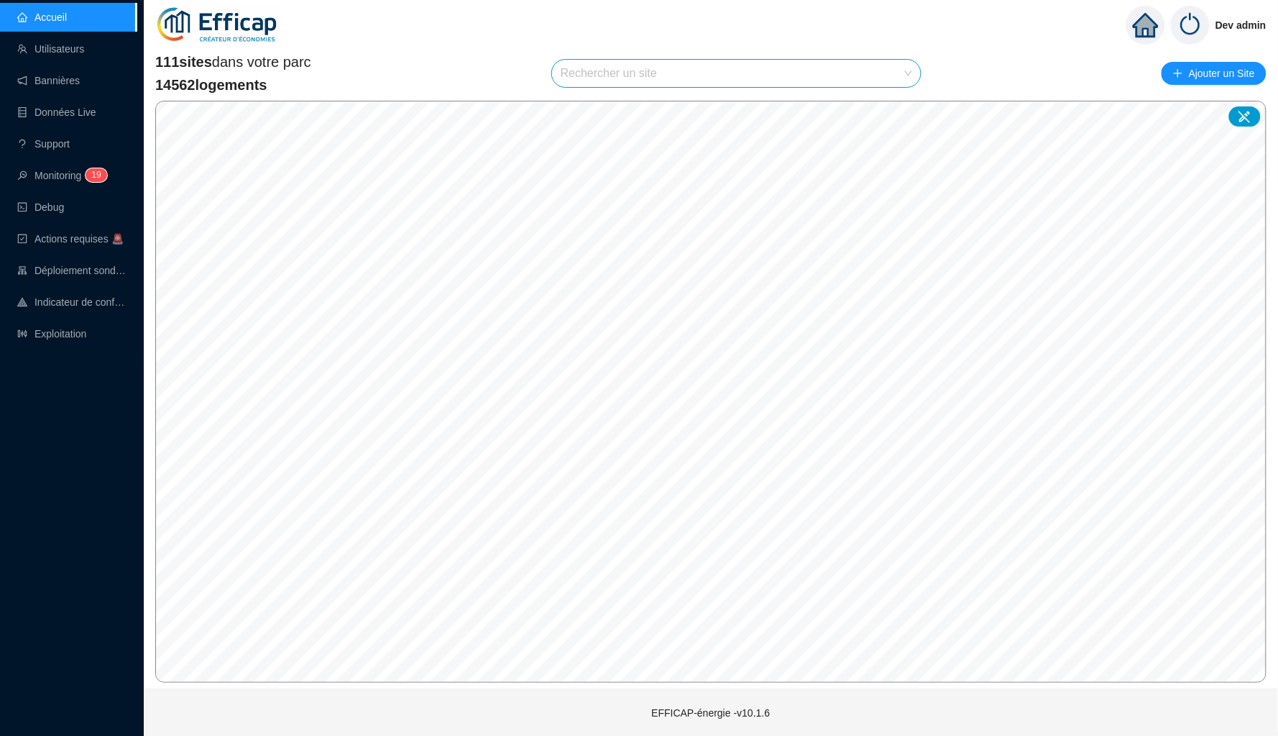
click at [611, 70] on input "search" at bounding box center [730, 73] width 339 height 27
type input "mérid"
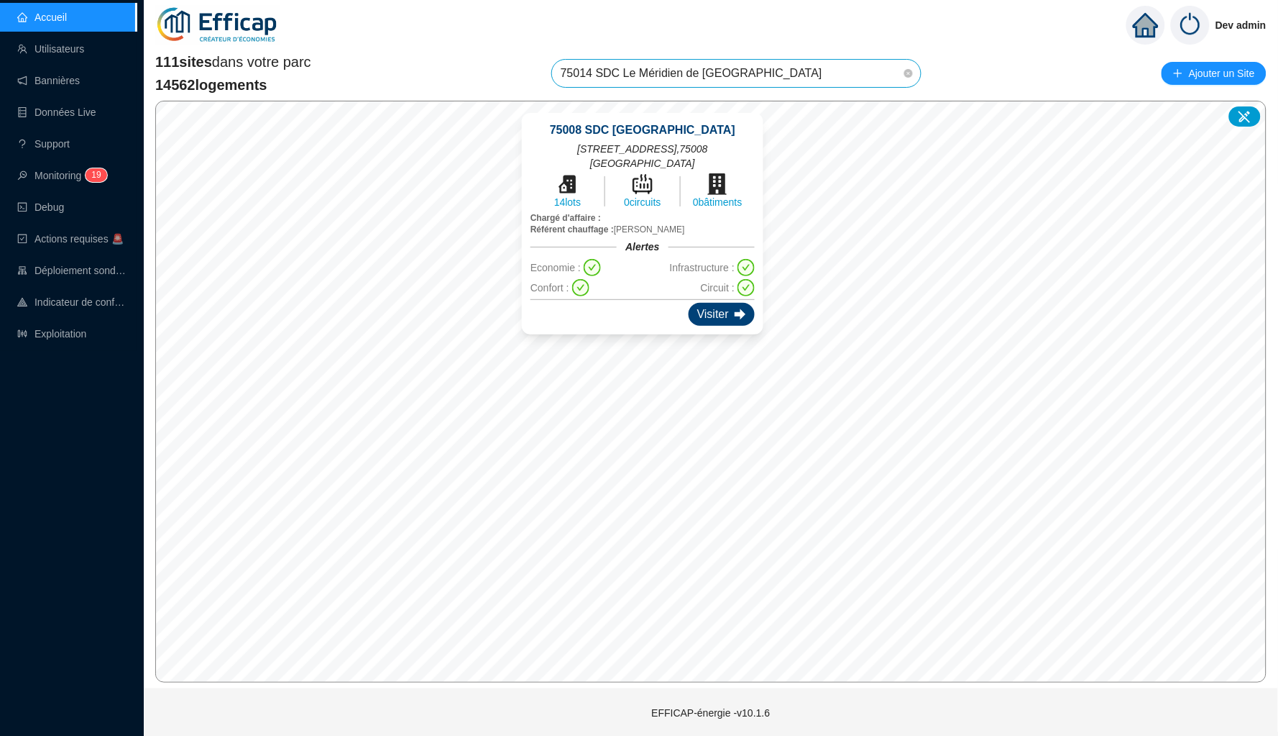
click at [725, 303] on div "Visiter" at bounding box center [722, 314] width 66 height 23
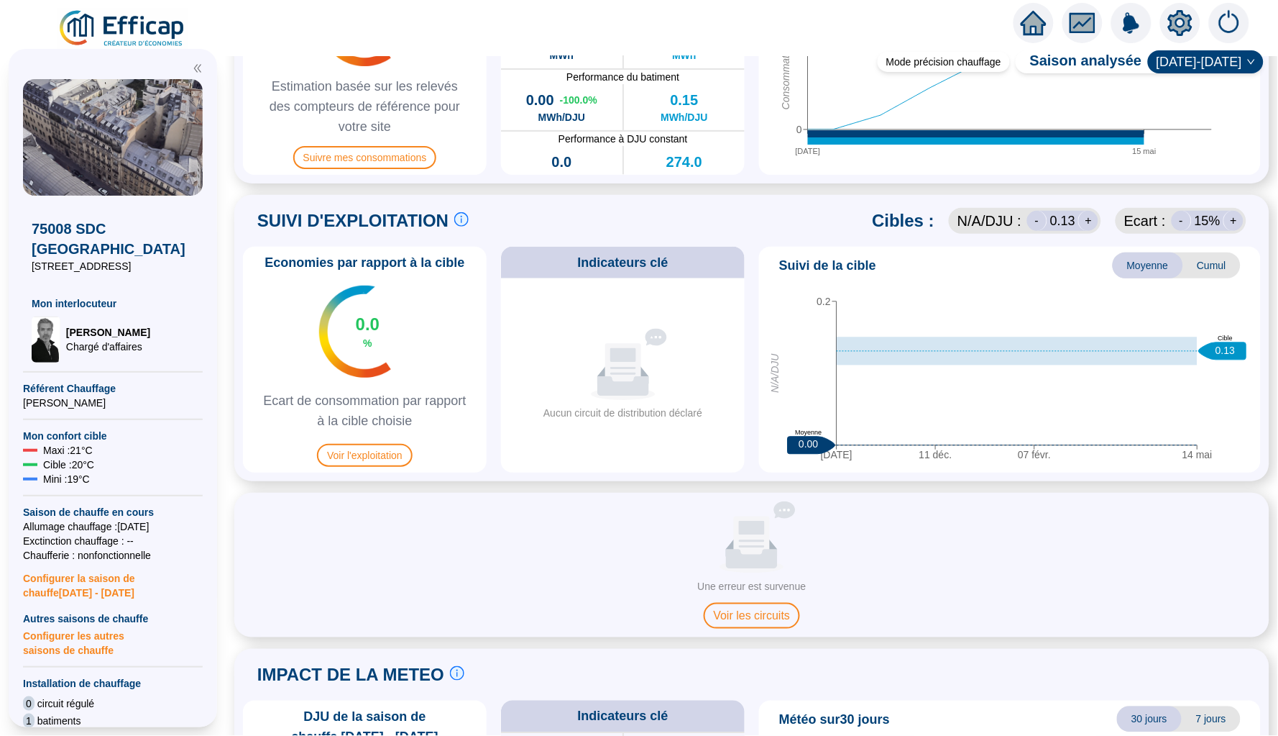
scroll to position [530, 0]
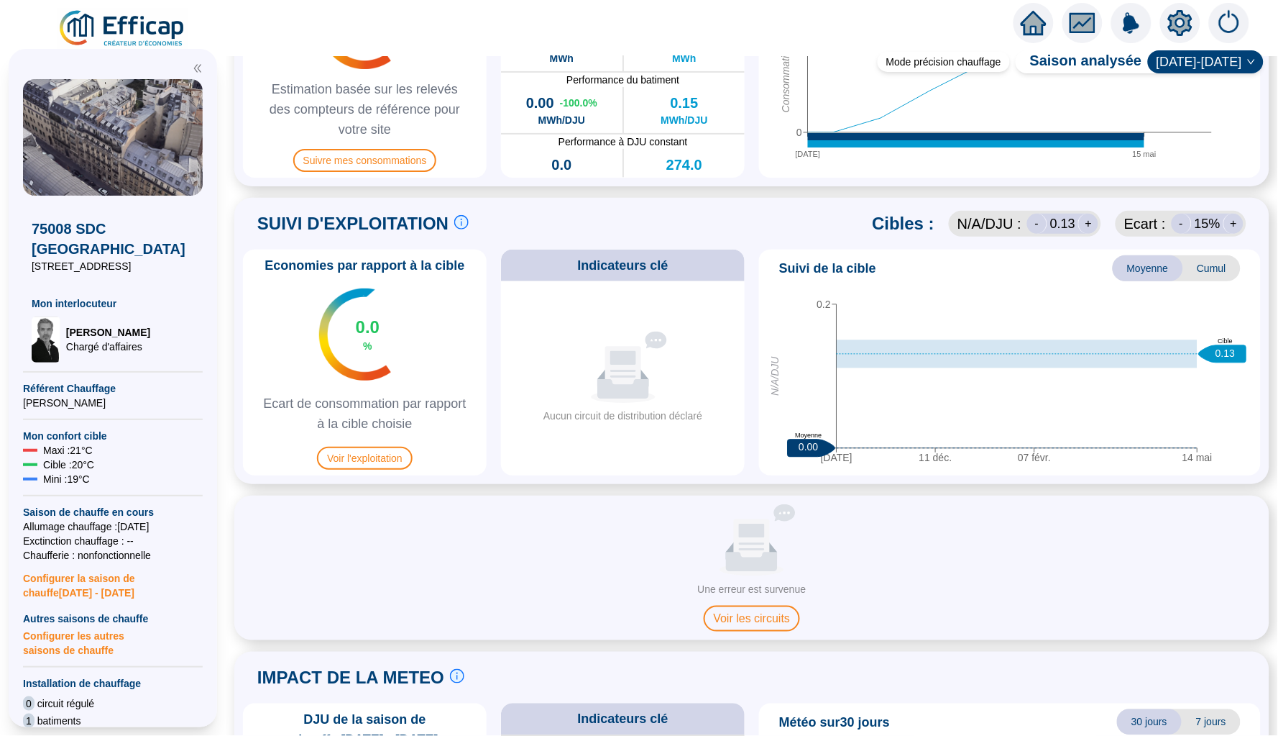
click at [1221, 257] on span "Cumul" at bounding box center [1213, 268] width 58 height 26
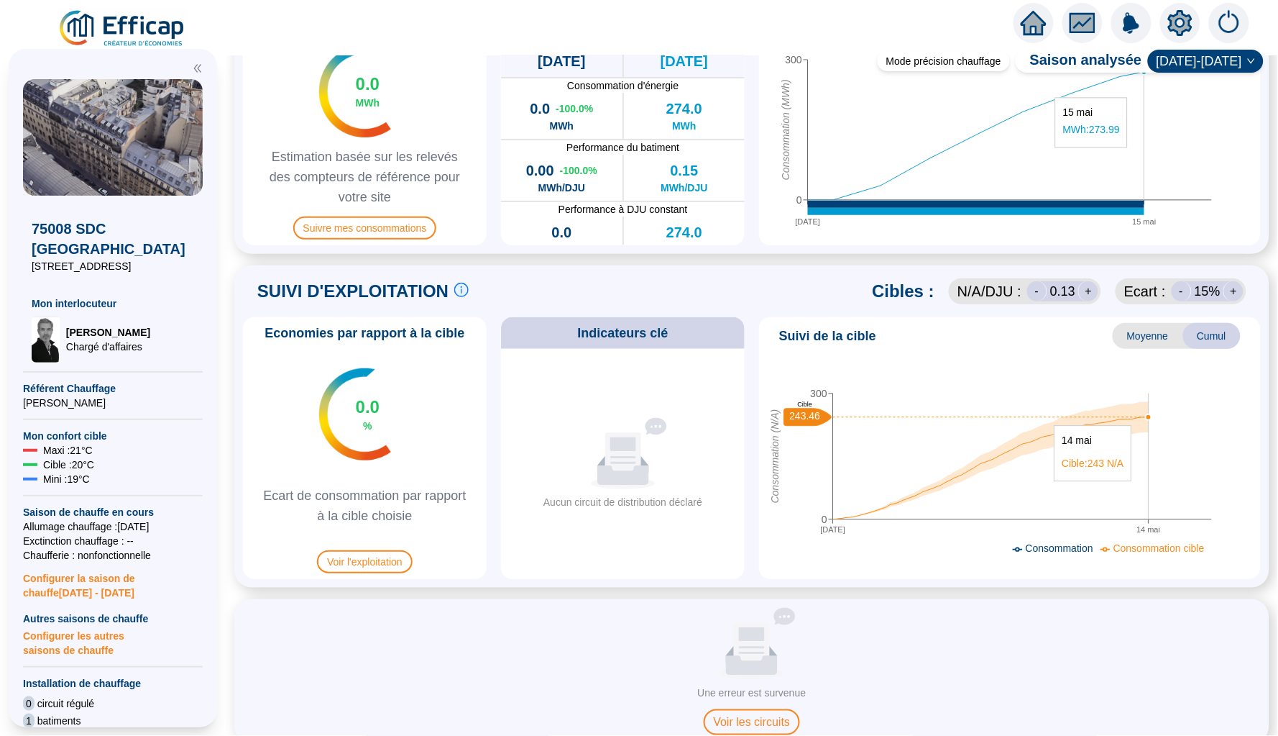
scroll to position [452, 0]
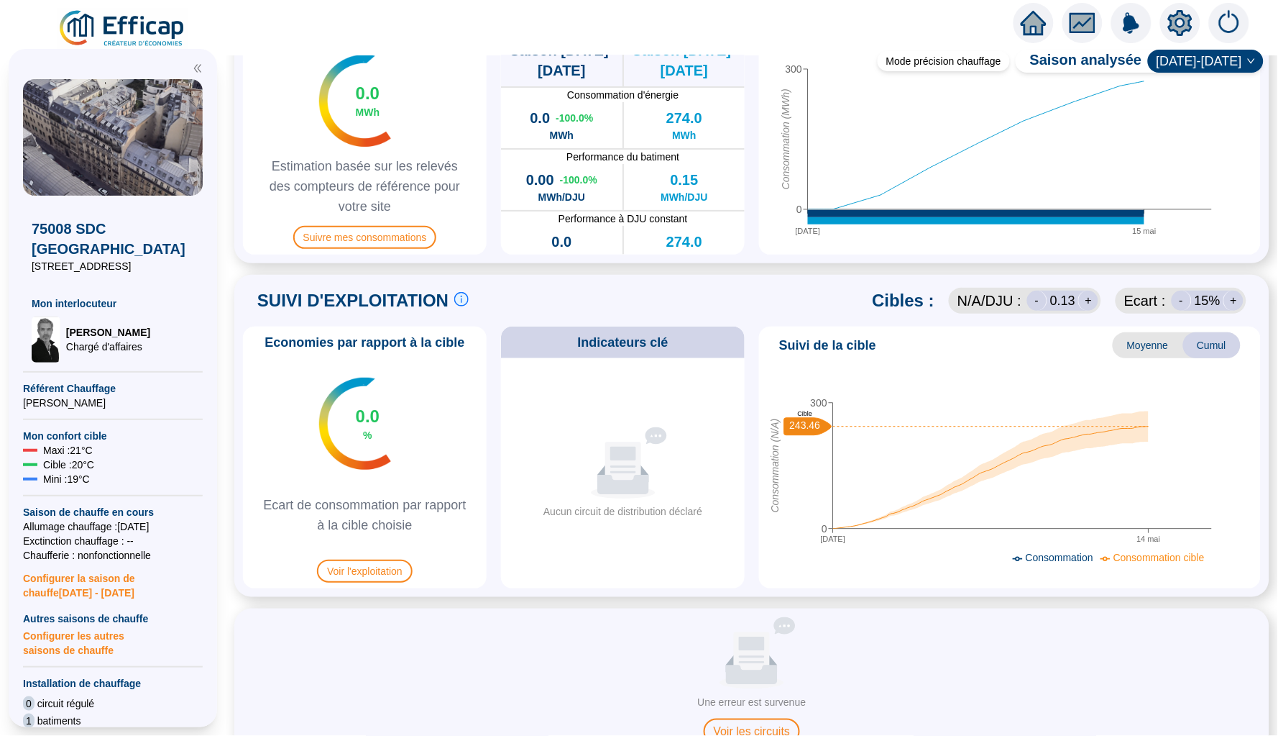
click at [1038, 32] on icon "home" at bounding box center [1034, 23] width 26 height 24
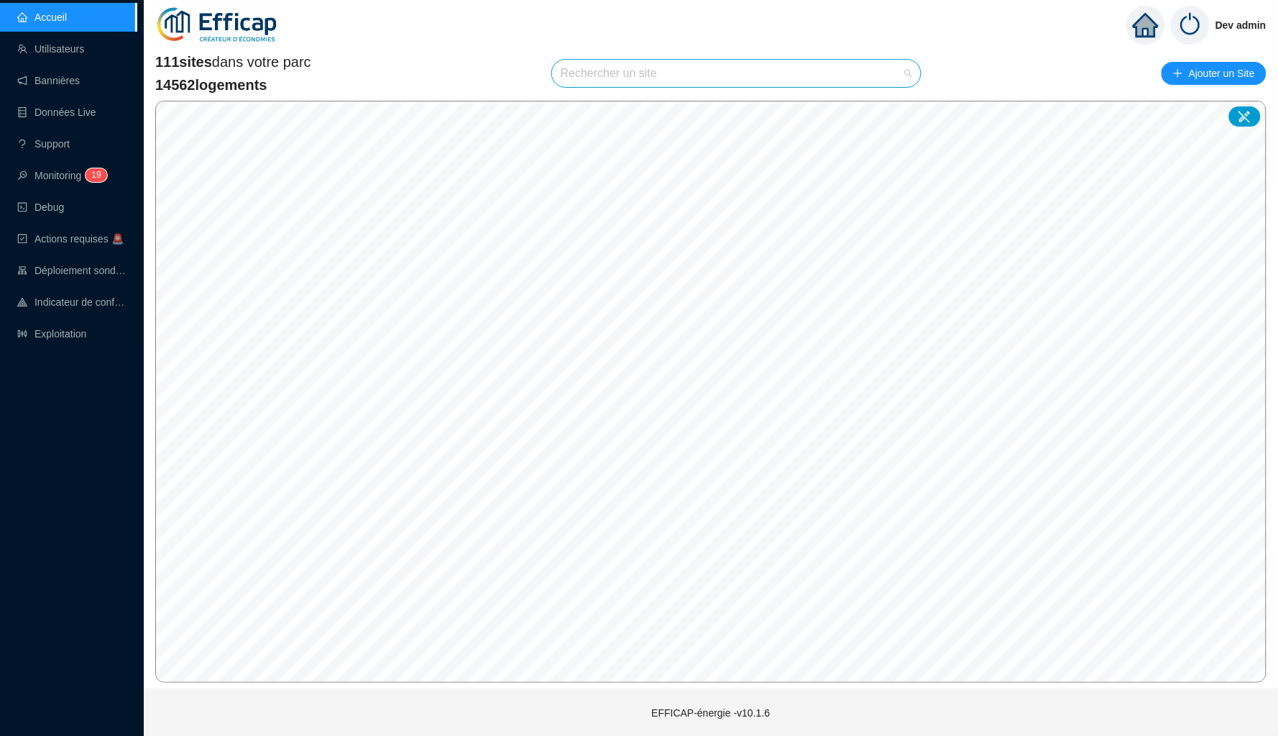
click at [701, 77] on input "search" at bounding box center [730, 73] width 339 height 27
type input "méri"
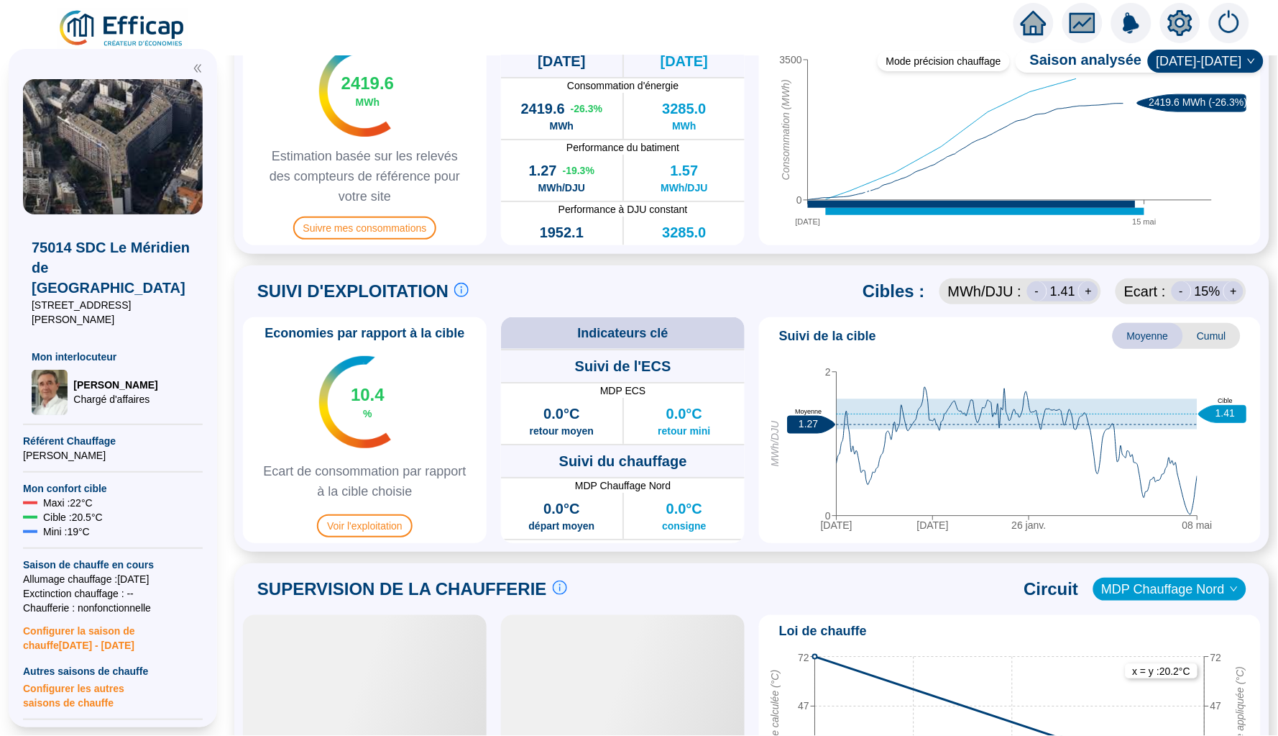
scroll to position [572, 0]
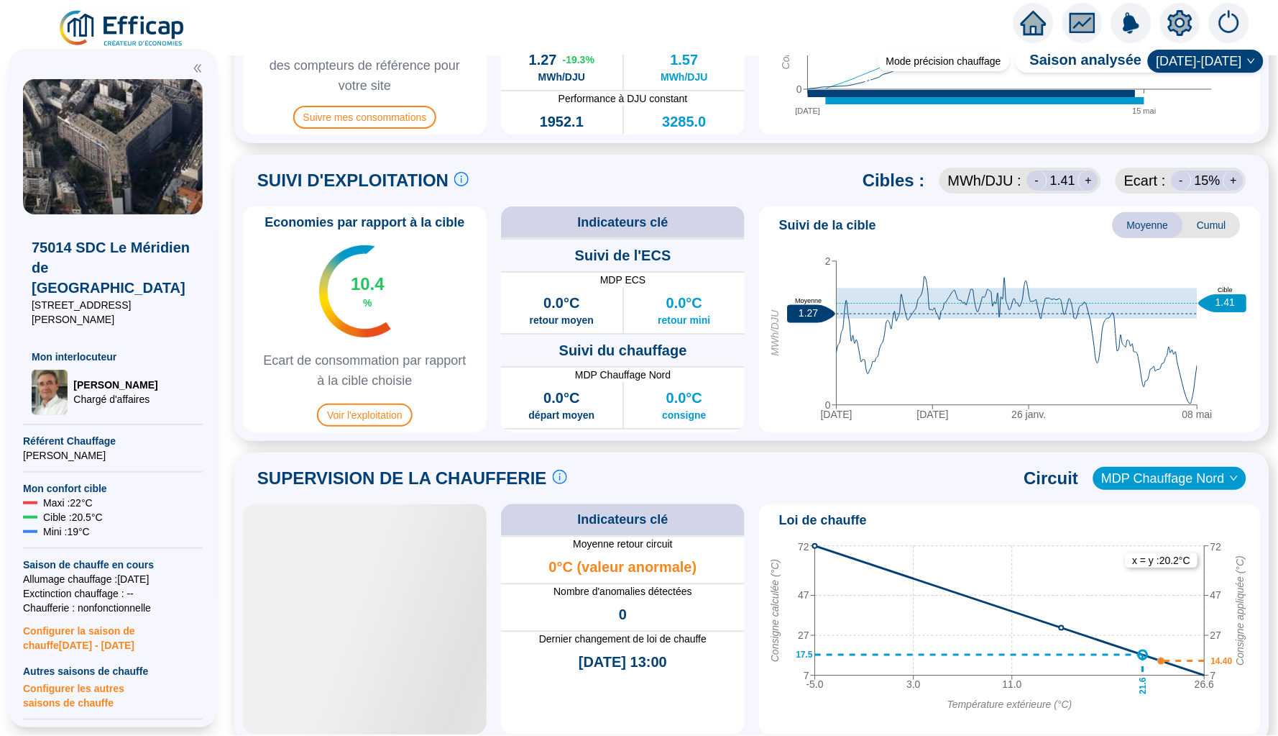
click at [1201, 226] on span "Cumul" at bounding box center [1213, 225] width 58 height 26
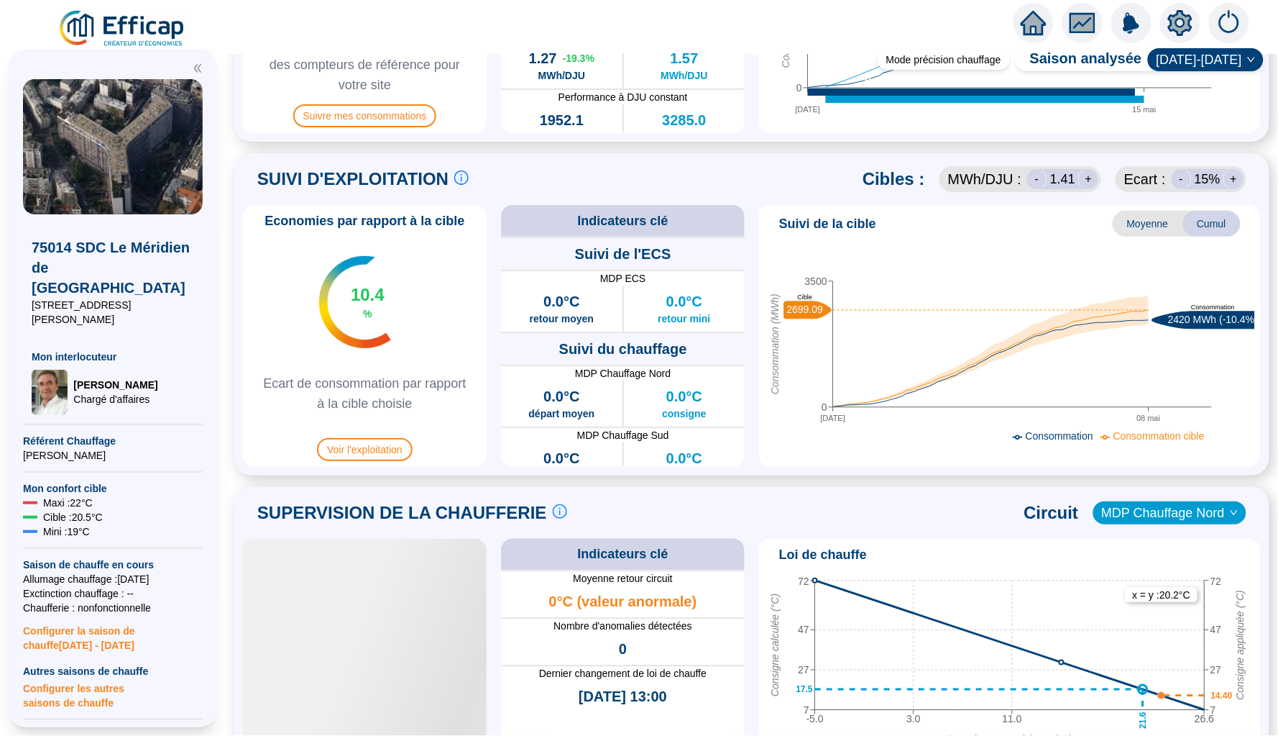
scroll to position [559, 0]
